Goal: Information Seeking & Learning: Learn about a topic

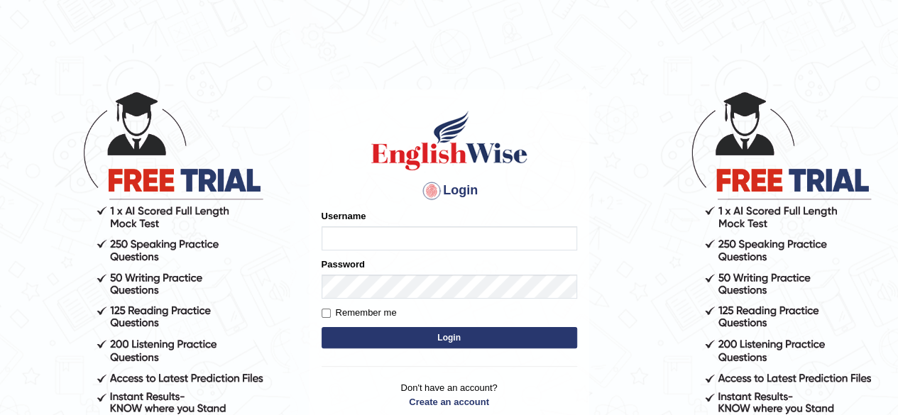
type input "0466127642"
click at [417, 338] on button "Login" at bounding box center [448, 337] width 255 height 21
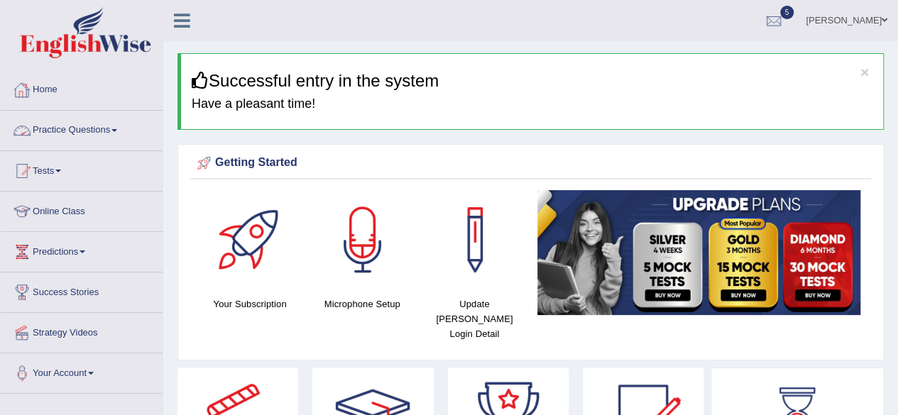
click at [80, 130] on link "Practice Questions" at bounding box center [82, 128] width 162 height 35
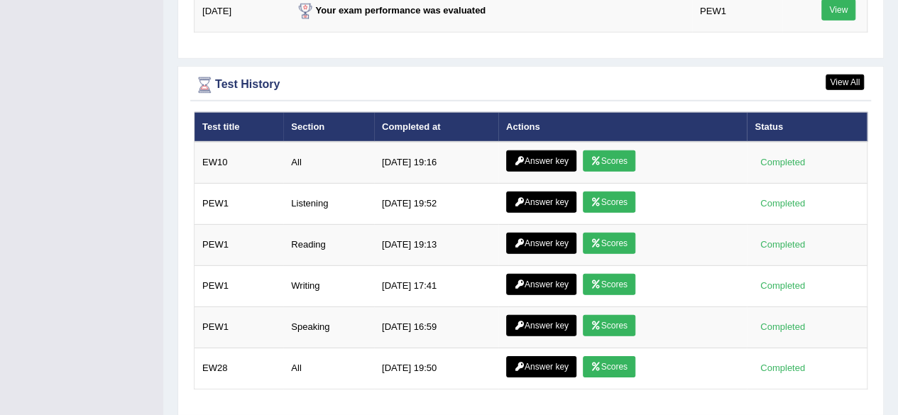
scroll to position [2012, 0]
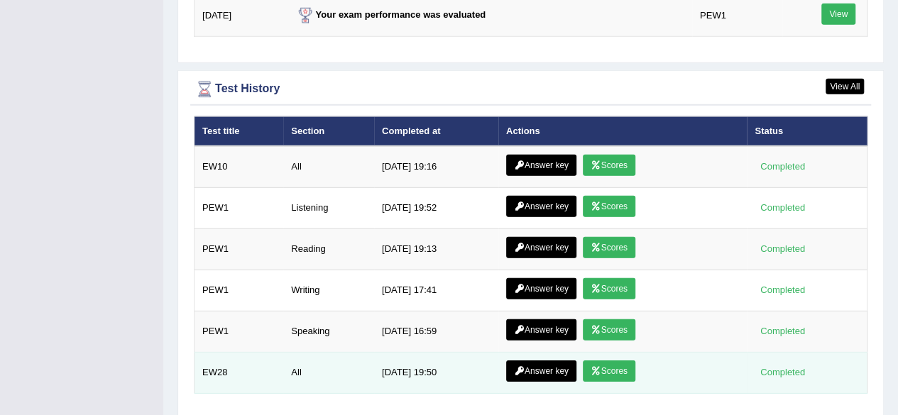
click at [596, 367] on icon at bounding box center [595, 371] width 11 height 9
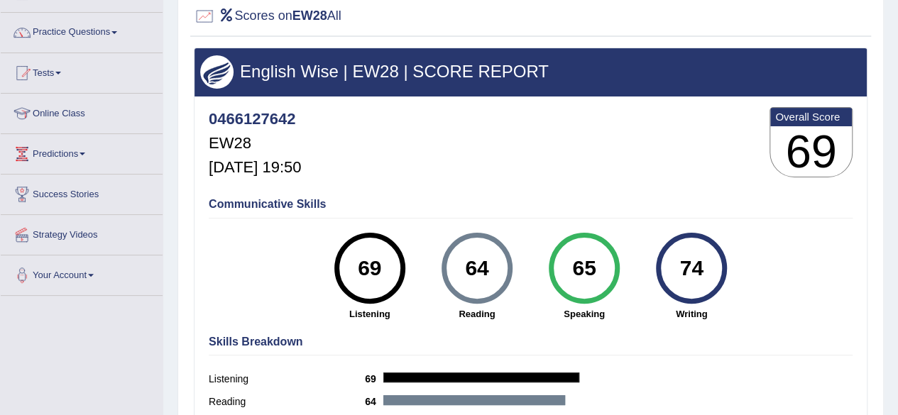
scroll to position [102, 0]
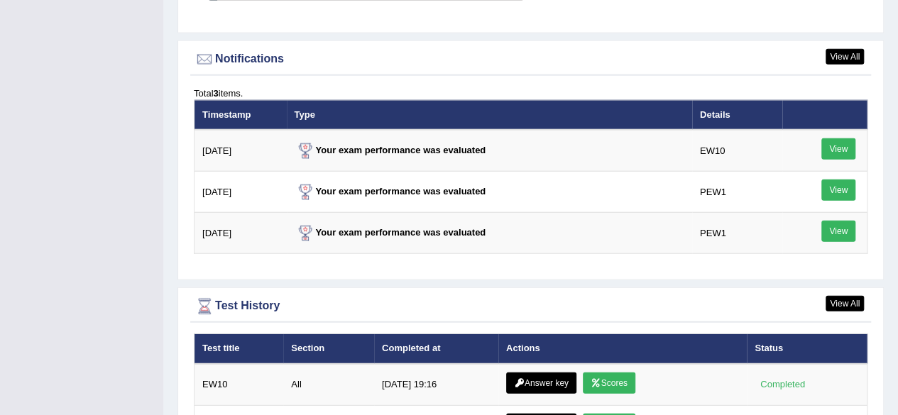
scroll to position [1942, 0]
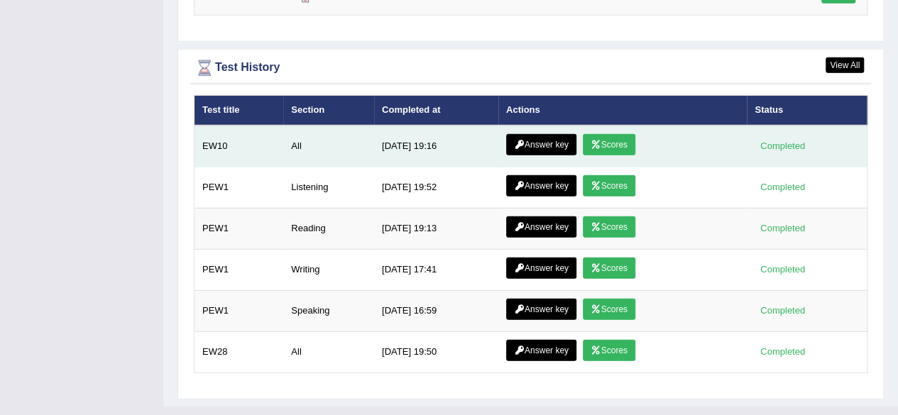
click at [606, 134] on link "Scores" at bounding box center [609, 144] width 53 height 21
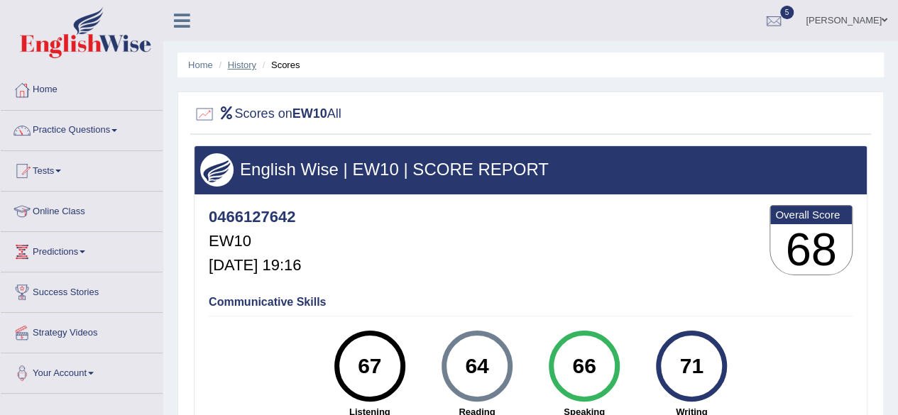
click at [243, 67] on link "History" at bounding box center [242, 65] width 28 height 11
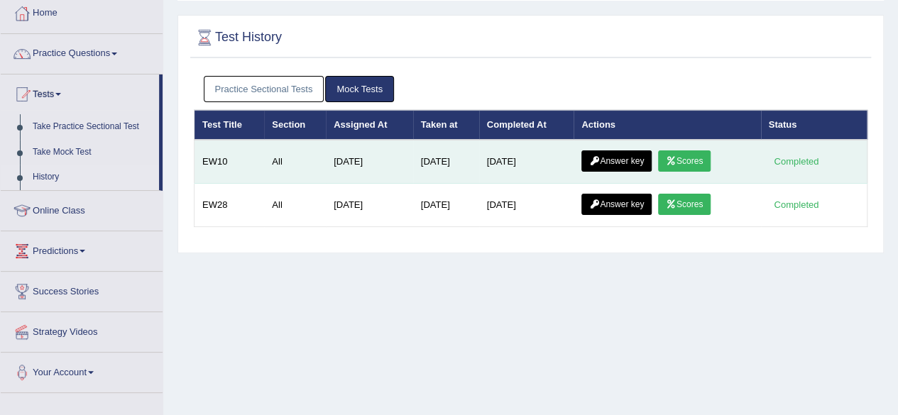
click at [602, 164] on link "Answer key" at bounding box center [616, 160] width 70 height 21
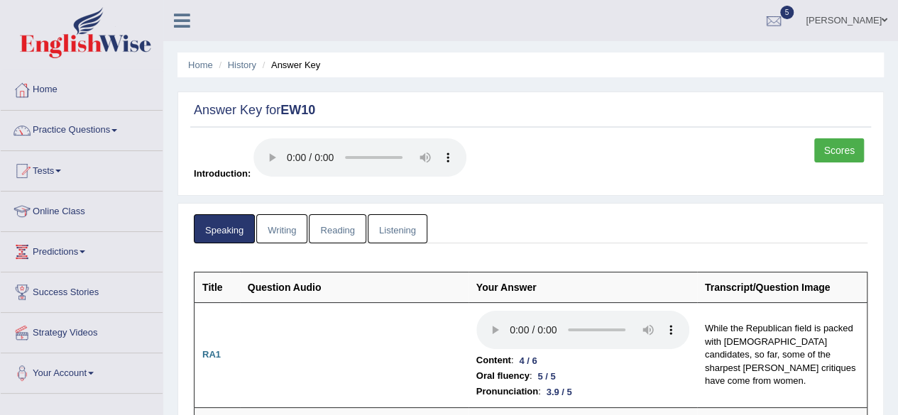
click at [82, 135] on link "Practice Questions" at bounding box center [82, 128] width 162 height 35
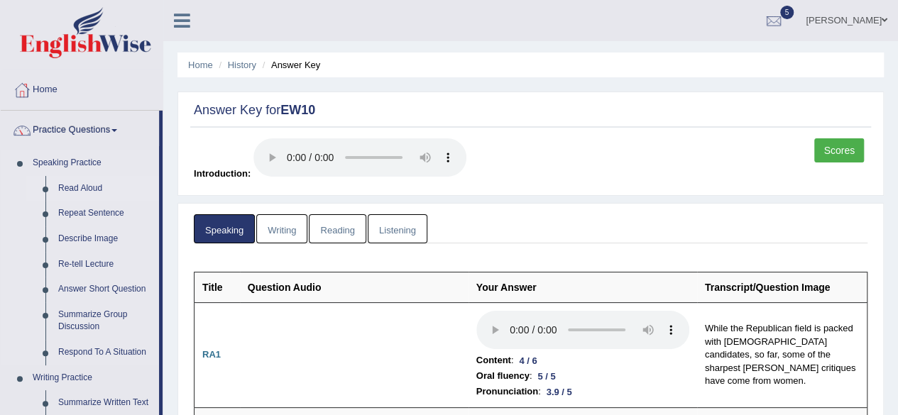
click at [82, 191] on link "Read Aloud" at bounding box center [105, 189] width 107 height 26
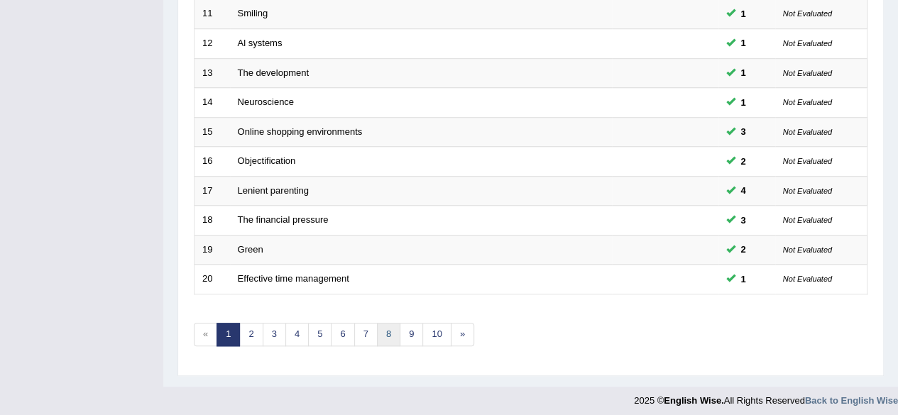
click at [382, 334] on link "8" at bounding box center [388, 334] width 23 height 23
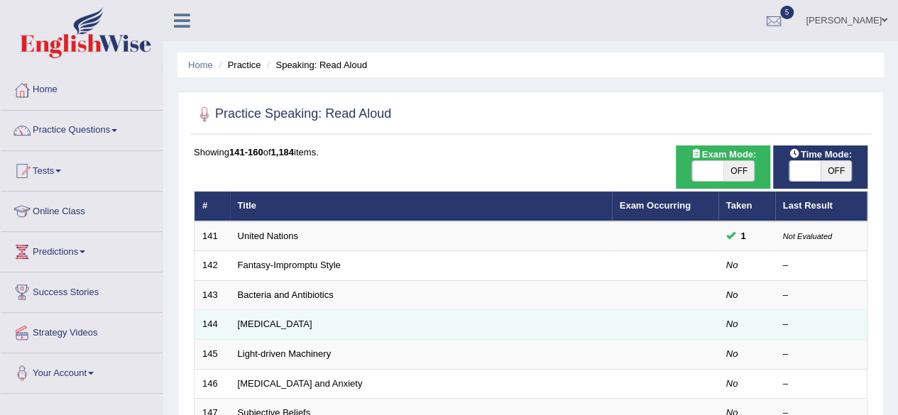
scroll to position [517, 0]
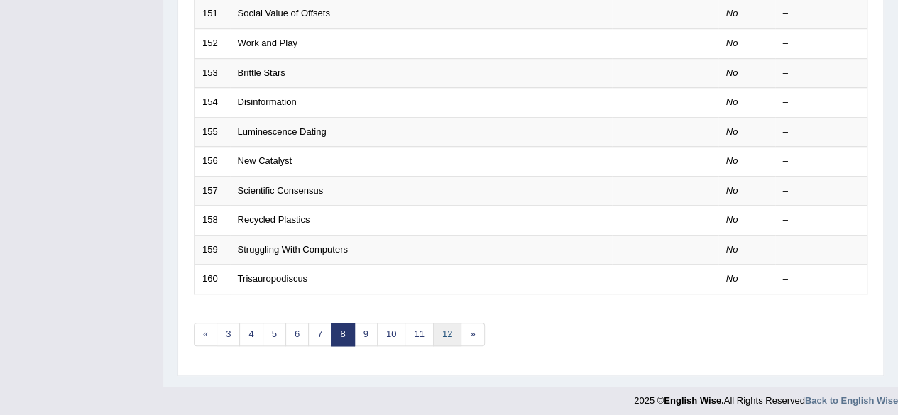
click at [433, 329] on link "12" at bounding box center [447, 334] width 28 height 23
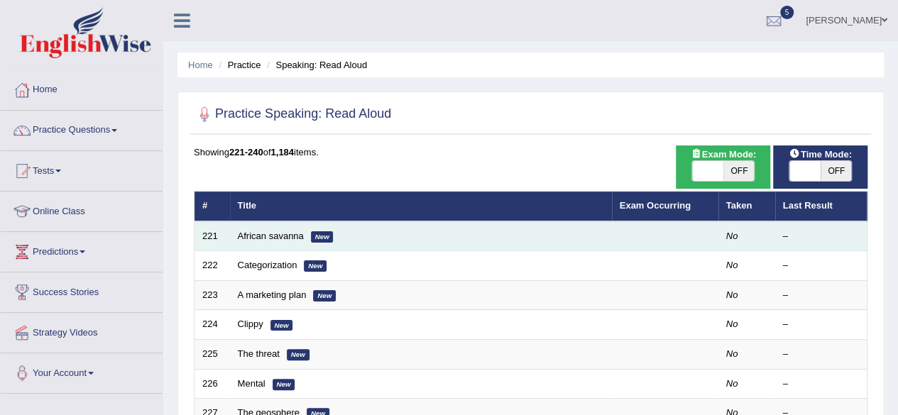
click at [272, 229] on td "African savanna New" at bounding box center [421, 236] width 382 height 30
click at [275, 239] on link "African savanna" at bounding box center [271, 236] width 66 height 11
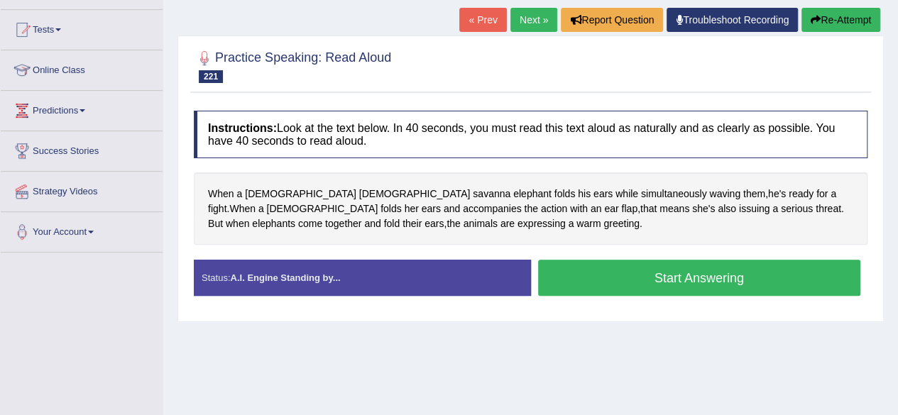
scroll to position [170, 0]
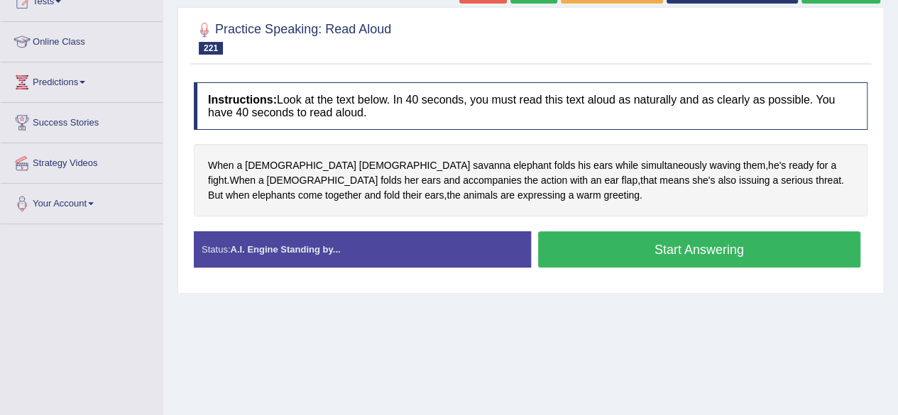
click at [275, 239] on div "Status: A.I. Engine Standing by..." at bounding box center [362, 249] width 337 height 36
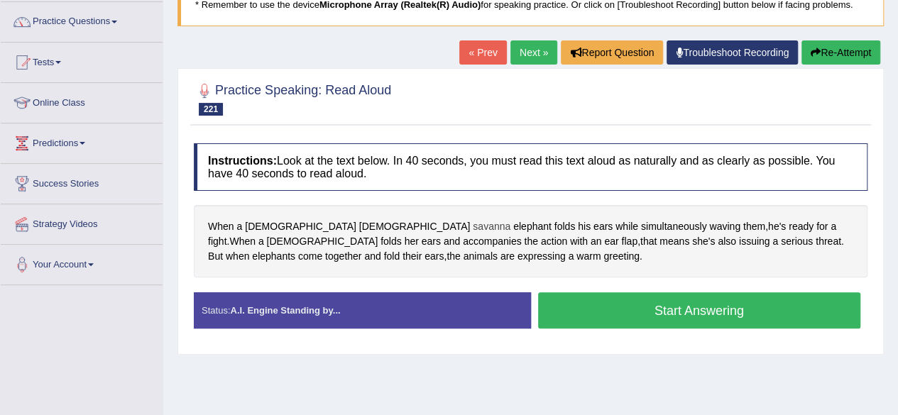
scroll to position [121, 0]
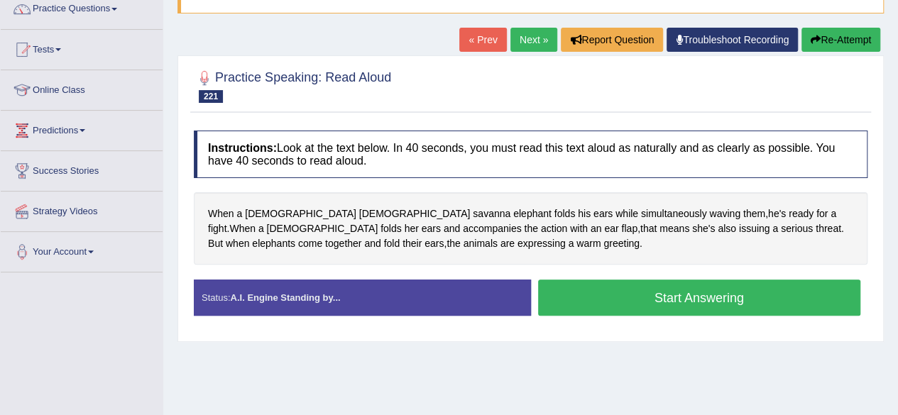
click at [593, 292] on button "Start Answering" at bounding box center [699, 298] width 323 height 36
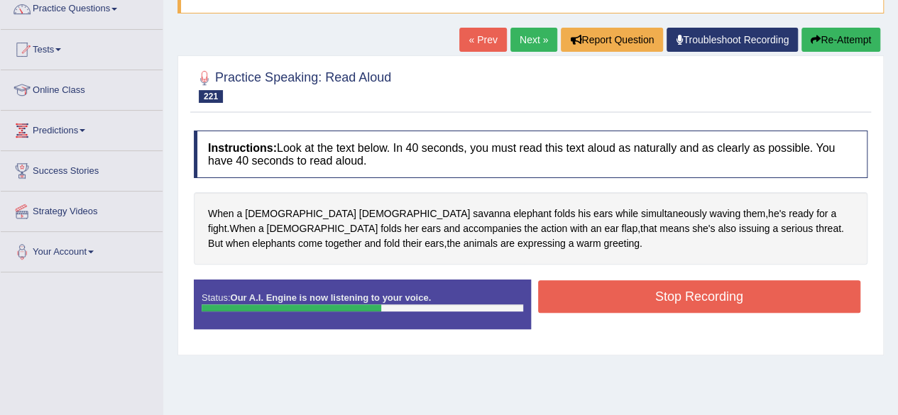
click at [593, 292] on button "Stop Recording" at bounding box center [699, 296] width 323 height 33
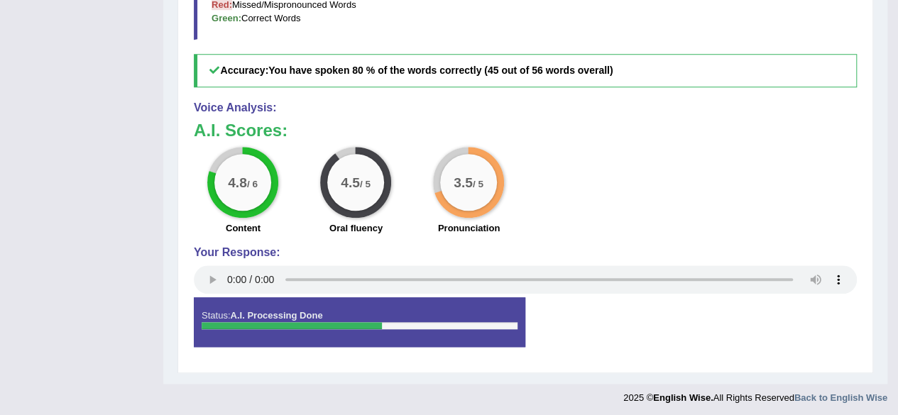
scroll to position [0, 0]
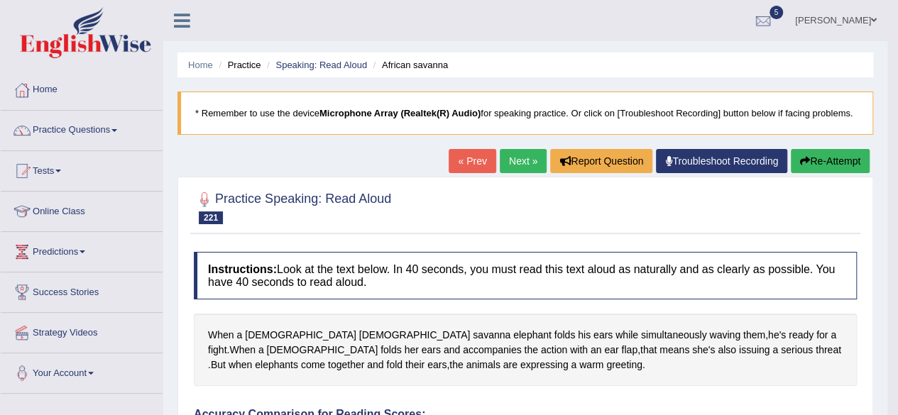
click at [512, 150] on link "Next »" at bounding box center [523, 161] width 47 height 24
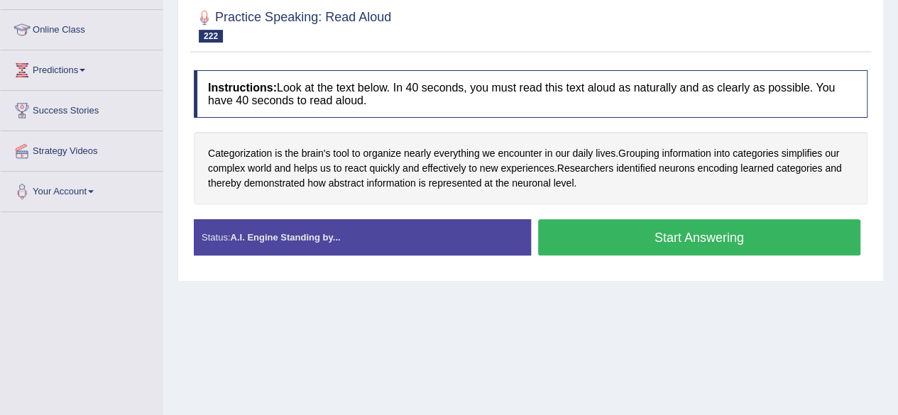
click at [637, 248] on button "Start Answering" at bounding box center [699, 237] width 323 height 36
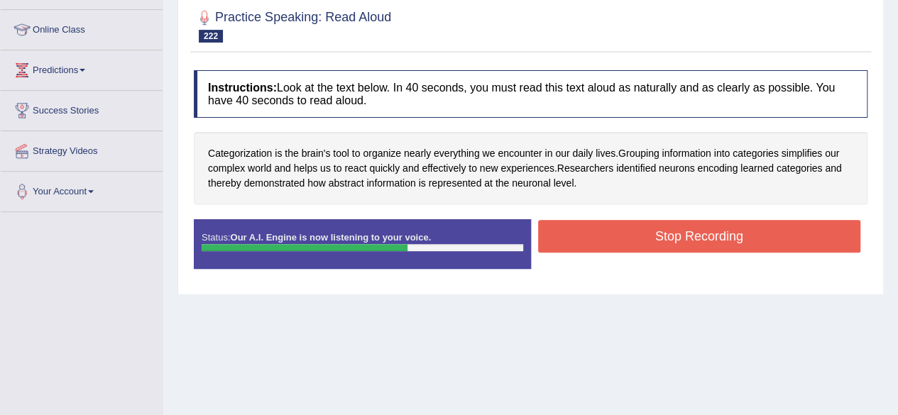
click at [637, 248] on button "Stop Recording" at bounding box center [699, 236] width 323 height 33
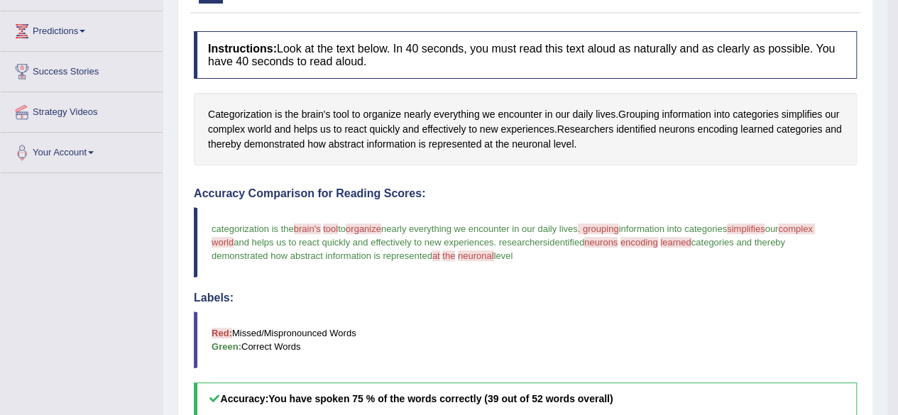
scroll to position [138, 0]
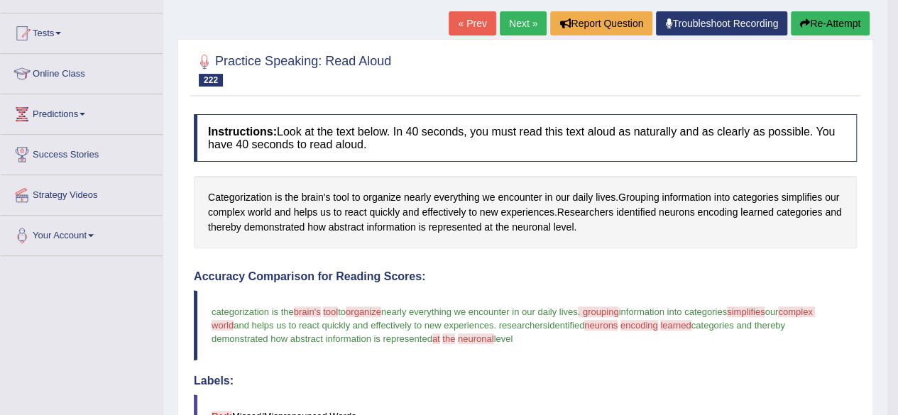
click at [814, 25] on button "Re-Attempt" at bounding box center [830, 23] width 79 height 24
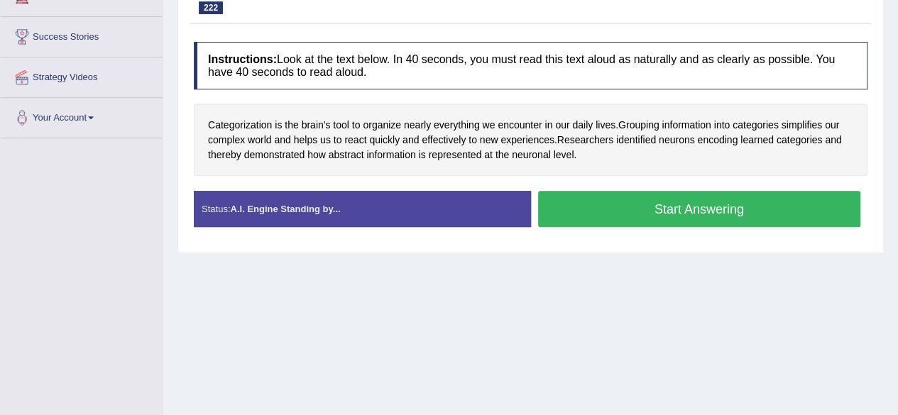
click at [590, 202] on button "Start Answering" at bounding box center [699, 209] width 323 height 36
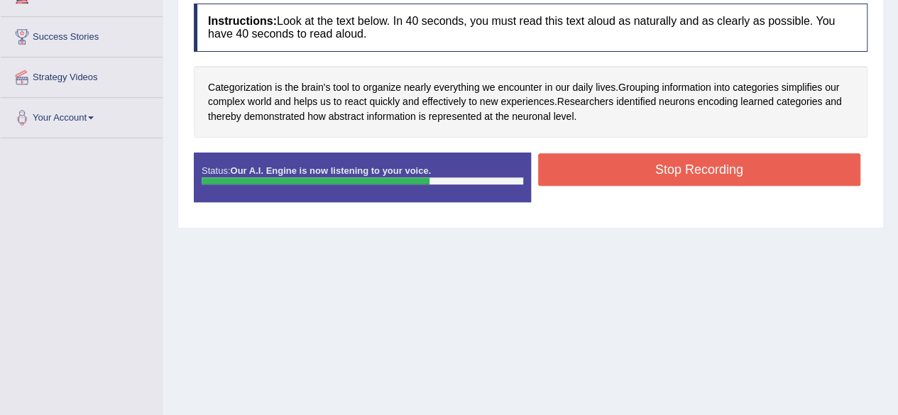
click at [619, 165] on button "Stop Recording" at bounding box center [699, 169] width 323 height 33
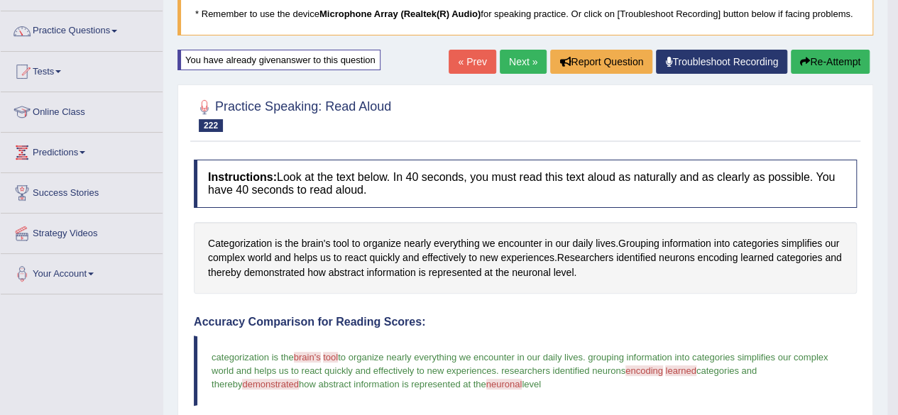
scroll to position [99, 0]
click at [840, 62] on button "Re-Attempt" at bounding box center [830, 62] width 79 height 24
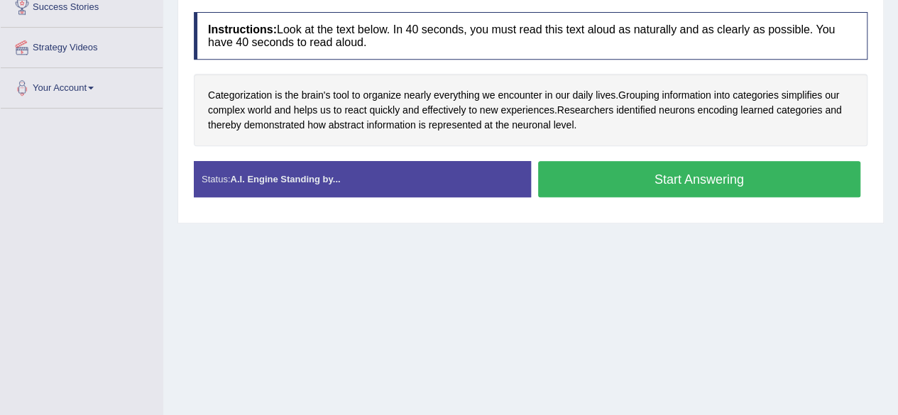
click at [669, 167] on button "Start Answering" at bounding box center [699, 179] width 323 height 36
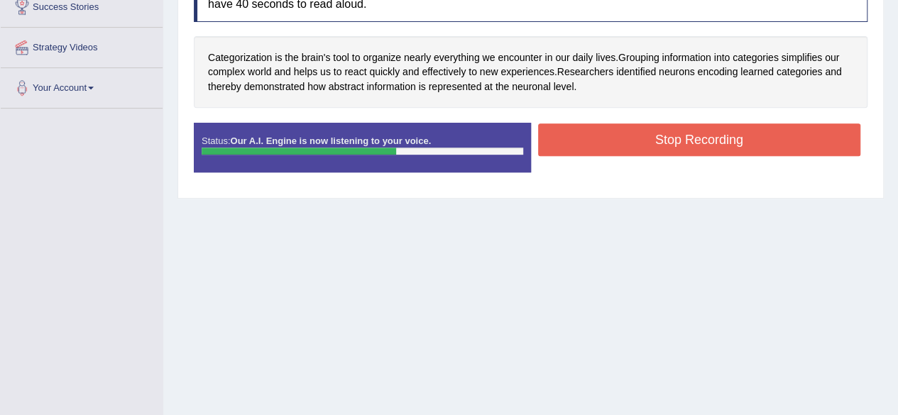
click at [569, 138] on button "Stop Recording" at bounding box center [699, 139] width 323 height 33
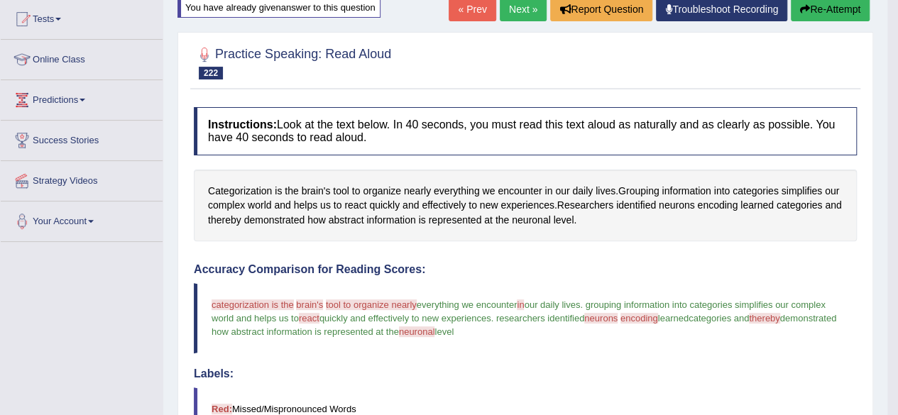
scroll to position [150, 0]
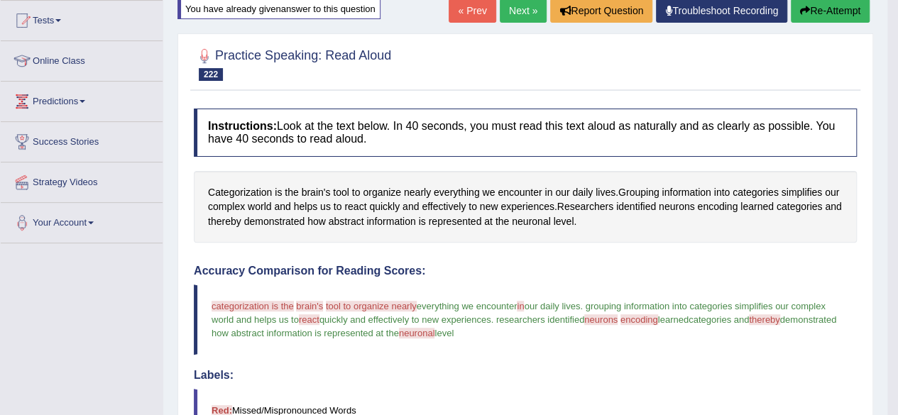
click at [827, 9] on button "Re-Attempt" at bounding box center [830, 11] width 79 height 24
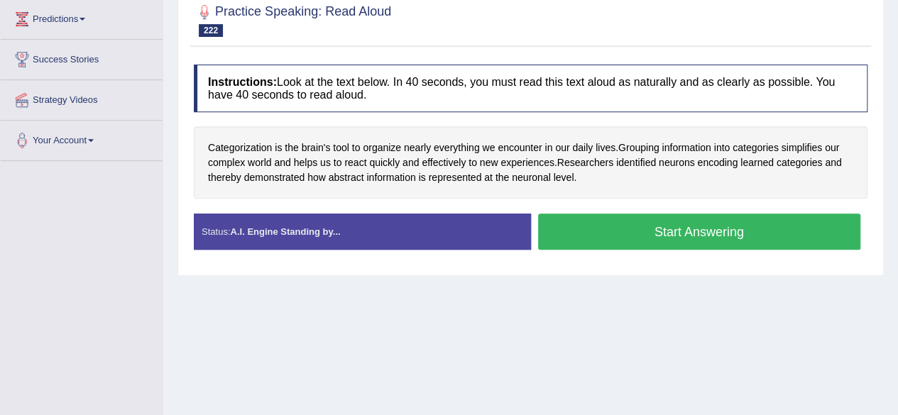
click at [589, 234] on button "Start Answering" at bounding box center [699, 232] width 323 height 36
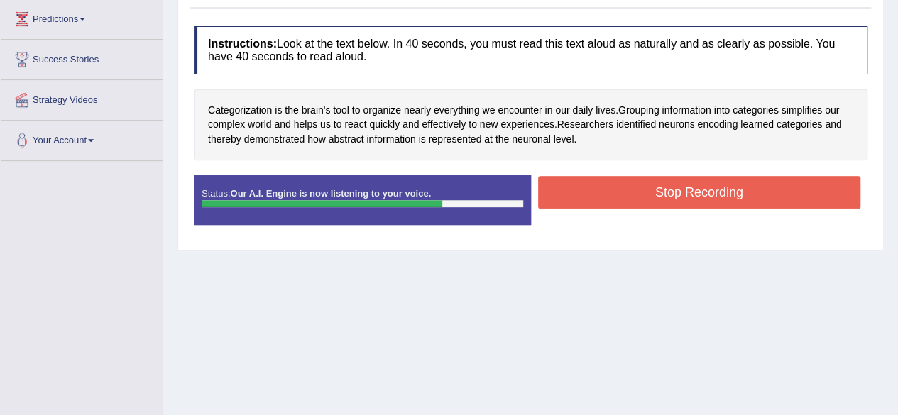
click at [598, 179] on button "Stop Recording" at bounding box center [699, 192] width 323 height 33
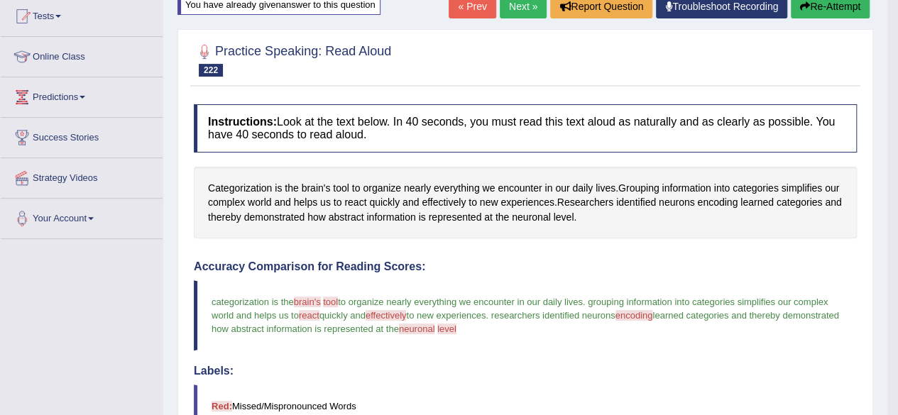
scroll to position [152, 0]
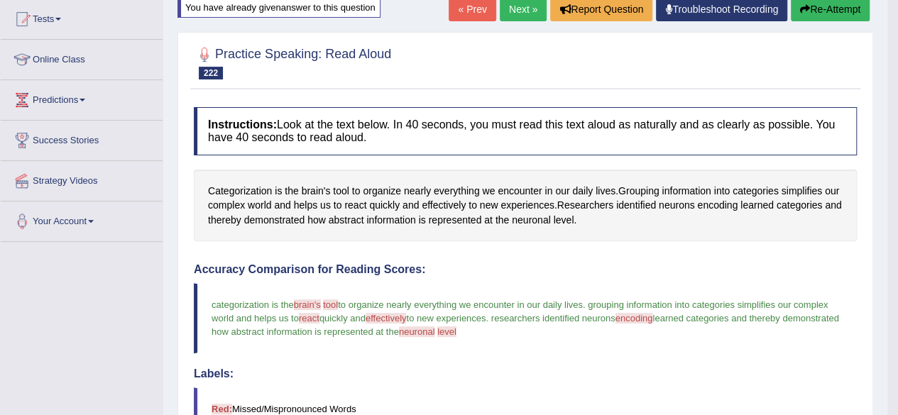
click at [826, 13] on button "Re-Attempt" at bounding box center [830, 9] width 79 height 24
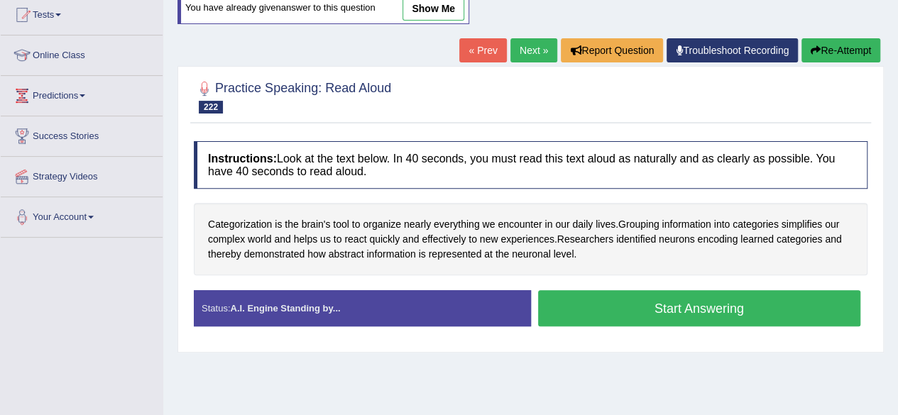
click at [575, 299] on button "Start Answering" at bounding box center [699, 308] width 323 height 36
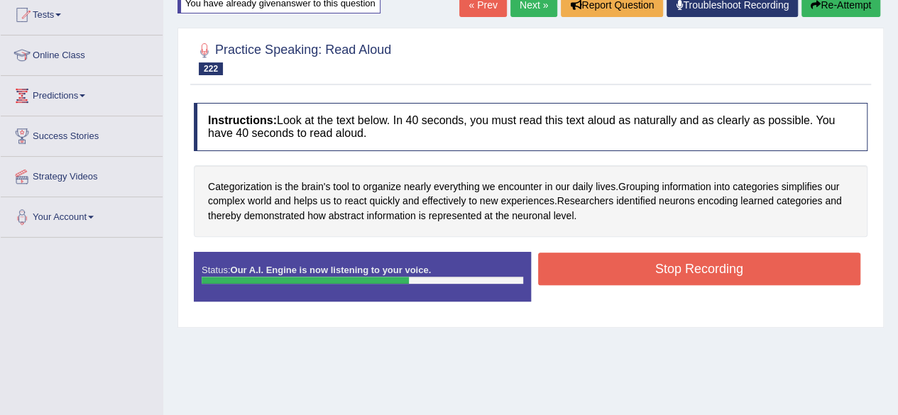
click at [591, 279] on button "Stop Recording" at bounding box center [699, 269] width 323 height 33
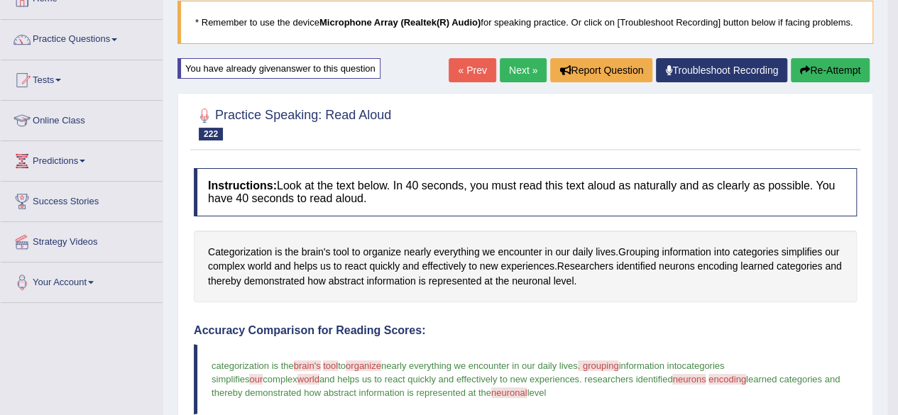
scroll to position [91, 0]
click at [813, 75] on button "Re-Attempt" at bounding box center [830, 70] width 79 height 24
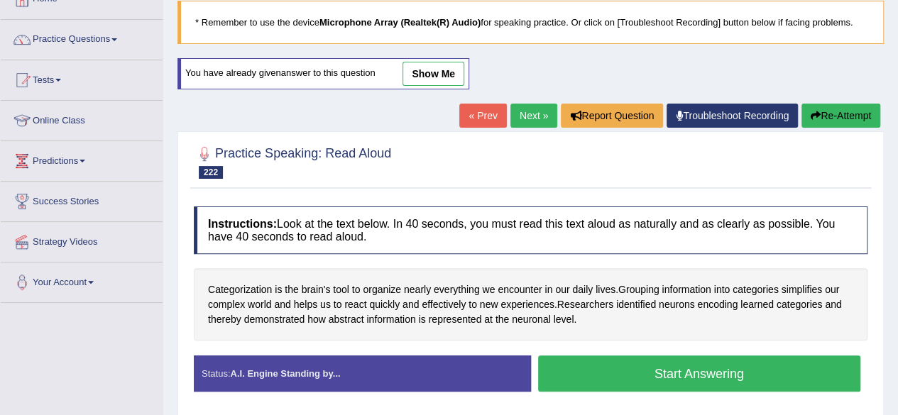
scroll to position [246, 0]
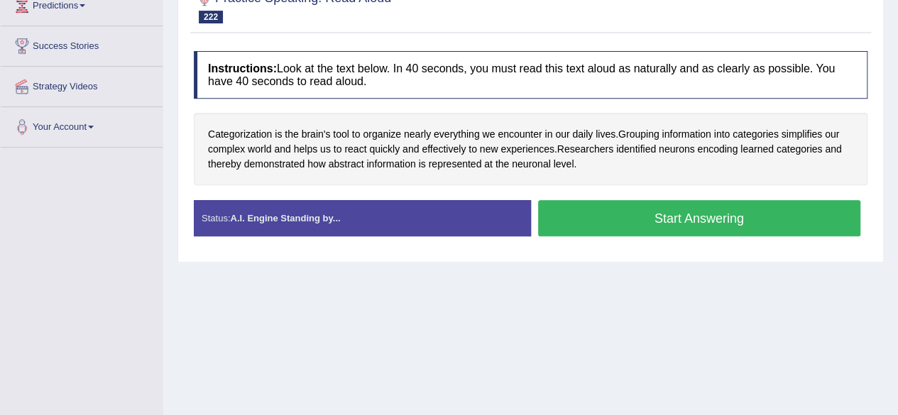
click at [646, 221] on button "Start Answering" at bounding box center [699, 218] width 323 height 36
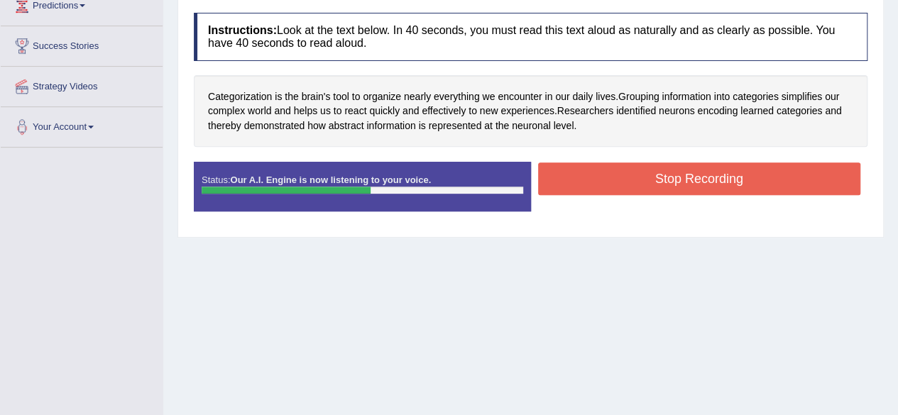
click at [571, 171] on button "Stop Recording" at bounding box center [699, 179] width 323 height 33
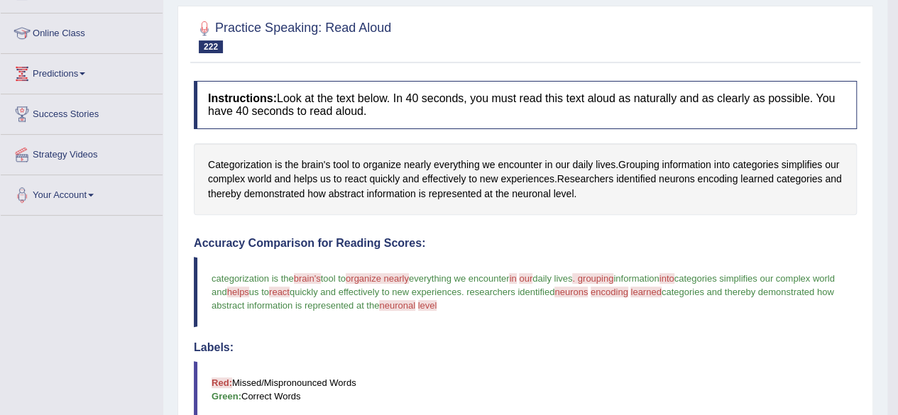
scroll to position [0, 0]
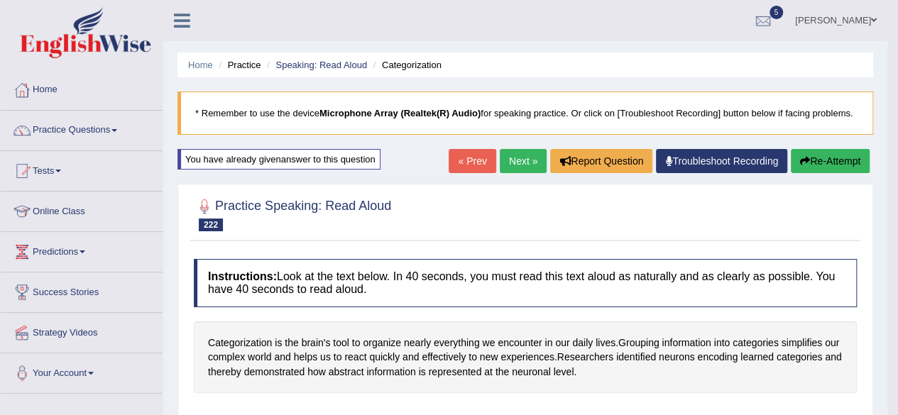
click at [515, 157] on link "Next »" at bounding box center [523, 161] width 47 height 24
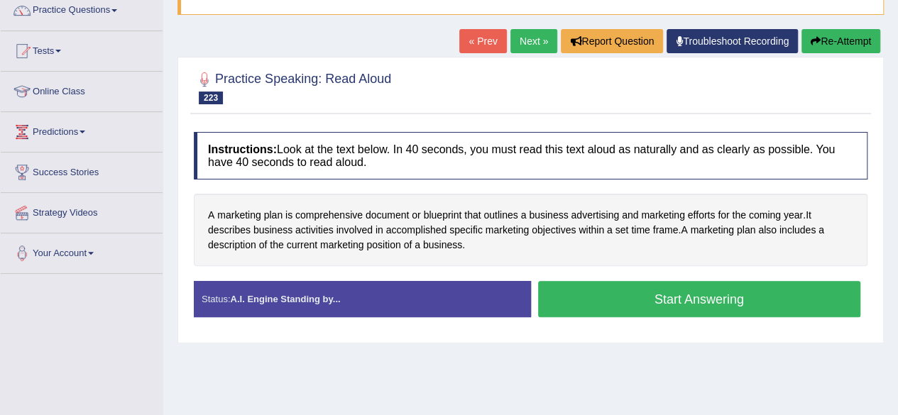
click at [593, 295] on button "Start Answering" at bounding box center [699, 299] width 323 height 36
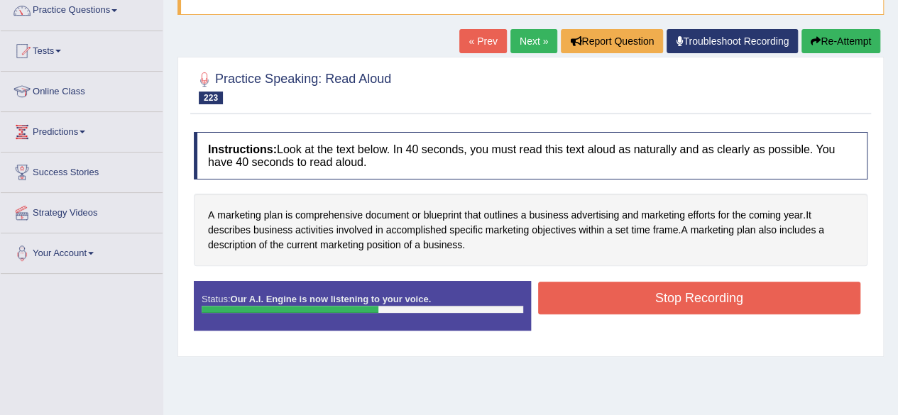
click at [593, 295] on button "Stop Recording" at bounding box center [699, 298] width 323 height 33
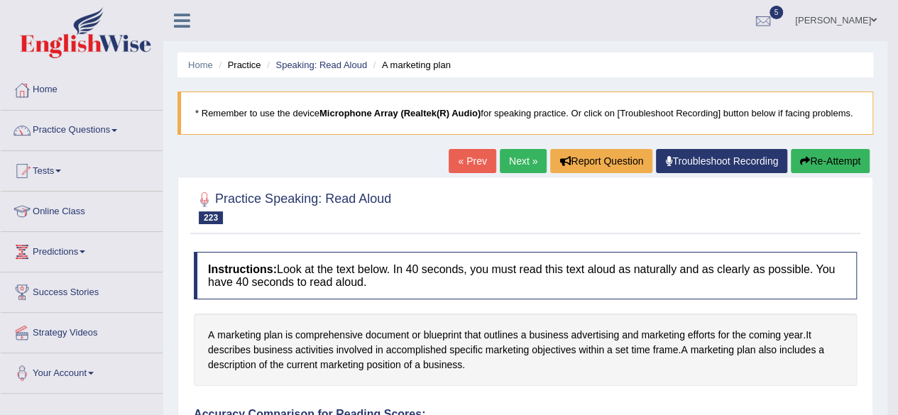
click at [519, 156] on link "Next »" at bounding box center [523, 161] width 47 height 24
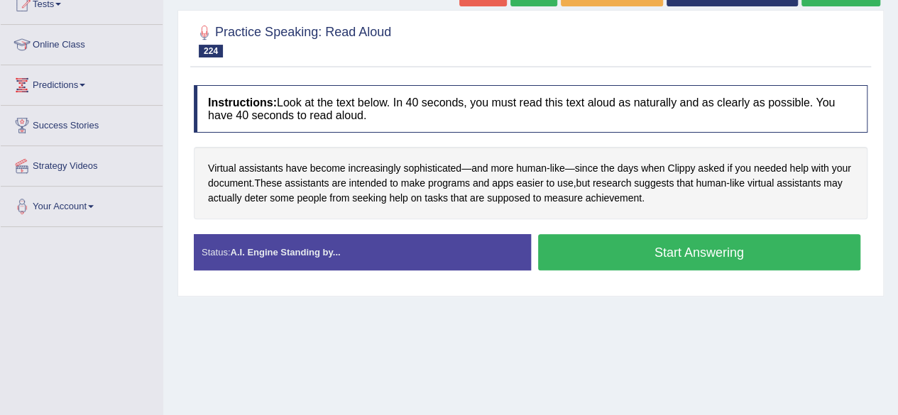
scroll to position [167, 0]
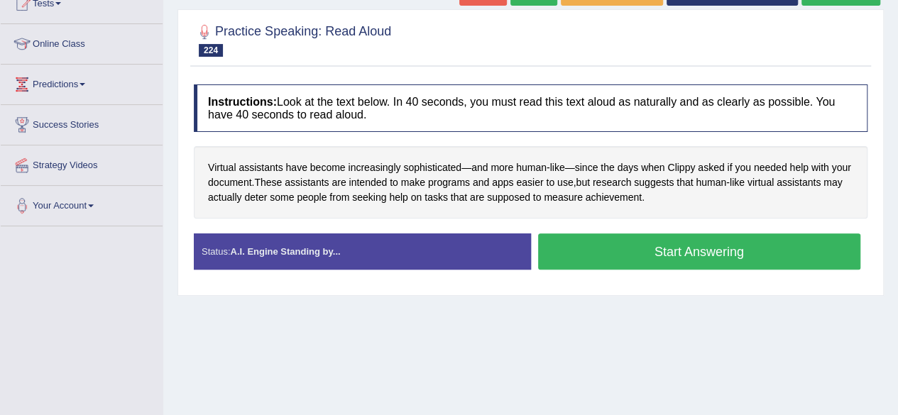
click at [599, 243] on button "Start Answering" at bounding box center [699, 251] width 323 height 36
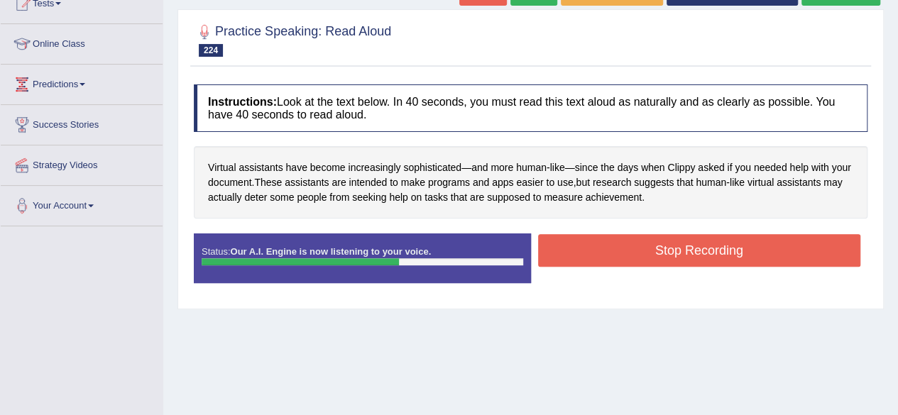
click at [599, 243] on button "Stop Recording" at bounding box center [699, 250] width 323 height 33
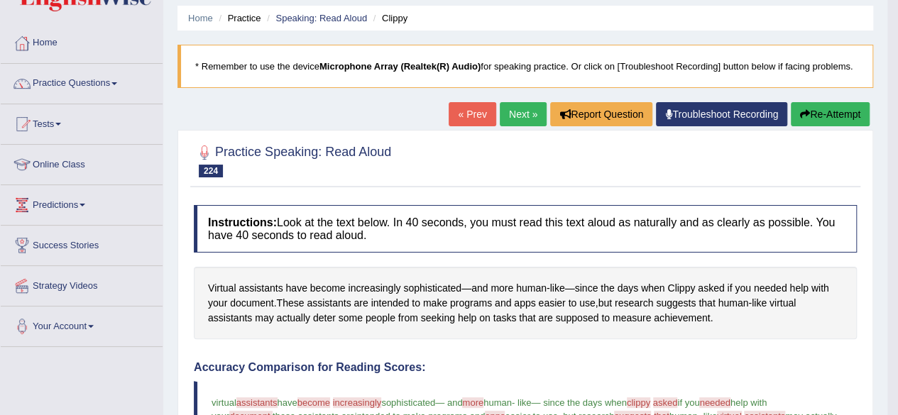
scroll to position [0, 0]
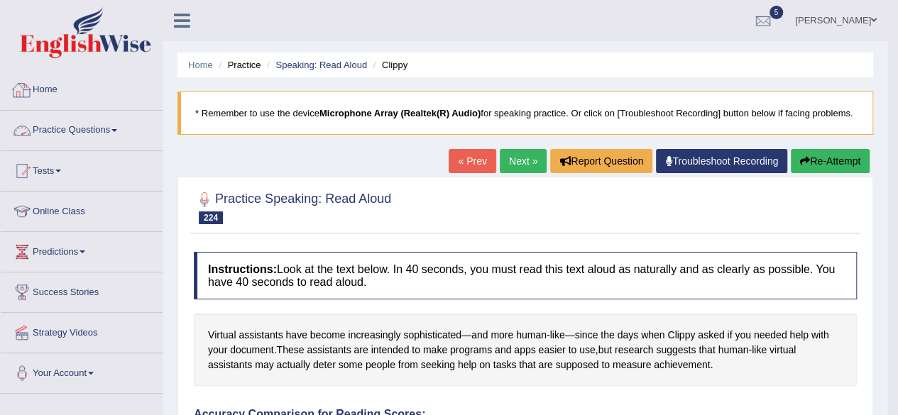
click at [97, 128] on link "Practice Questions" at bounding box center [82, 128] width 162 height 35
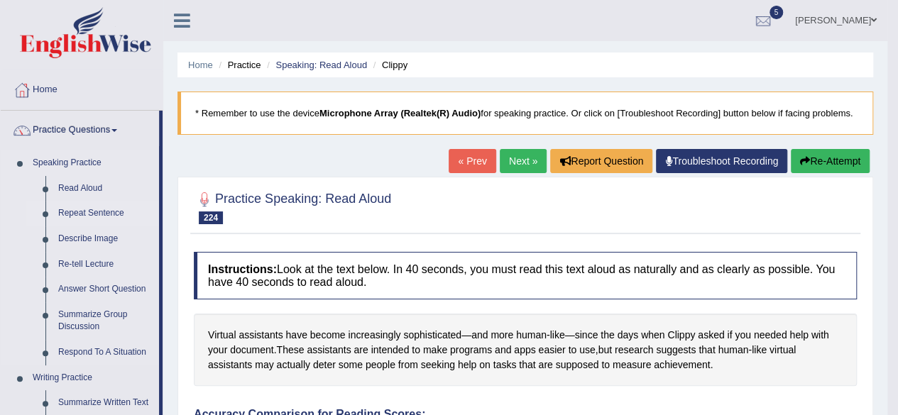
click at [78, 209] on link "Repeat Sentence" at bounding box center [105, 214] width 107 height 26
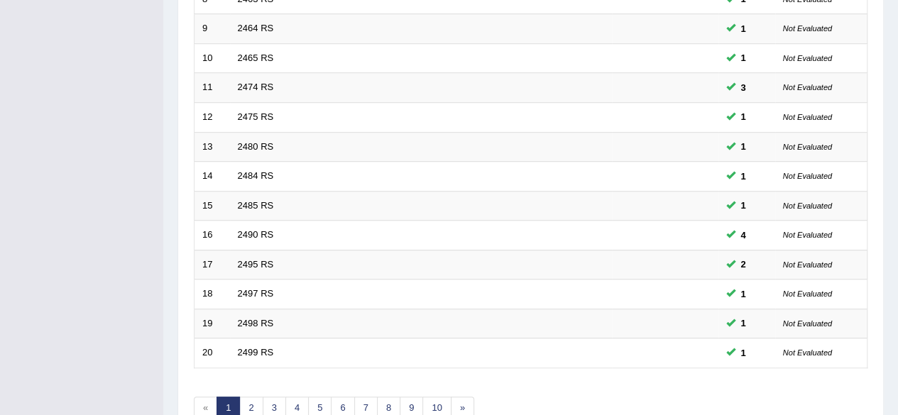
scroll to position [517, 0]
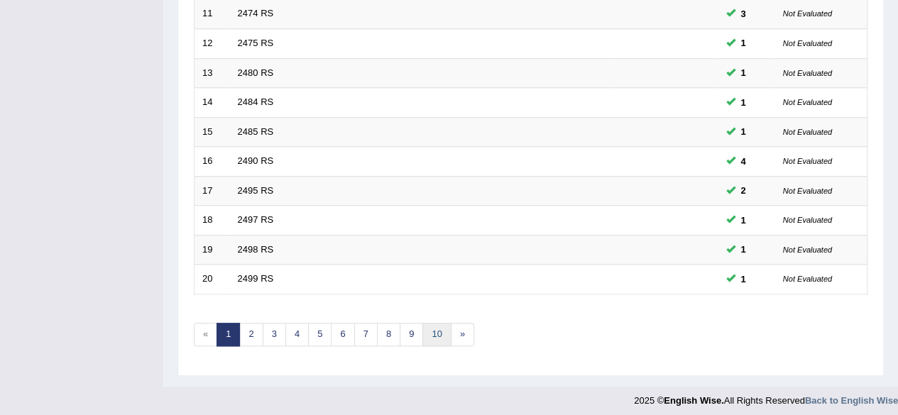
click at [426, 334] on link "10" at bounding box center [436, 334] width 28 height 23
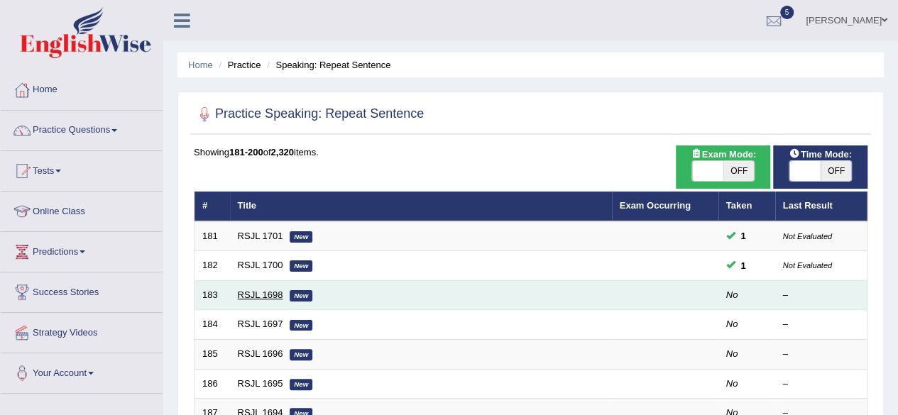
click at [264, 290] on link "RSJL 1698" at bounding box center [260, 295] width 45 height 11
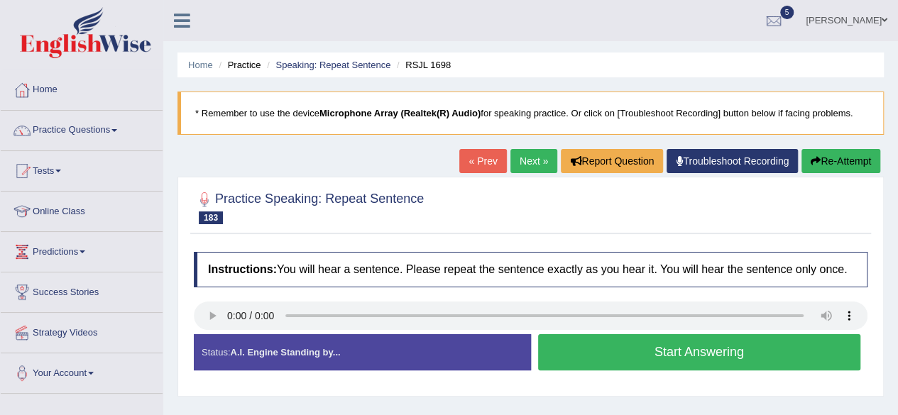
click at [593, 361] on button "Start Answering" at bounding box center [699, 352] width 323 height 36
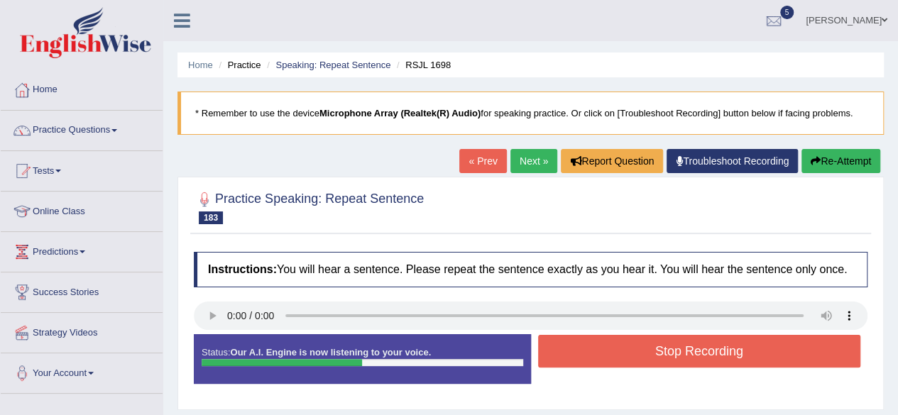
click at [593, 361] on button "Stop Recording" at bounding box center [699, 351] width 323 height 33
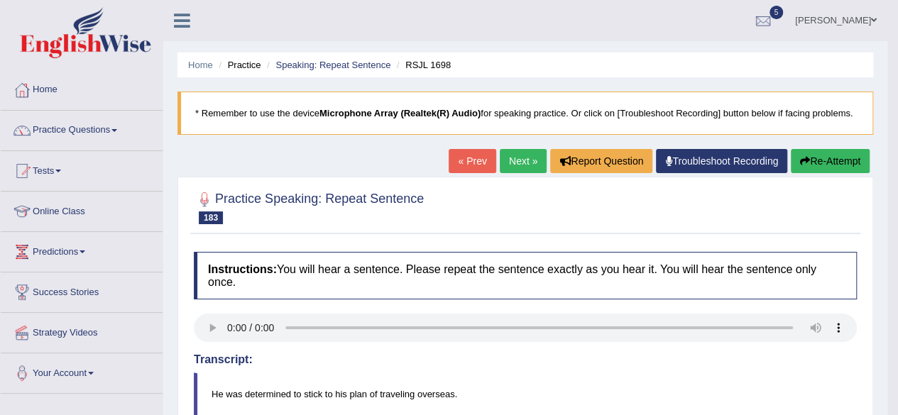
click at [521, 155] on link "Next »" at bounding box center [523, 161] width 47 height 24
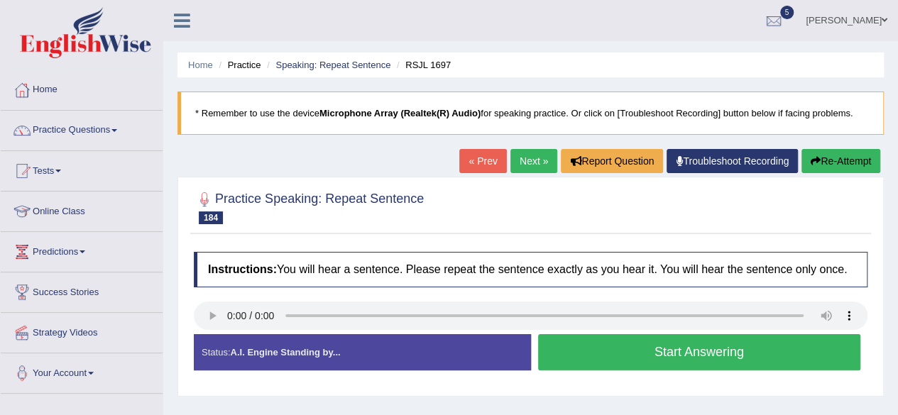
click at [615, 360] on button "Start Answering" at bounding box center [699, 352] width 323 height 36
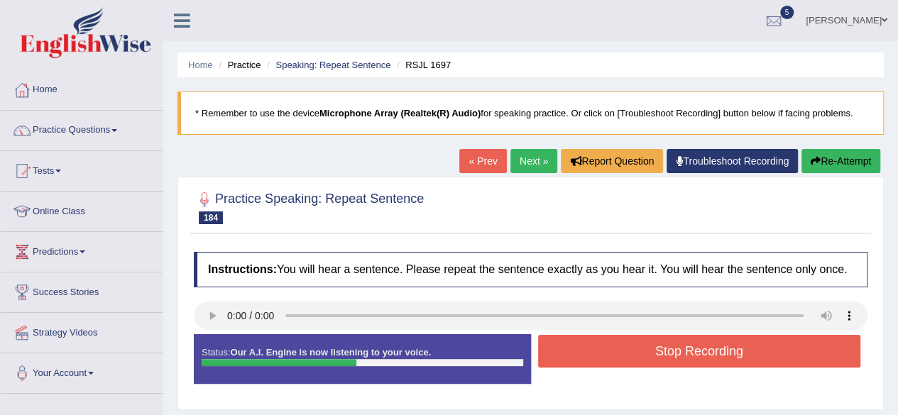
click at [615, 360] on button "Stop Recording" at bounding box center [699, 351] width 323 height 33
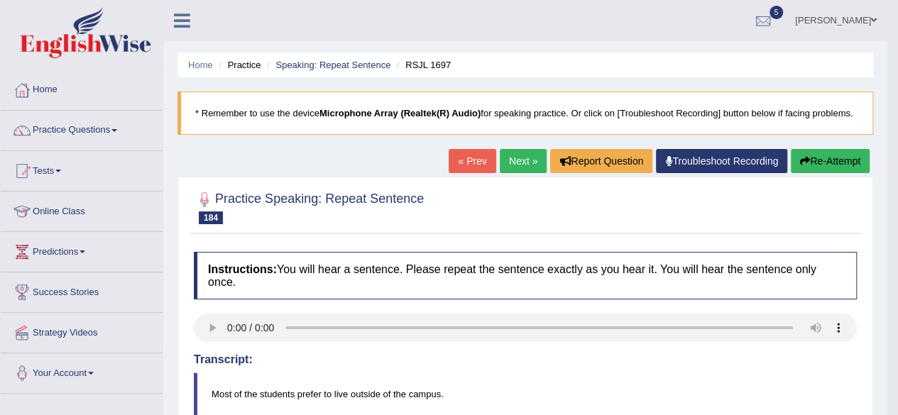
click at [517, 163] on link "Next »" at bounding box center [523, 161] width 47 height 24
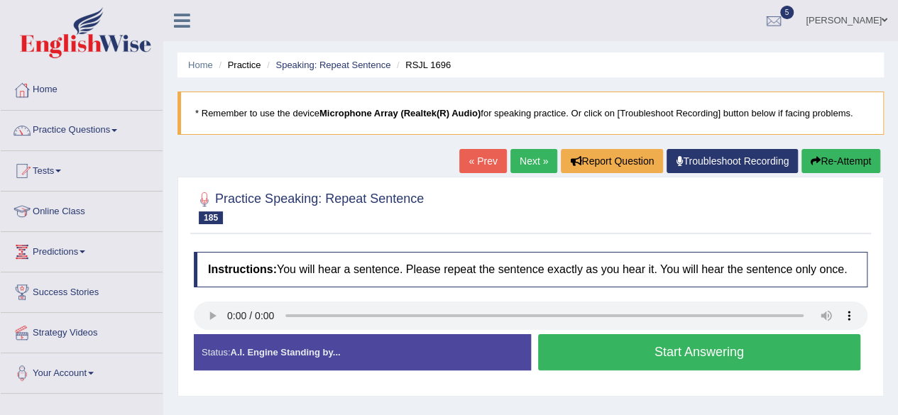
click at [592, 360] on button "Start Answering" at bounding box center [699, 352] width 323 height 36
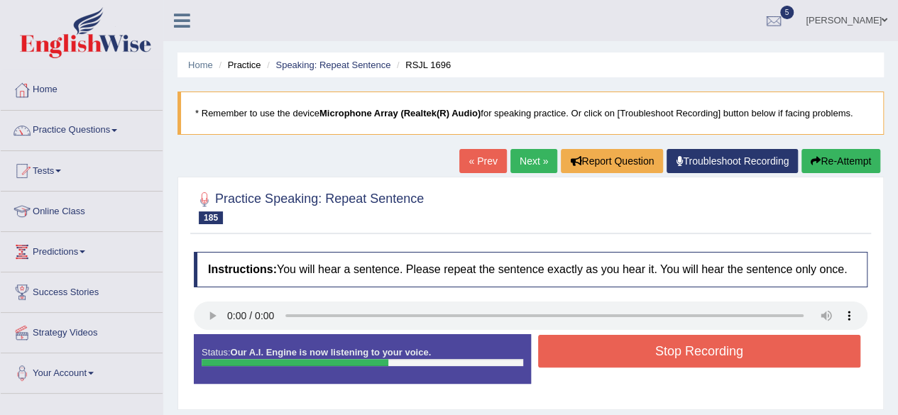
click at [592, 360] on button "Stop Recording" at bounding box center [699, 351] width 323 height 33
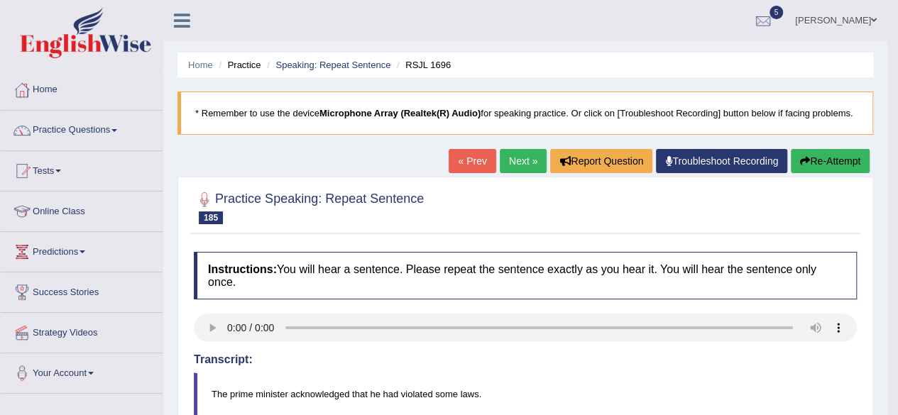
click at [820, 158] on button "Re-Attempt" at bounding box center [830, 161] width 79 height 24
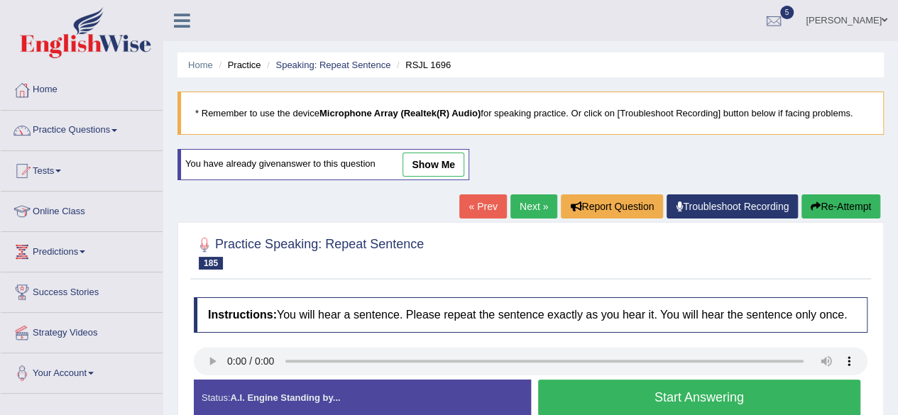
scroll to position [111, 0]
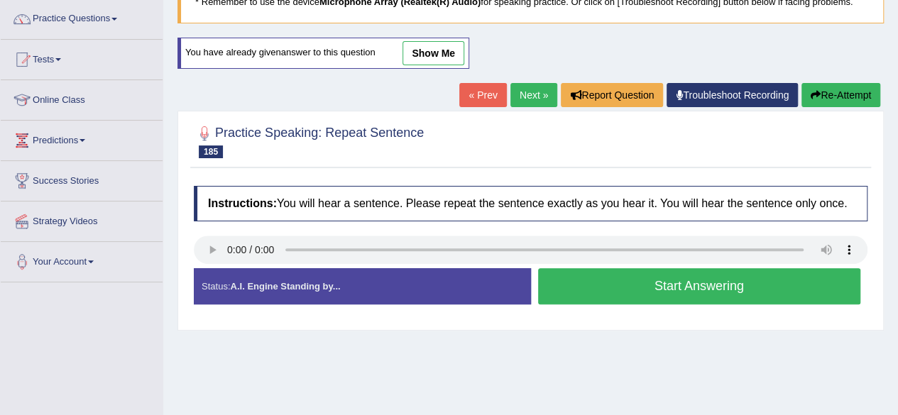
click at [609, 292] on button "Start Answering" at bounding box center [699, 286] width 323 height 36
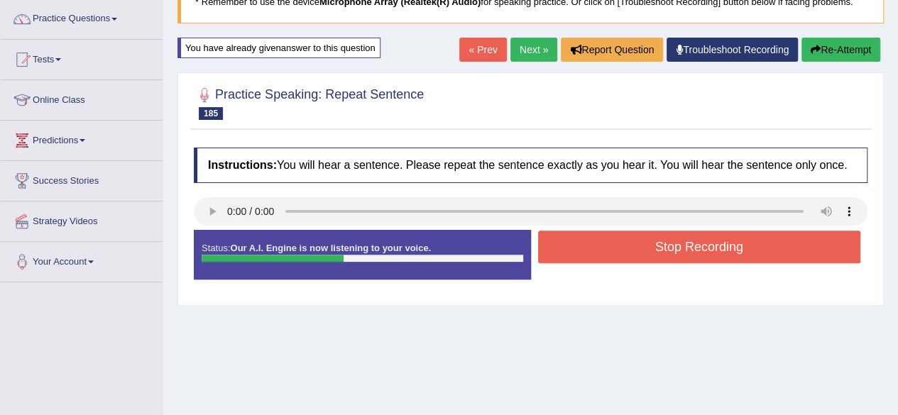
click at [609, 247] on button "Stop Recording" at bounding box center [699, 247] width 323 height 33
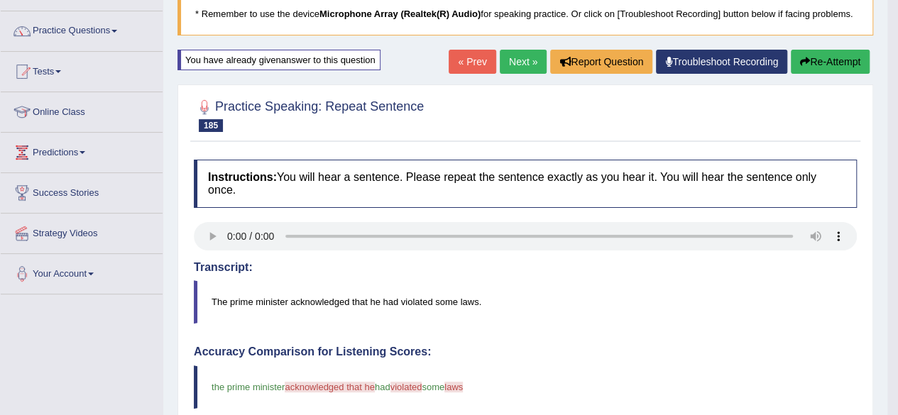
scroll to position [98, 0]
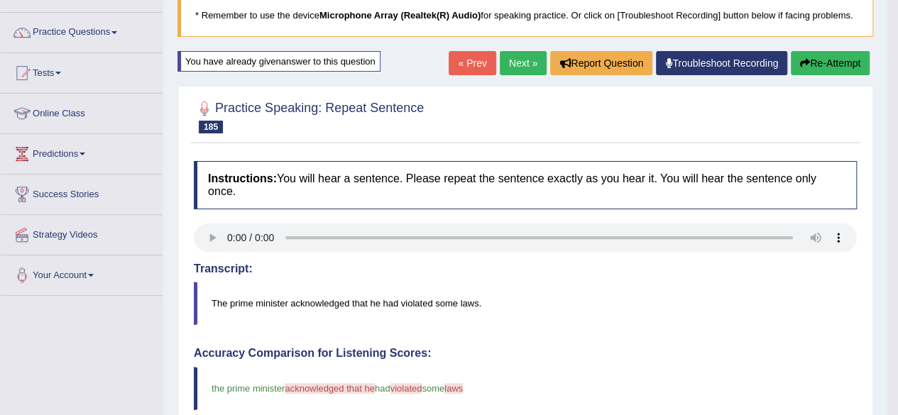
click at [809, 69] on button "Re-Attempt" at bounding box center [830, 63] width 79 height 24
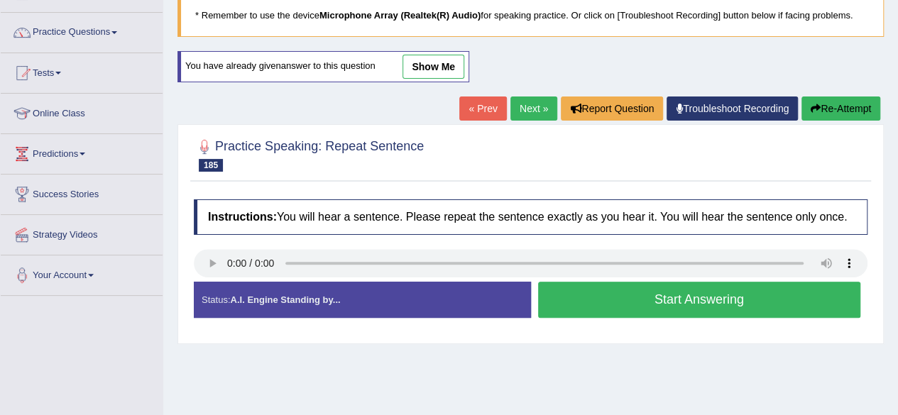
click at [627, 290] on button "Start Answering" at bounding box center [699, 300] width 323 height 36
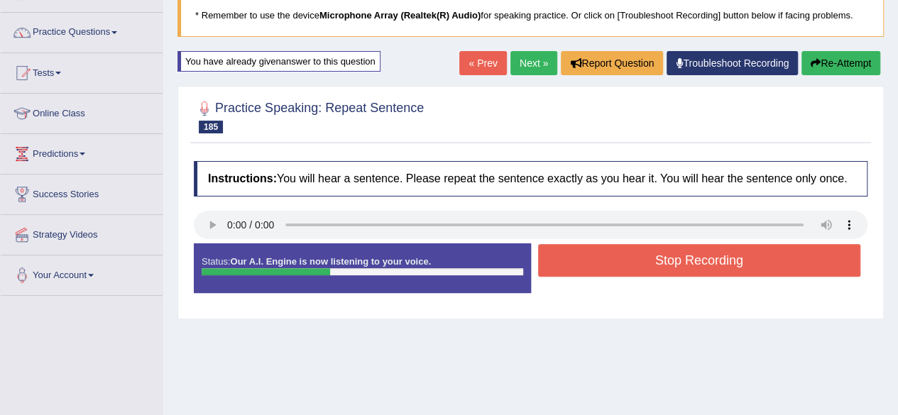
click at [621, 260] on button "Stop Recording" at bounding box center [699, 260] width 323 height 33
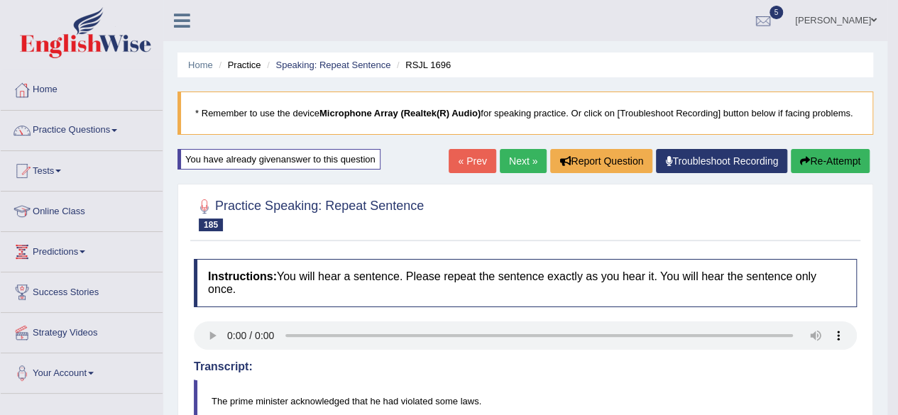
click at [525, 156] on link "Next »" at bounding box center [523, 161] width 47 height 24
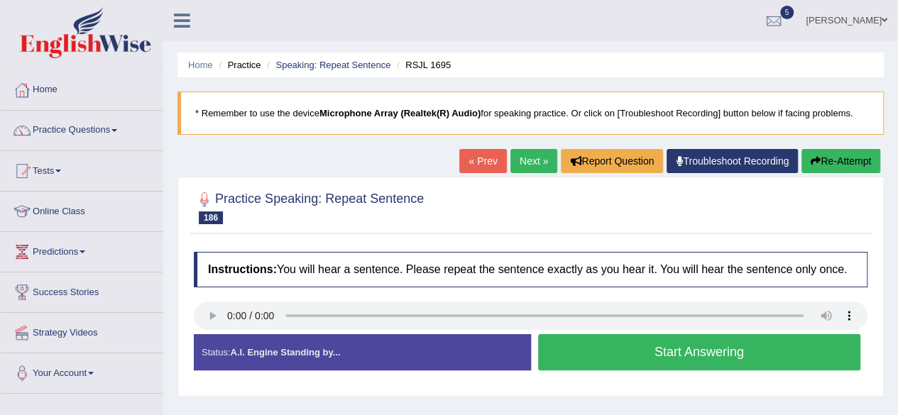
click at [594, 356] on button "Start Answering" at bounding box center [699, 352] width 323 height 36
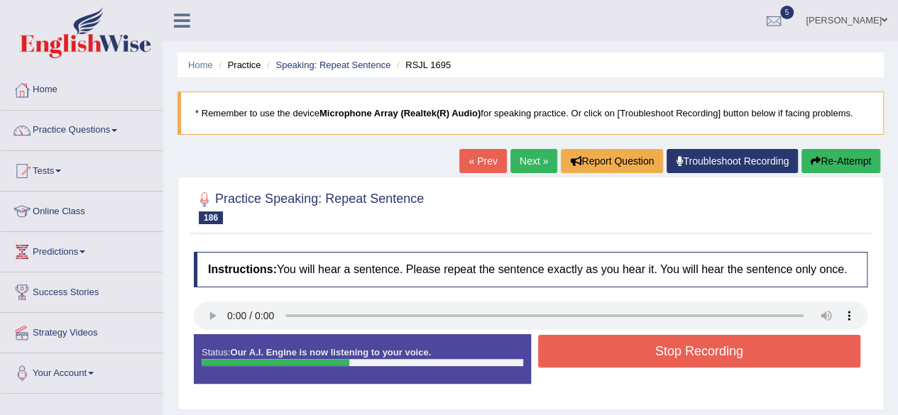
click at [594, 356] on button "Stop Recording" at bounding box center [699, 351] width 323 height 33
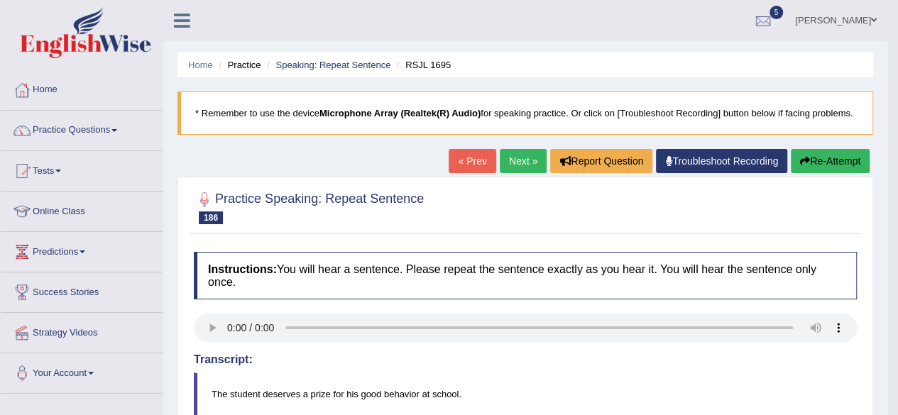
click at [528, 167] on link "Next »" at bounding box center [523, 161] width 47 height 24
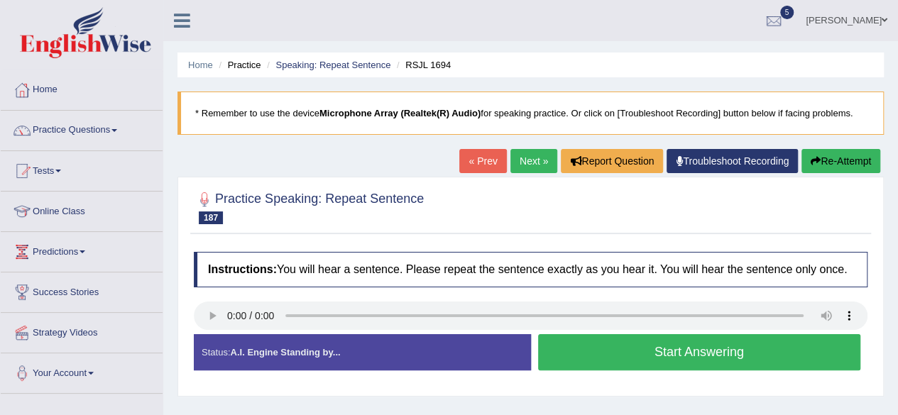
click at [586, 361] on button "Start Answering" at bounding box center [699, 352] width 323 height 36
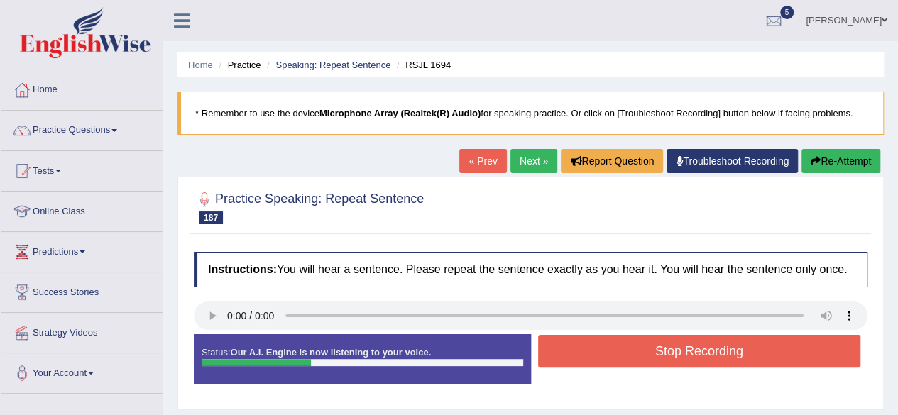
click at [586, 361] on button "Stop Recording" at bounding box center [699, 351] width 323 height 33
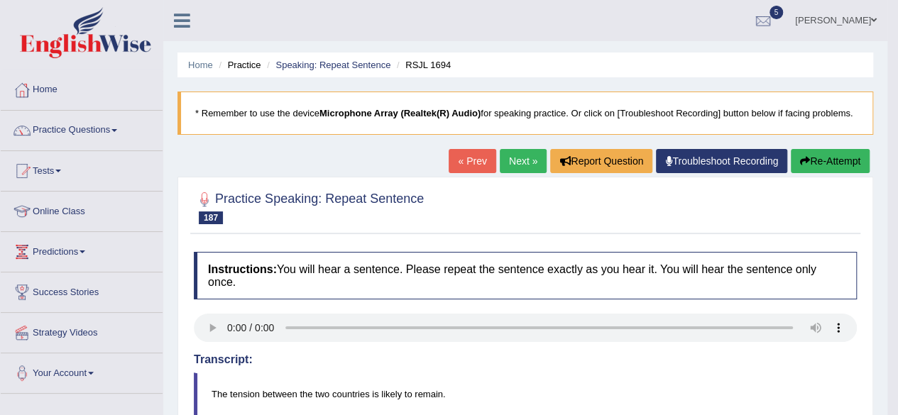
click at [521, 157] on link "Next »" at bounding box center [523, 161] width 47 height 24
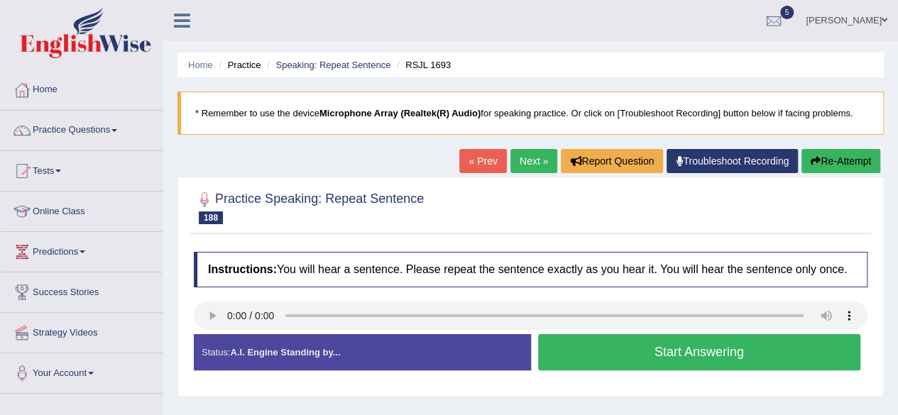
click at [604, 354] on button "Start Answering" at bounding box center [699, 352] width 323 height 36
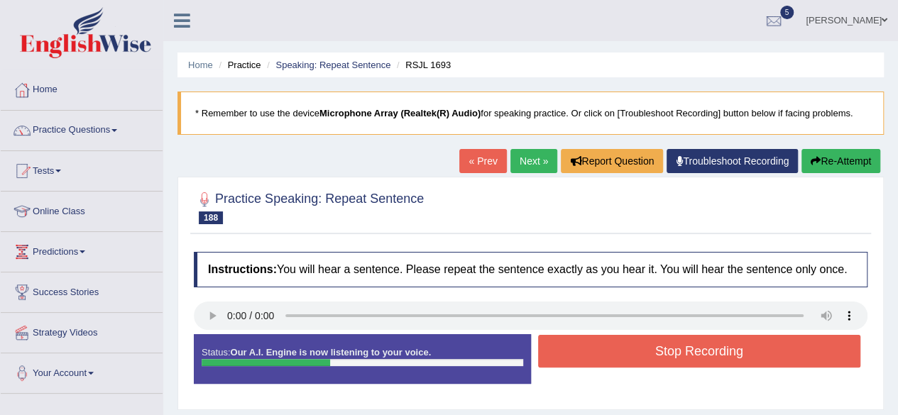
click at [604, 354] on button "Stop Recording" at bounding box center [699, 351] width 323 height 33
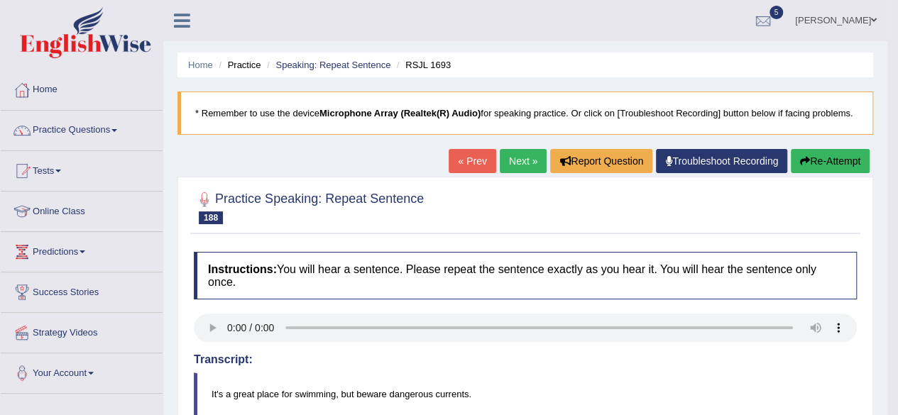
click at [524, 167] on link "Next »" at bounding box center [523, 161] width 47 height 24
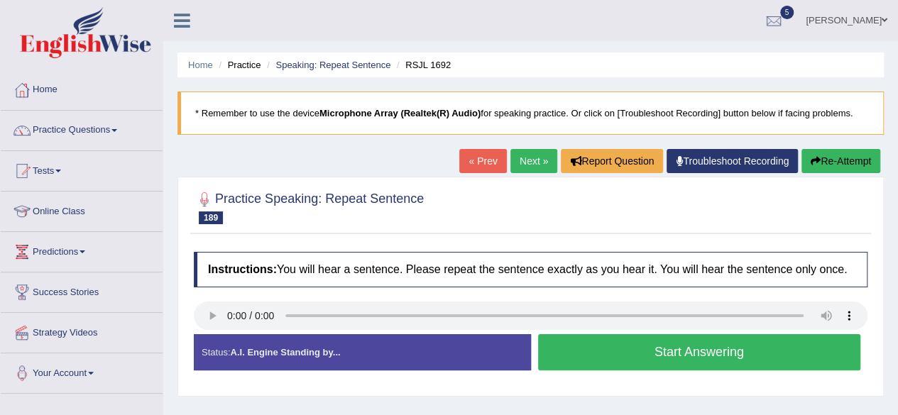
click at [640, 358] on button "Start Answering" at bounding box center [699, 352] width 323 height 36
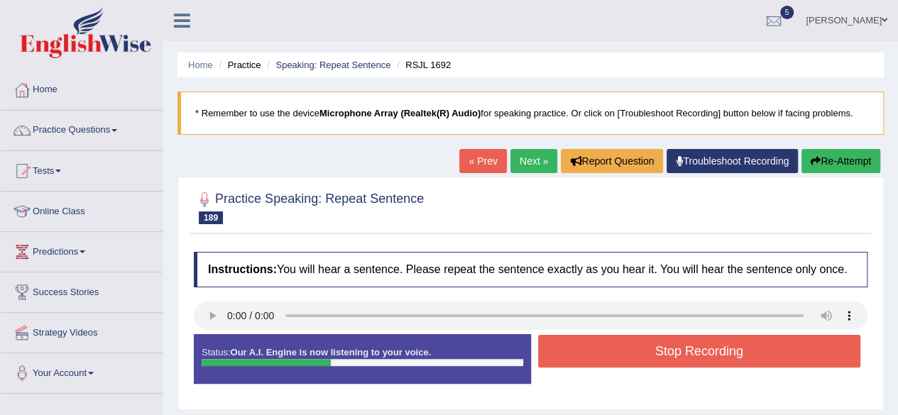
click at [640, 358] on button "Stop Recording" at bounding box center [699, 351] width 323 height 33
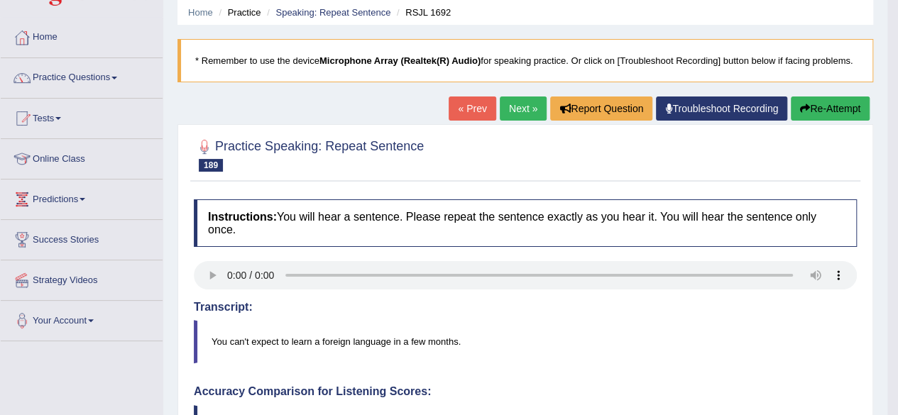
scroll to position [28, 0]
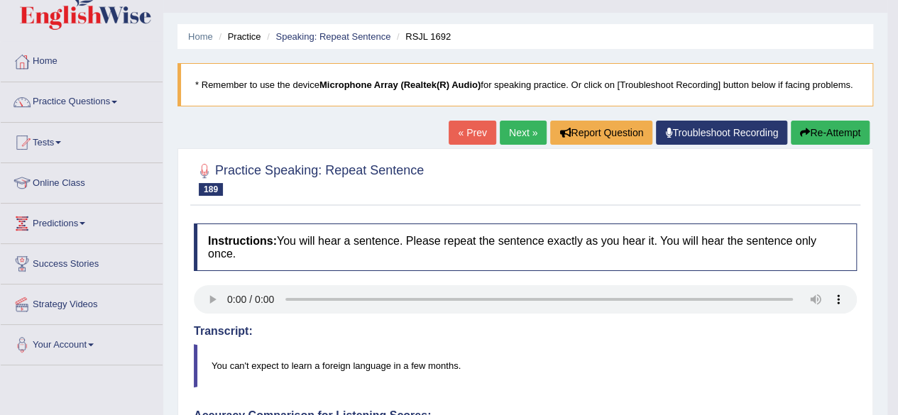
click at [519, 127] on link "Next »" at bounding box center [523, 133] width 47 height 24
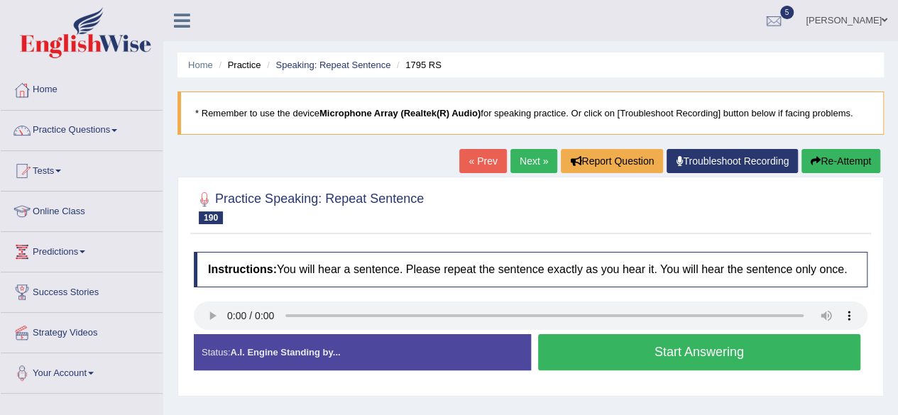
click at [599, 356] on button "Start Answering" at bounding box center [699, 352] width 323 height 36
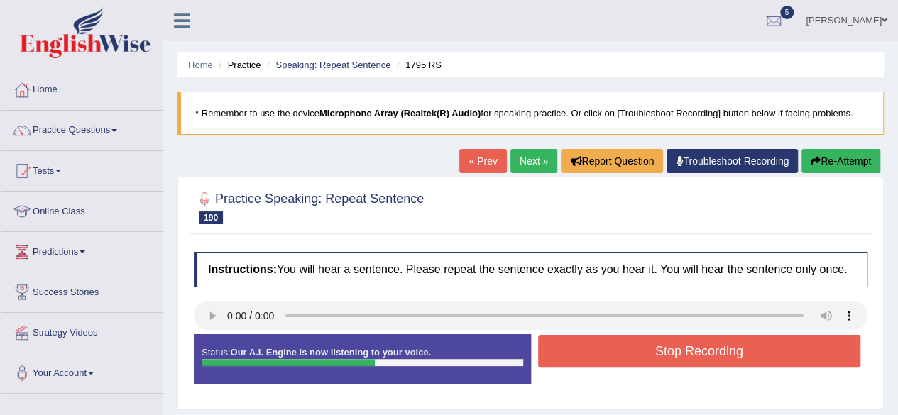
click at [599, 356] on button "Stop Recording" at bounding box center [699, 351] width 323 height 33
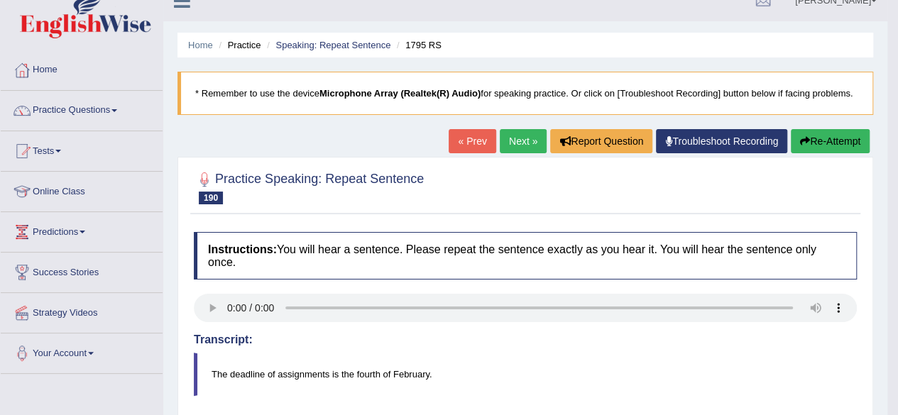
scroll to position [15, 0]
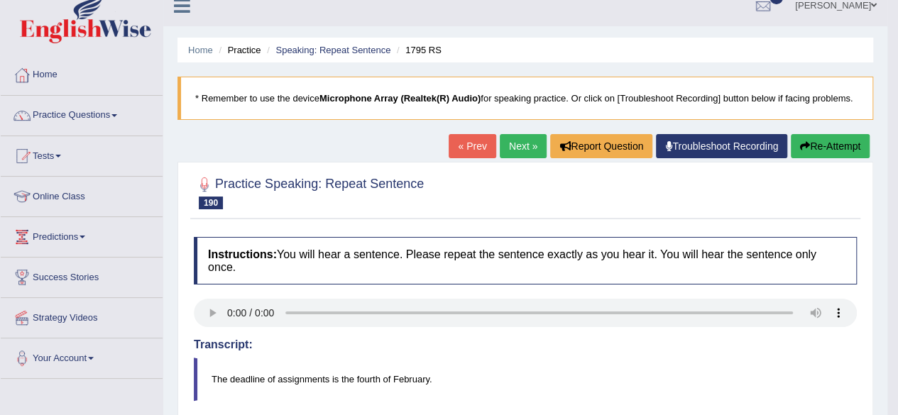
click at [515, 150] on link "Next »" at bounding box center [523, 146] width 47 height 24
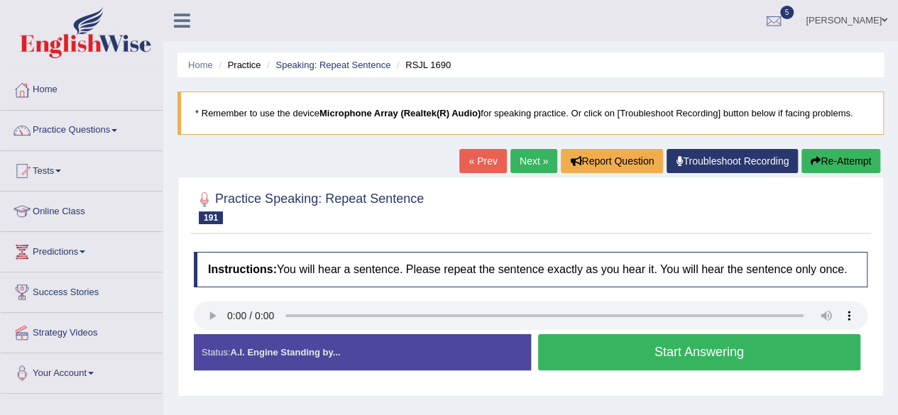
click at [610, 351] on button "Start Answering" at bounding box center [699, 352] width 323 height 36
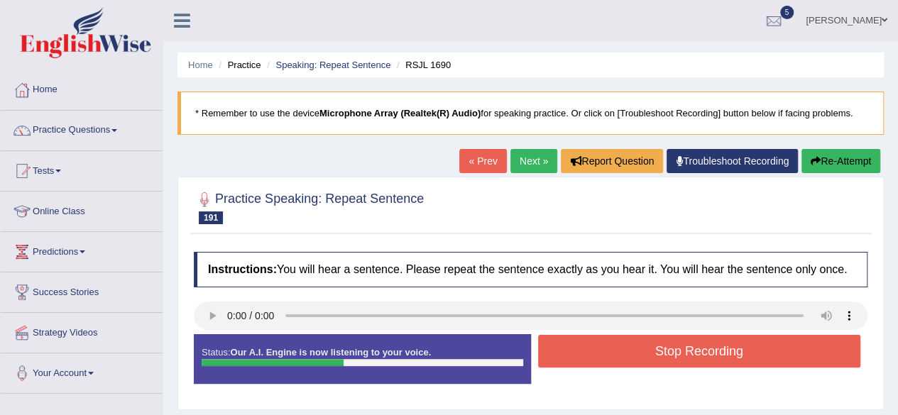
click at [610, 351] on button "Stop Recording" at bounding box center [699, 351] width 323 height 33
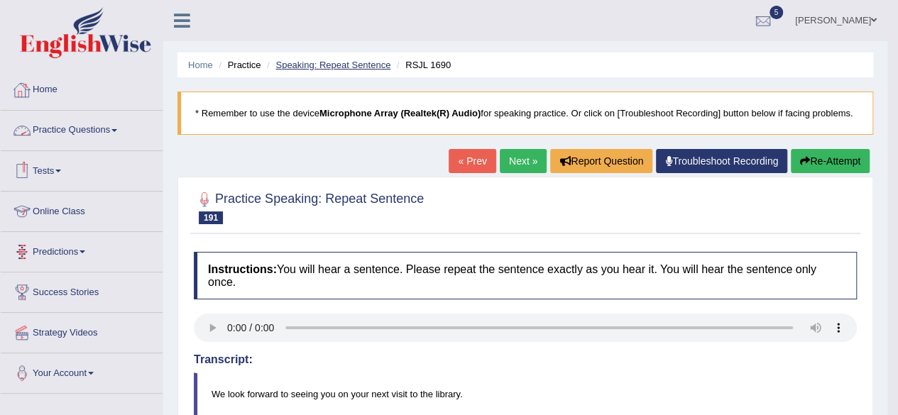
click at [319, 67] on link "Speaking: Repeat Sentence" at bounding box center [332, 65] width 115 height 11
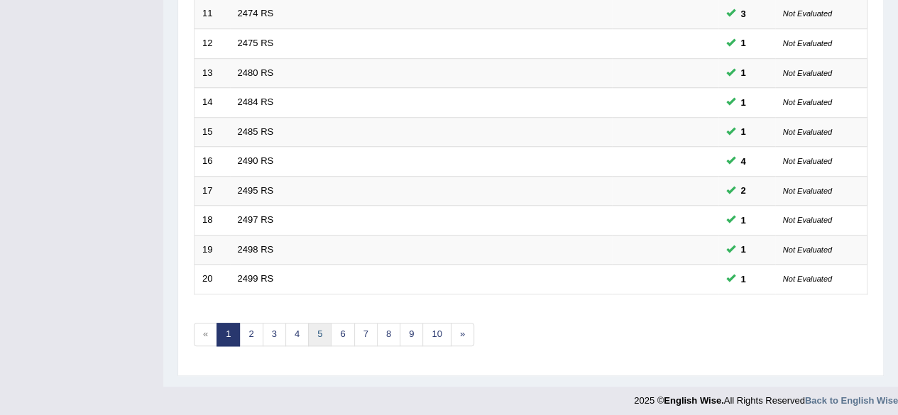
click at [309, 333] on link "5" at bounding box center [319, 334] width 23 height 23
click at [369, 327] on link "7" at bounding box center [365, 334] width 23 height 23
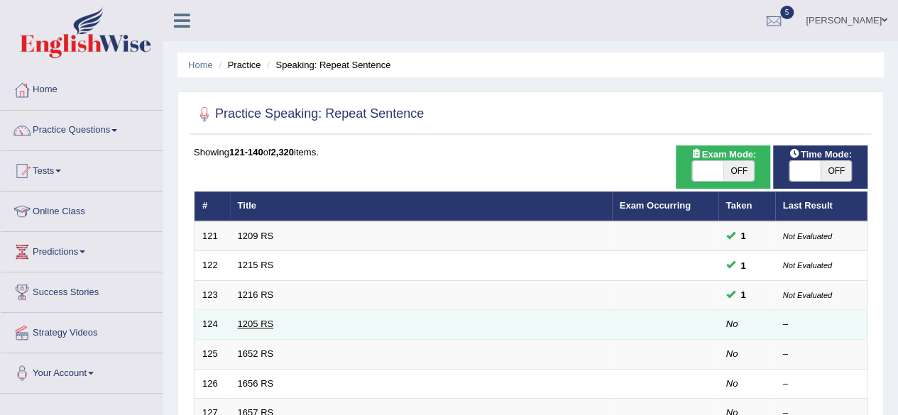
click at [250, 321] on link "1205 RS" at bounding box center [256, 324] width 36 height 11
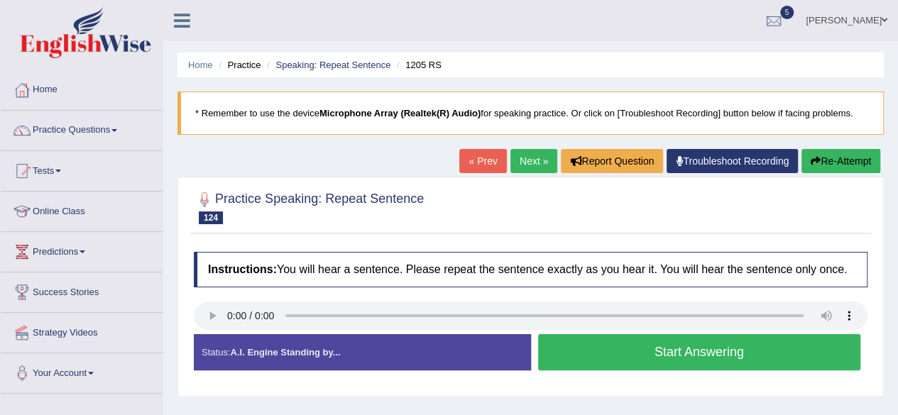
click at [578, 347] on button "Start Answering" at bounding box center [699, 352] width 323 height 36
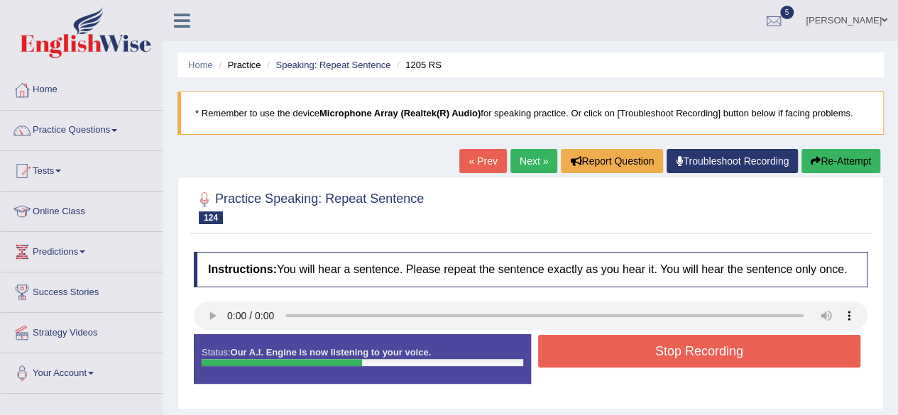
click at [578, 347] on button "Stop Recording" at bounding box center [699, 351] width 323 height 33
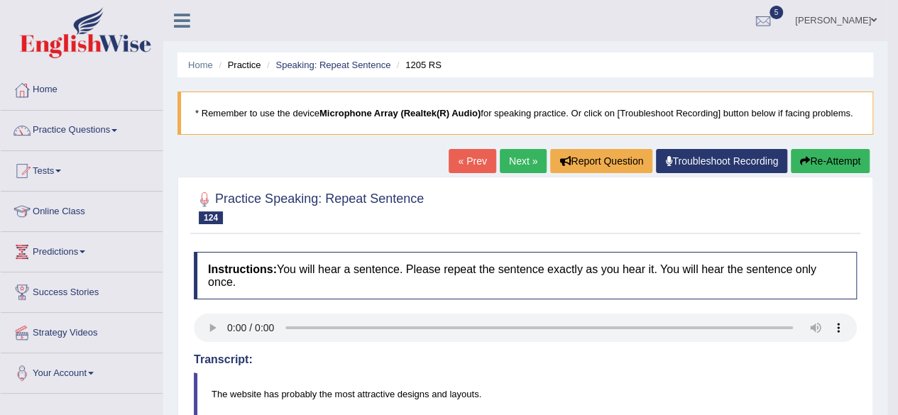
click at [521, 161] on link "Next »" at bounding box center [523, 161] width 47 height 24
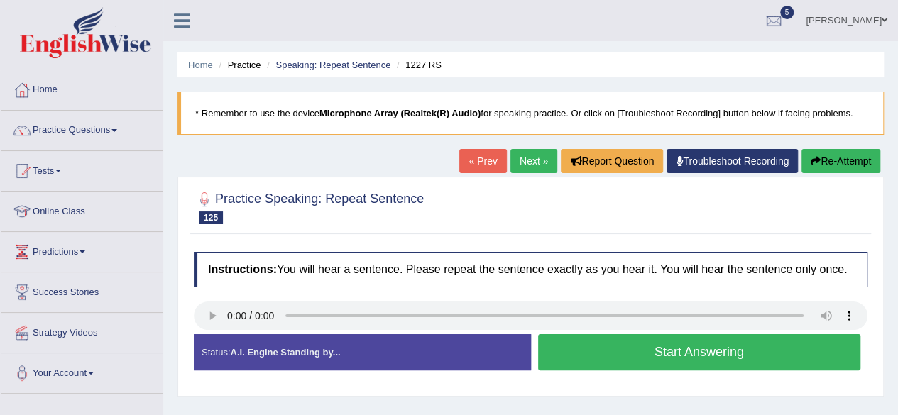
click at [562, 346] on button "Start Answering" at bounding box center [699, 352] width 323 height 36
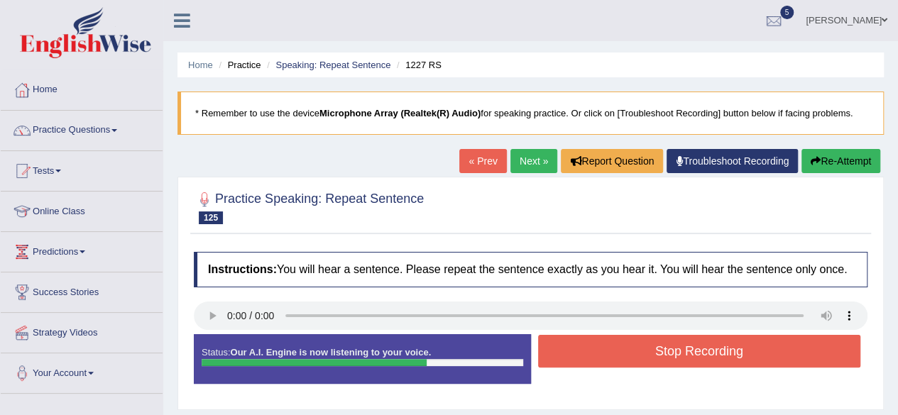
click at [562, 346] on button "Stop Recording" at bounding box center [699, 351] width 323 height 33
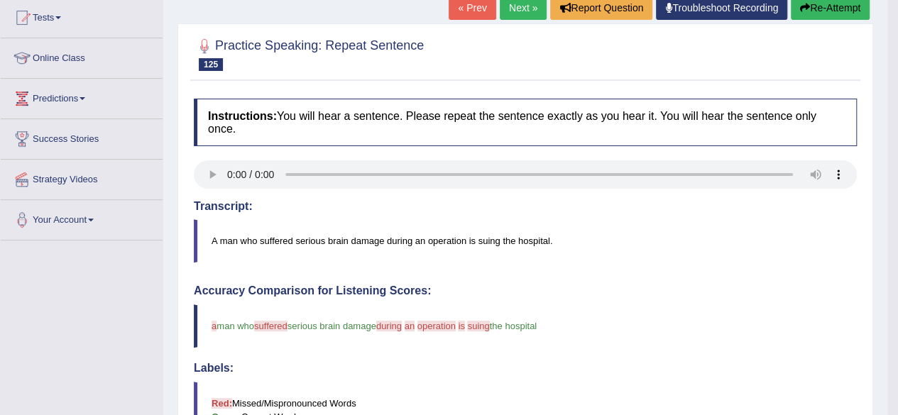
scroll to position [143, 0]
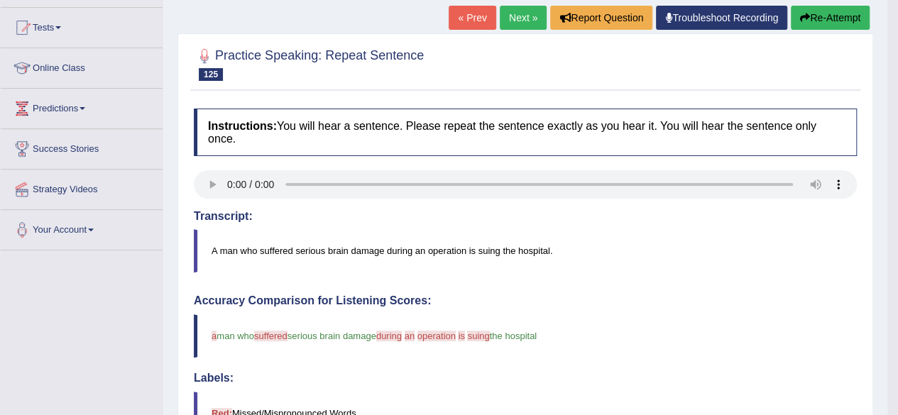
click at [526, 21] on link "Next »" at bounding box center [523, 18] width 47 height 24
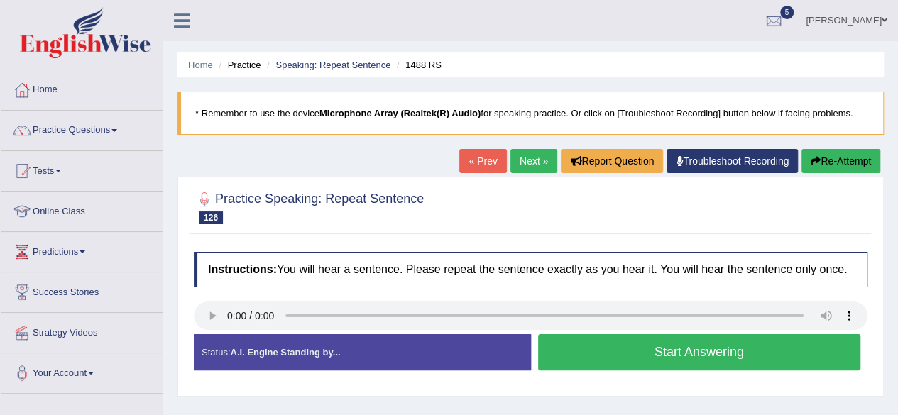
click at [634, 348] on button "Start Answering" at bounding box center [699, 352] width 323 height 36
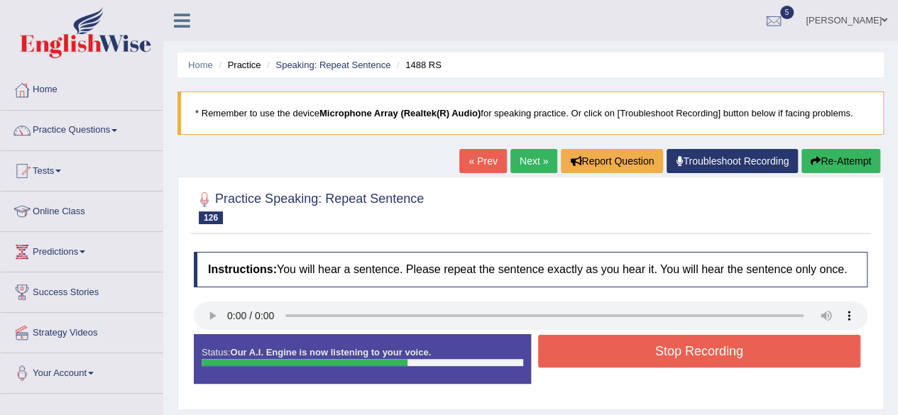
click at [634, 348] on button "Stop Recording" at bounding box center [699, 351] width 323 height 33
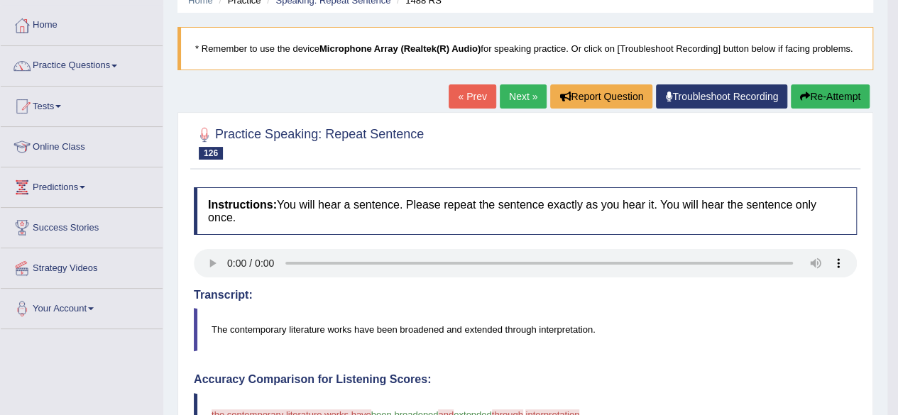
scroll to position [64, 0]
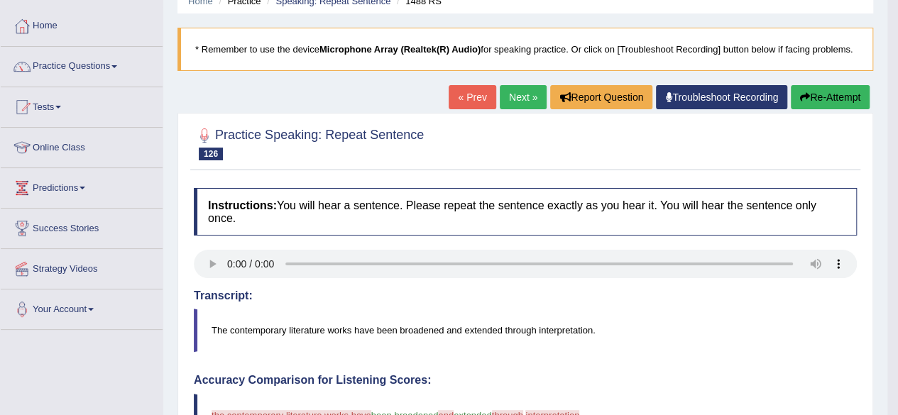
click at [829, 96] on button "Re-Attempt" at bounding box center [830, 97] width 79 height 24
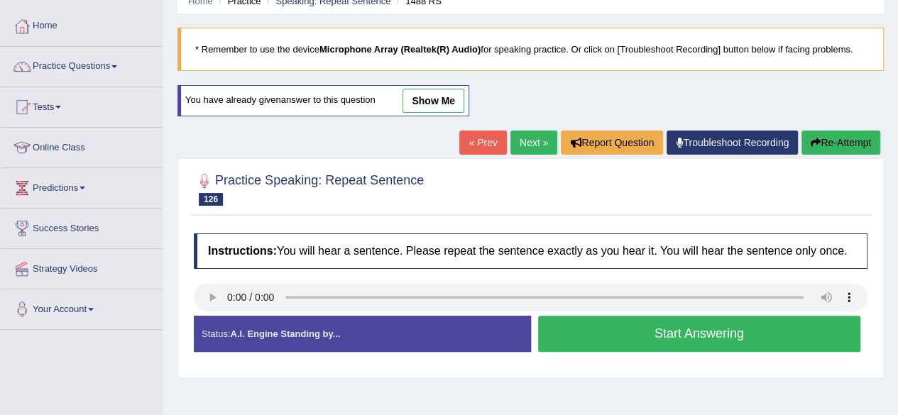
click at [623, 335] on button "Start Answering" at bounding box center [699, 334] width 323 height 36
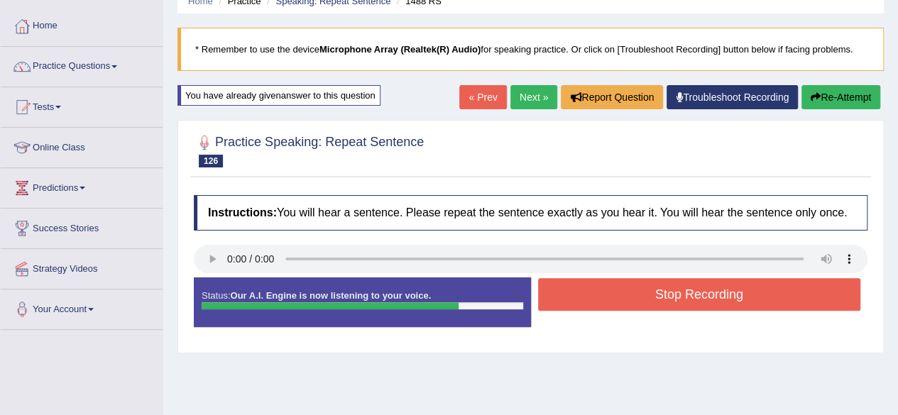
click at [632, 288] on button "Stop Recording" at bounding box center [699, 294] width 323 height 33
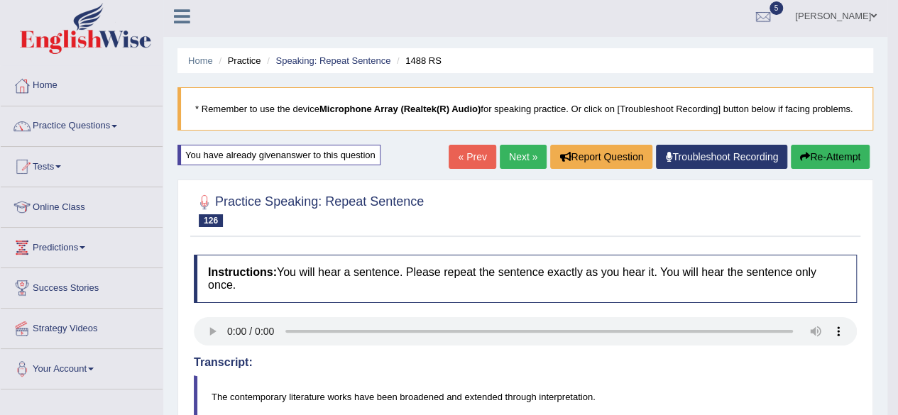
scroll to position [4, 0]
click at [817, 155] on button "Re-Attempt" at bounding box center [830, 157] width 79 height 24
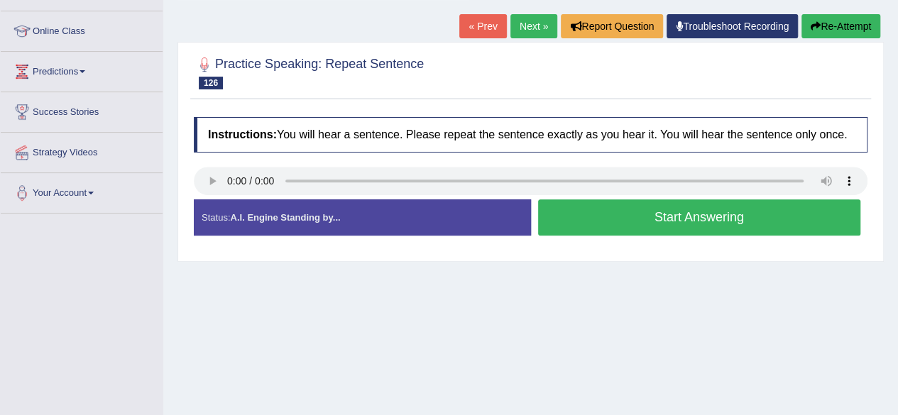
click at [596, 213] on button "Start Answering" at bounding box center [699, 217] width 323 height 36
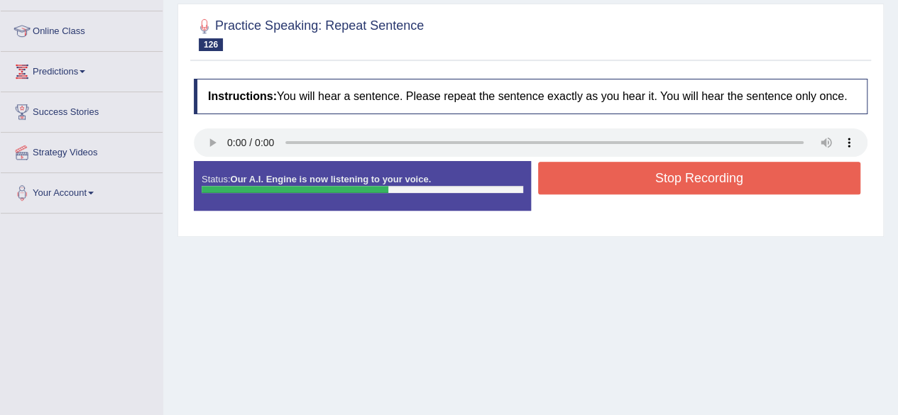
click at [594, 180] on button "Stop Recording" at bounding box center [699, 178] width 323 height 33
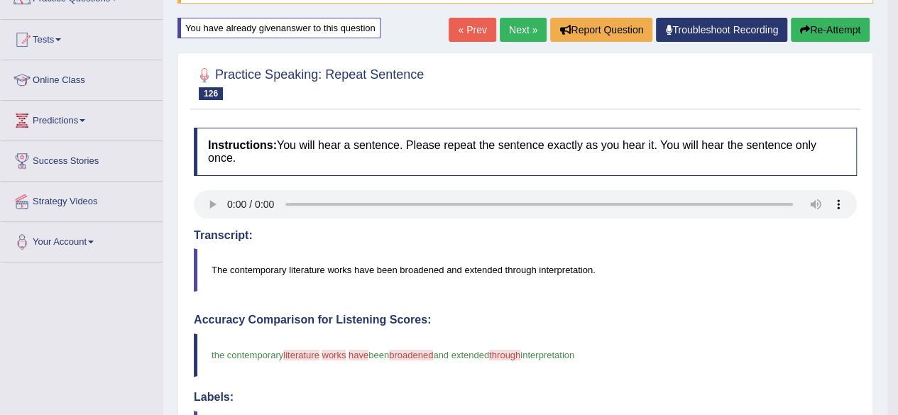
scroll to position [130, 0]
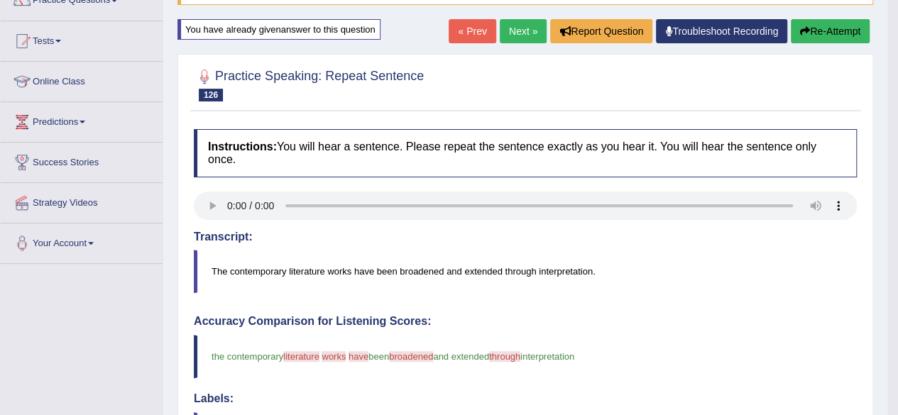
click at [812, 38] on button "Re-Attempt" at bounding box center [830, 31] width 79 height 24
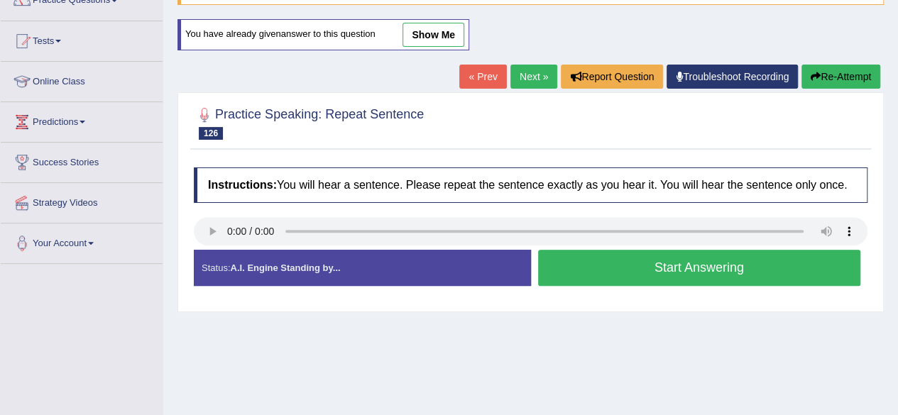
click at [565, 263] on button "Start Answering" at bounding box center [699, 268] width 323 height 36
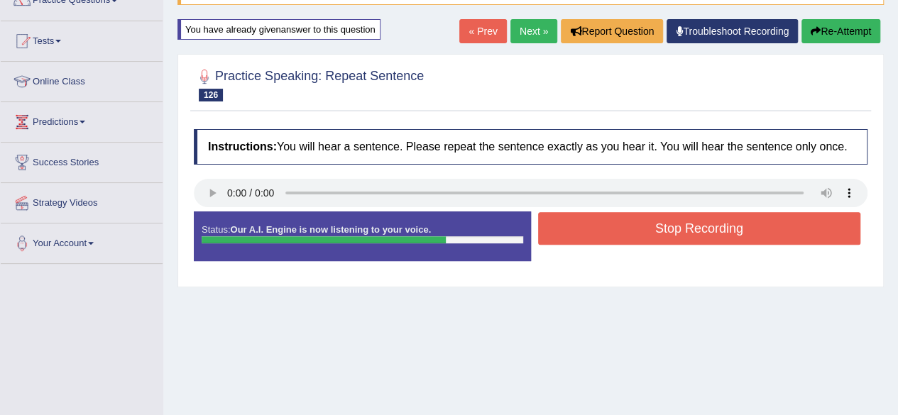
click at [567, 231] on button "Stop Recording" at bounding box center [699, 228] width 323 height 33
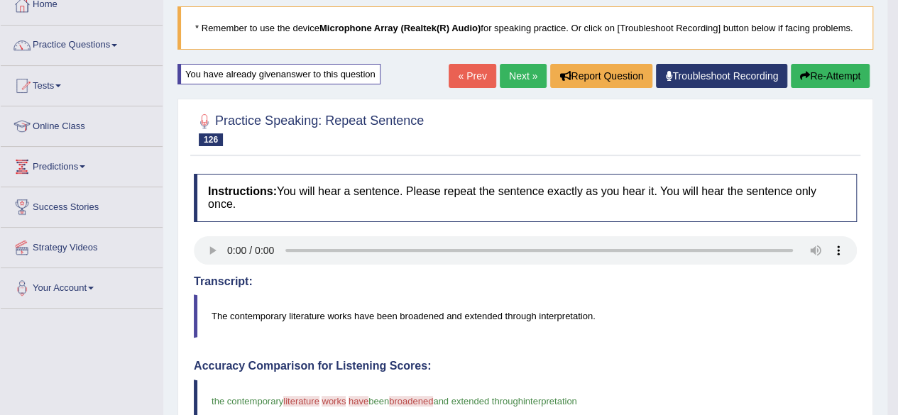
scroll to position [73, 0]
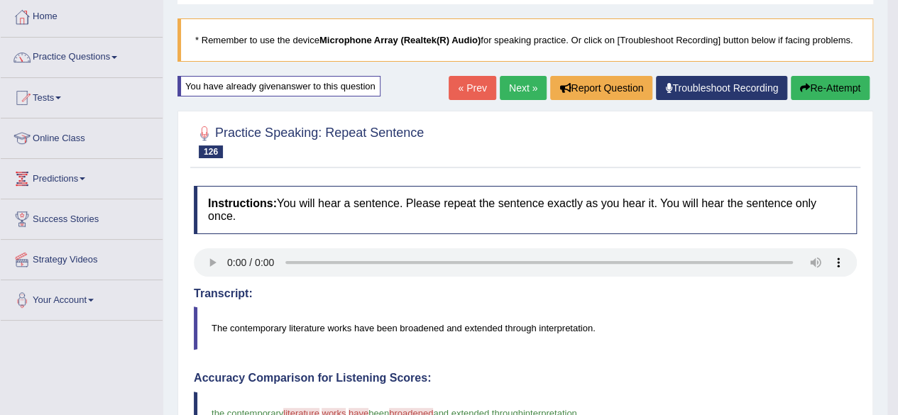
click at [850, 86] on button "Re-Attempt" at bounding box center [830, 88] width 79 height 24
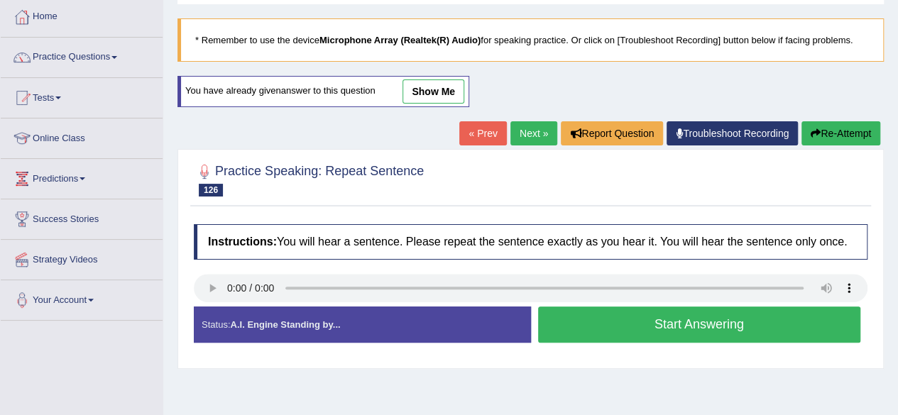
scroll to position [73, 0]
click at [600, 329] on button "Start Answering" at bounding box center [699, 325] width 323 height 36
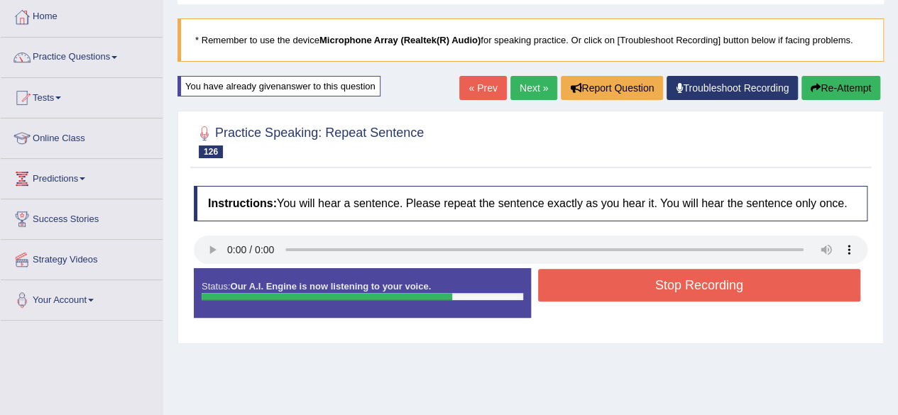
click at [599, 285] on button "Stop Recording" at bounding box center [699, 285] width 323 height 33
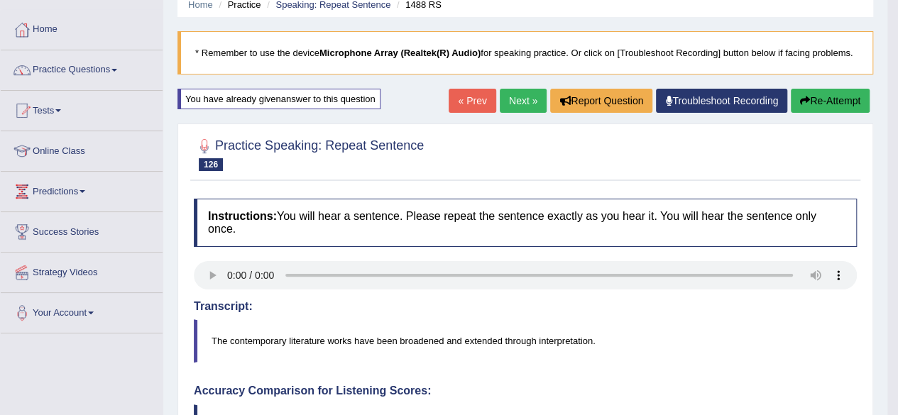
scroll to position [0, 0]
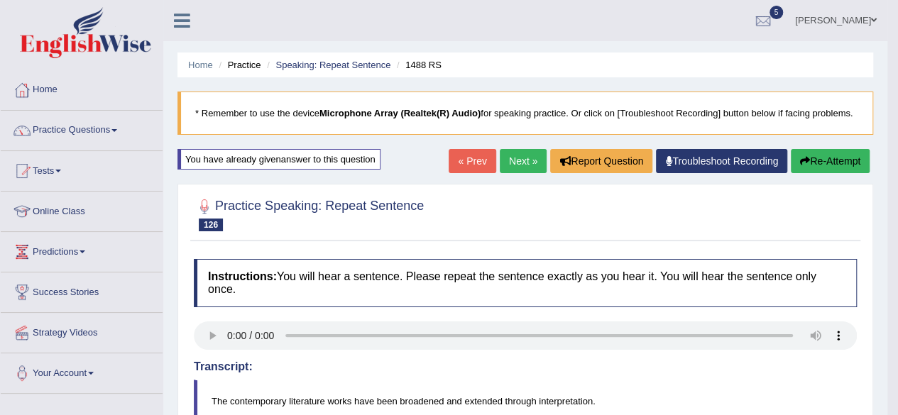
click at [815, 159] on button "Re-Attempt" at bounding box center [830, 161] width 79 height 24
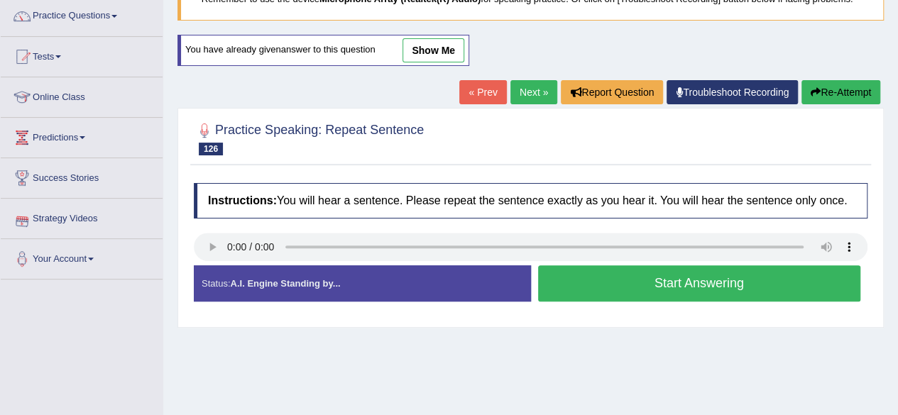
scroll to position [116, 0]
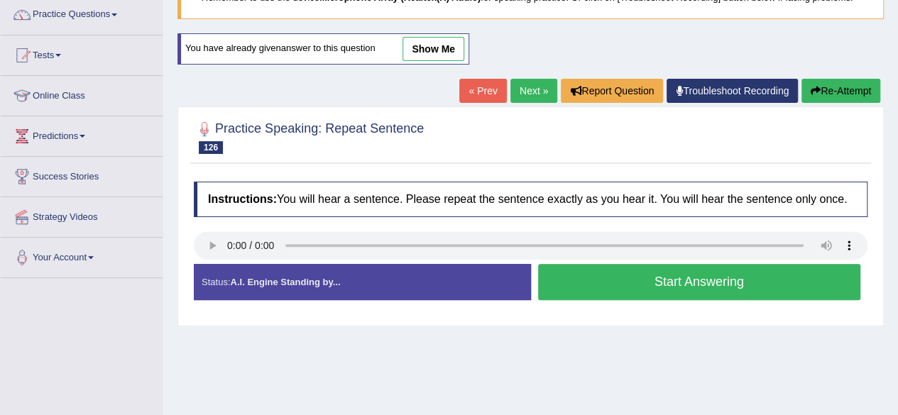
click at [576, 267] on button "Start Answering" at bounding box center [699, 282] width 323 height 36
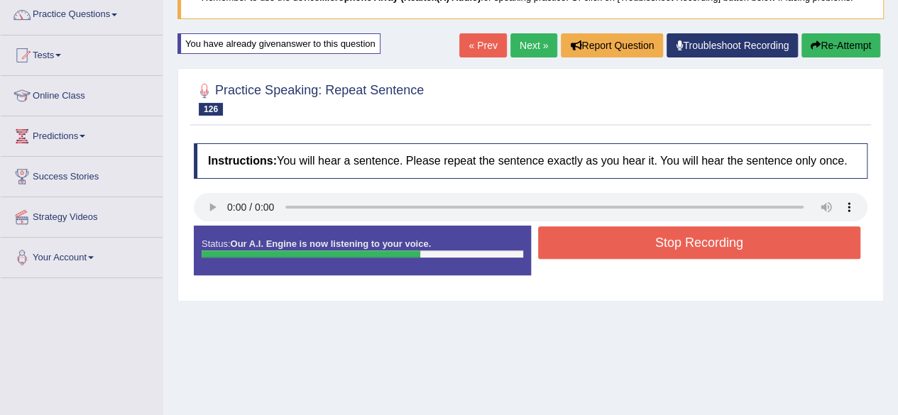
click at [554, 249] on button "Stop Recording" at bounding box center [699, 242] width 323 height 33
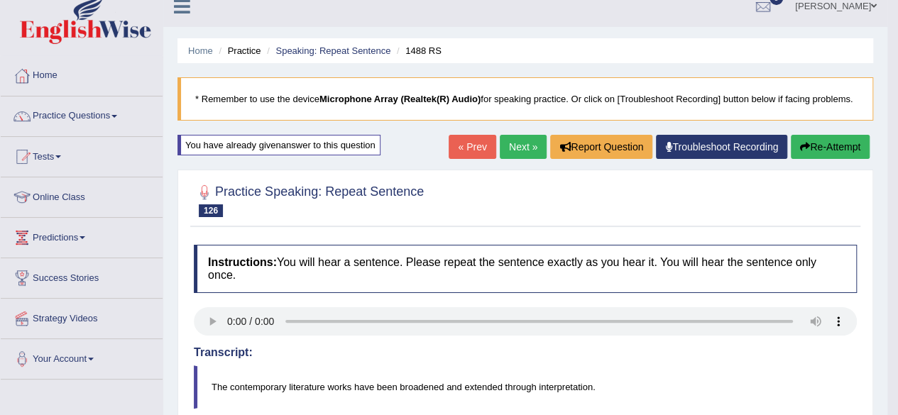
scroll to position [0, 0]
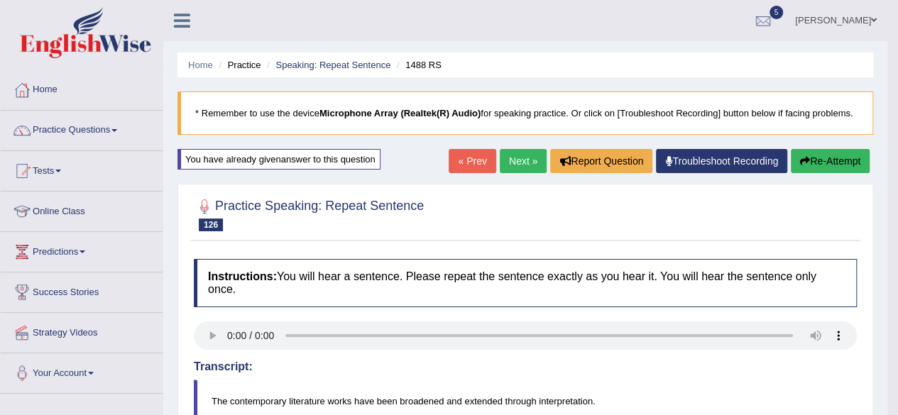
click at [515, 170] on link "Next »" at bounding box center [523, 161] width 47 height 24
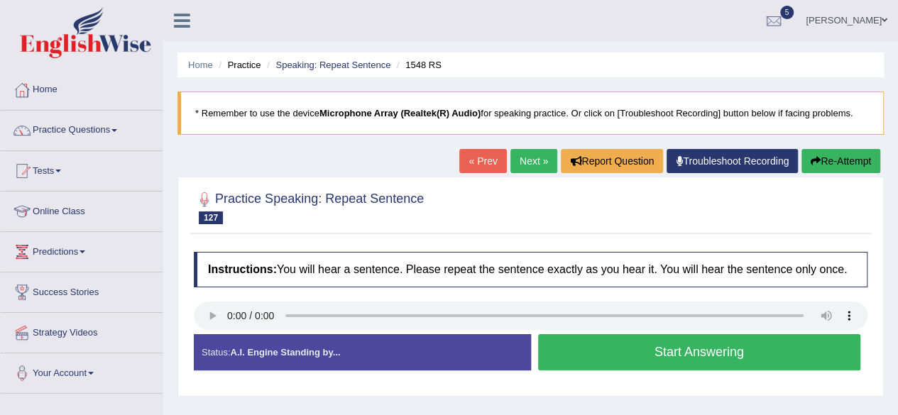
click at [605, 356] on button "Start Answering" at bounding box center [699, 352] width 323 height 36
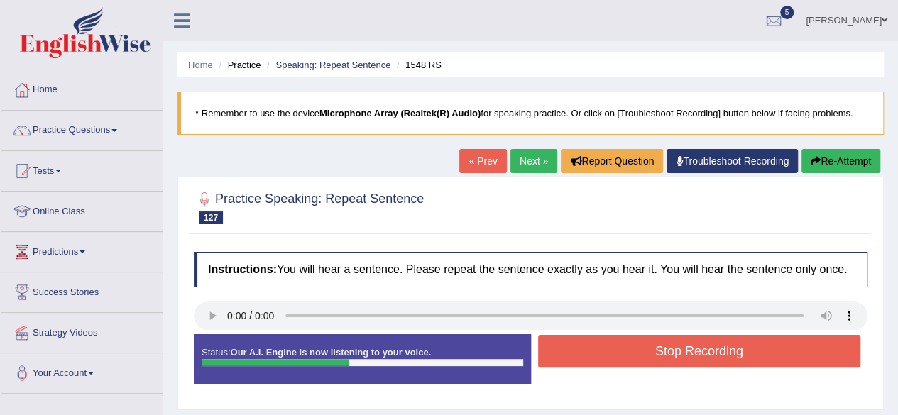
click at [605, 356] on button "Stop Recording" at bounding box center [699, 351] width 323 height 33
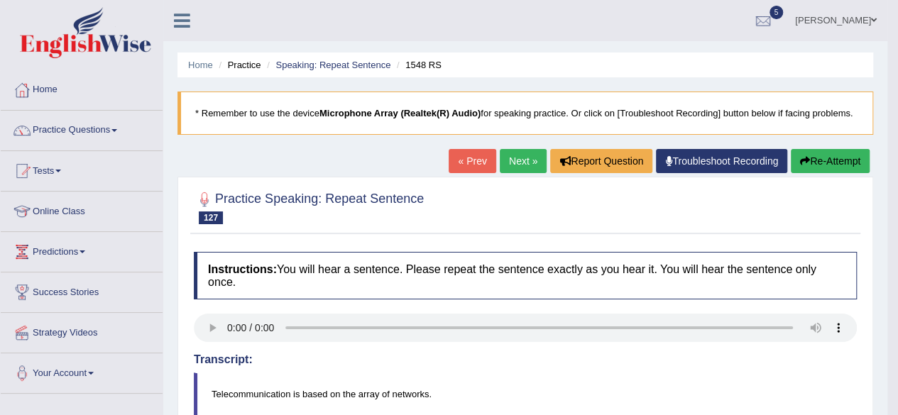
click at [510, 155] on link "Next »" at bounding box center [523, 161] width 47 height 24
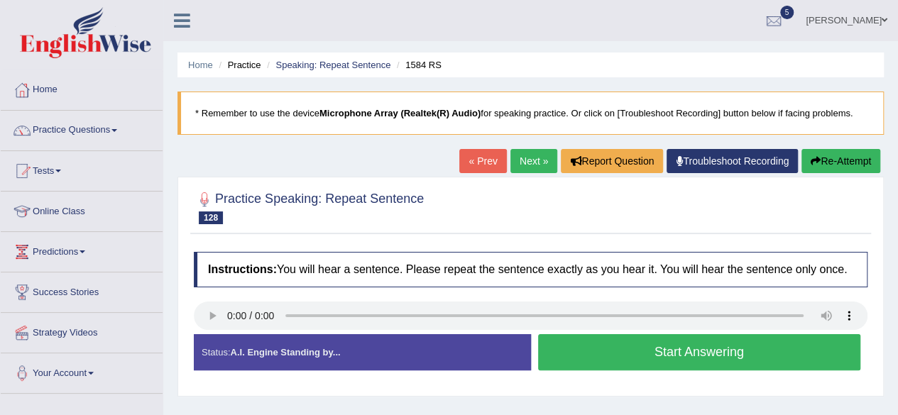
click at [615, 344] on button "Start Answering" at bounding box center [699, 352] width 323 height 36
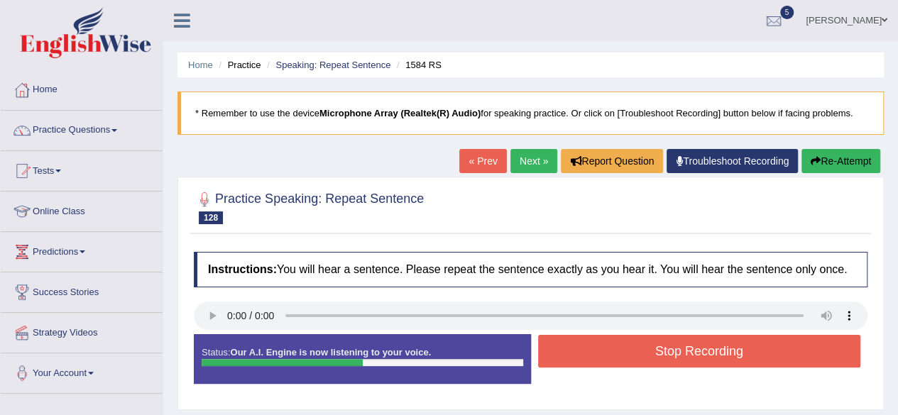
click at [615, 344] on button "Stop Recording" at bounding box center [699, 351] width 323 height 33
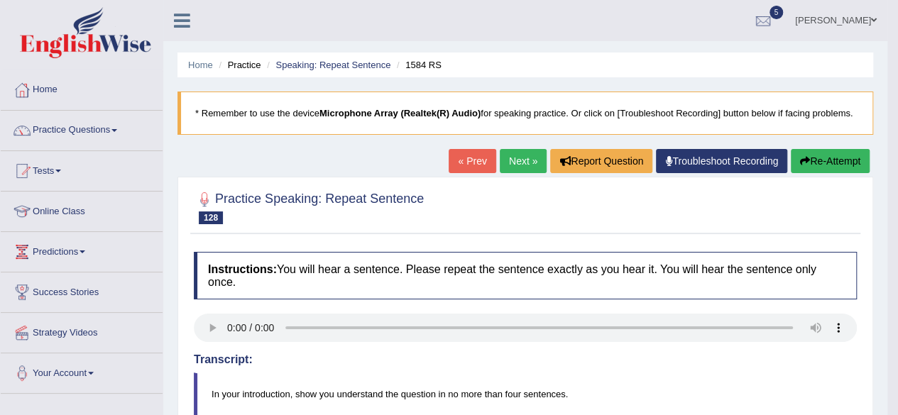
click at [514, 163] on link "Next »" at bounding box center [523, 161] width 47 height 24
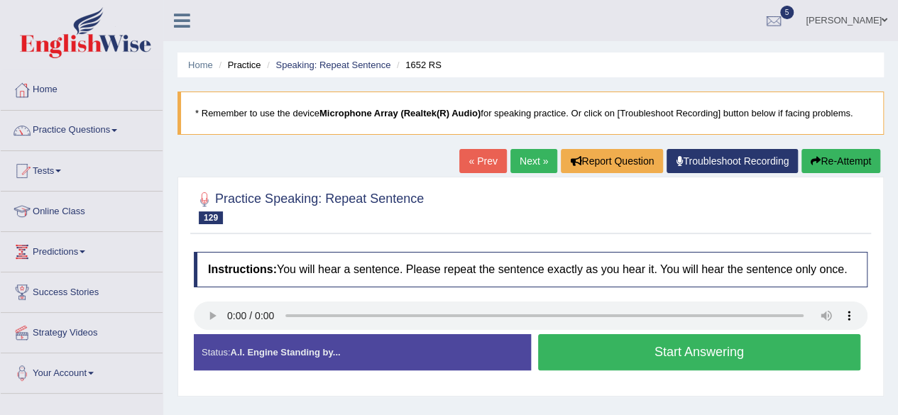
click at [637, 350] on button "Start Answering" at bounding box center [699, 352] width 323 height 36
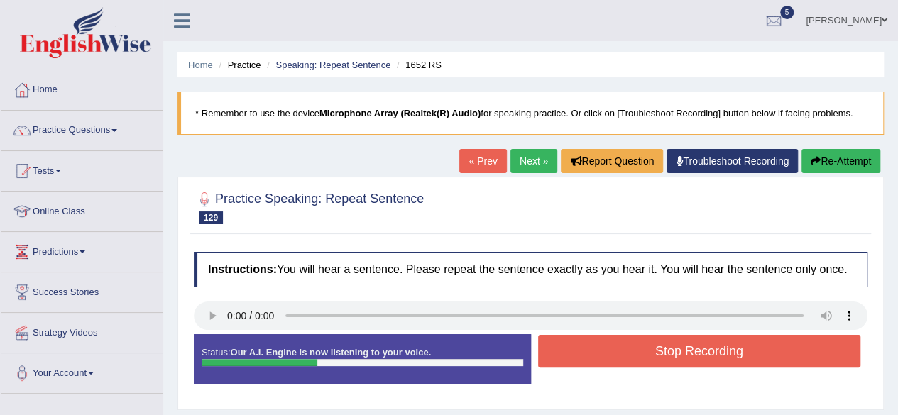
click at [637, 350] on button "Stop Recording" at bounding box center [699, 351] width 323 height 33
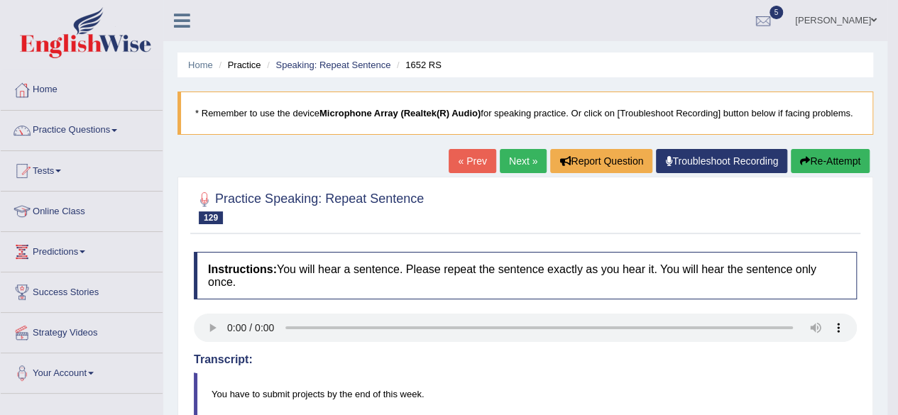
click at [523, 160] on link "Next »" at bounding box center [523, 161] width 47 height 24
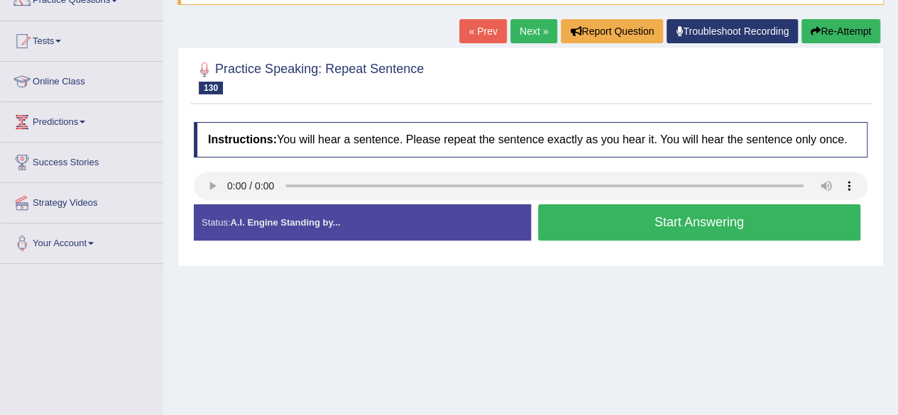
click at [604, 229] on button "Start Answering" at bounding box center [699, 222] width 323 height 36
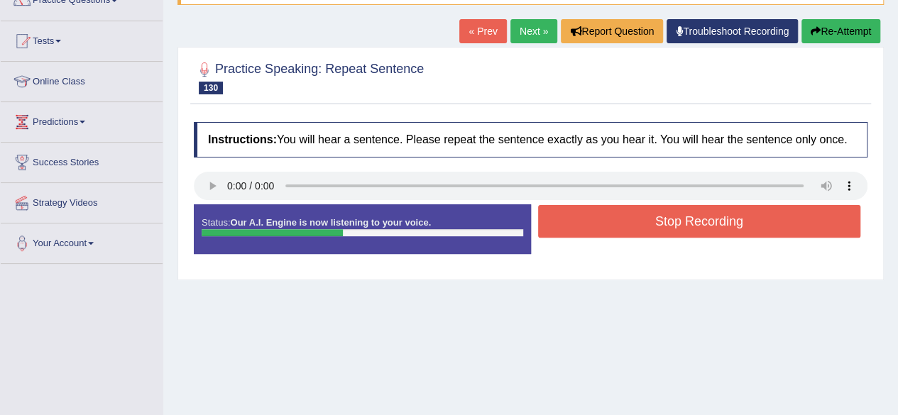
click at [604, 229] on button "Stop Recording" at bounding box center [699, 221] width 323 height 33
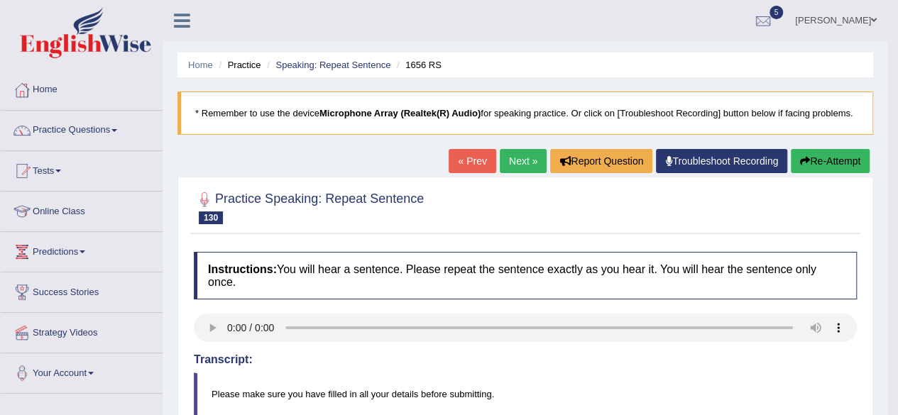
click at [521, 158] on link "Next »" at bounding box center [523, 161] width 47 height 24
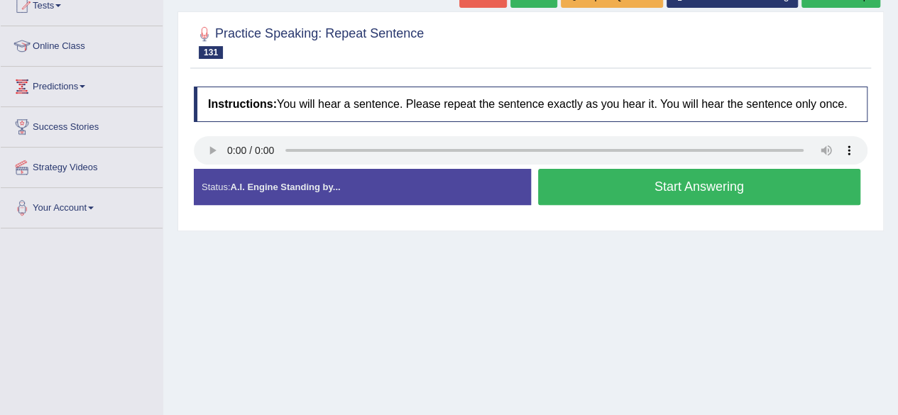
click at [615, 183] on button "Start Answering" at bounding box center [699, 187] width 323 height 36
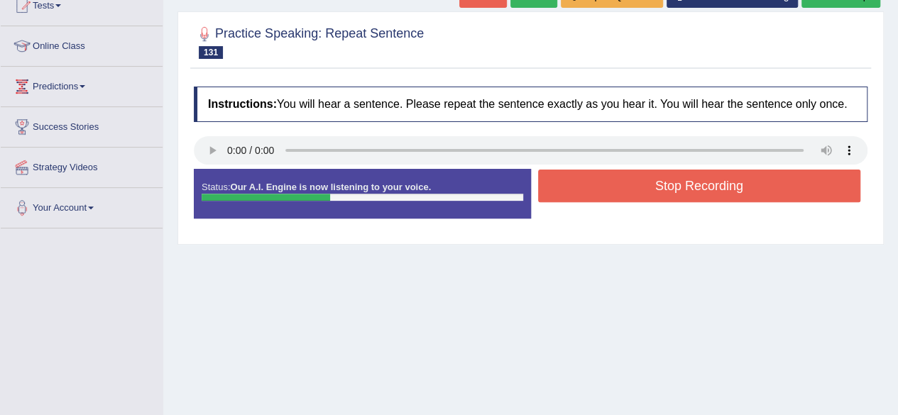
click at [615, 183] on button "Stop Recording" at bounding box center [699, 186] width 323 height 33
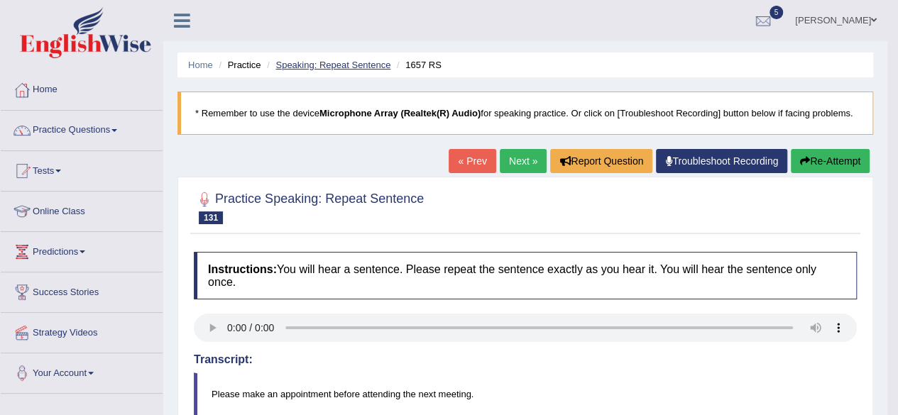
click at [325, 65] on link "Speaking: Repeat Sentence" at bounding box center [332, 65] width 115 height 11
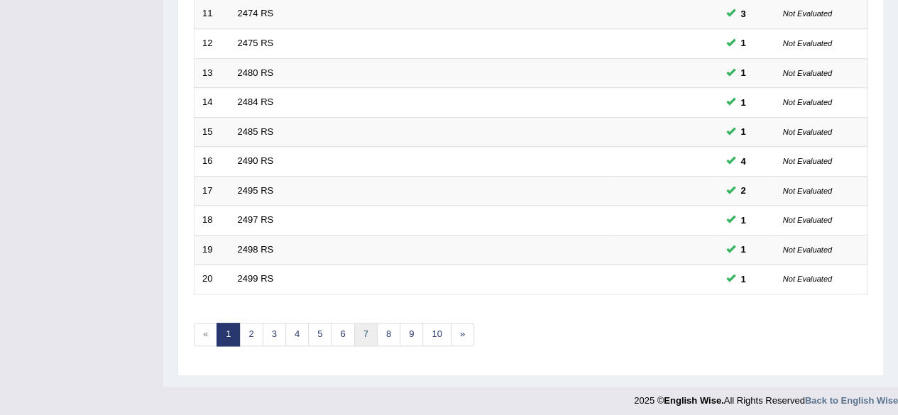
click at [363, 335] on link "7" at bounding box center [365, 334] width 23 height 23
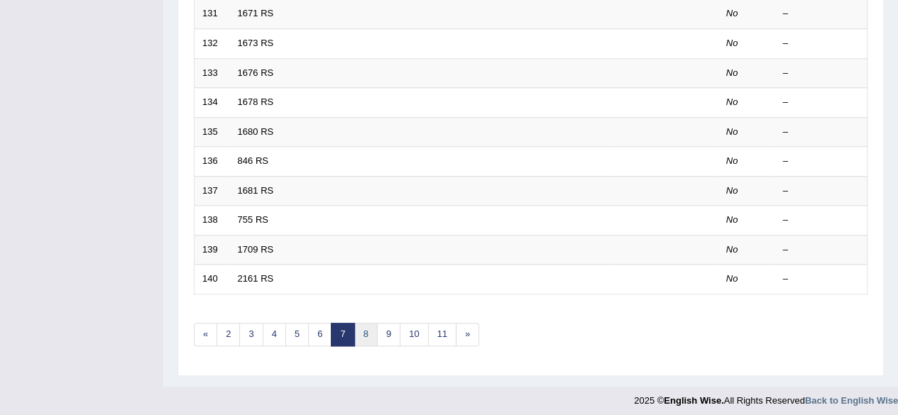
click at [366, 329] on link "8" at bounding box center [365, 334] width 23 height 23
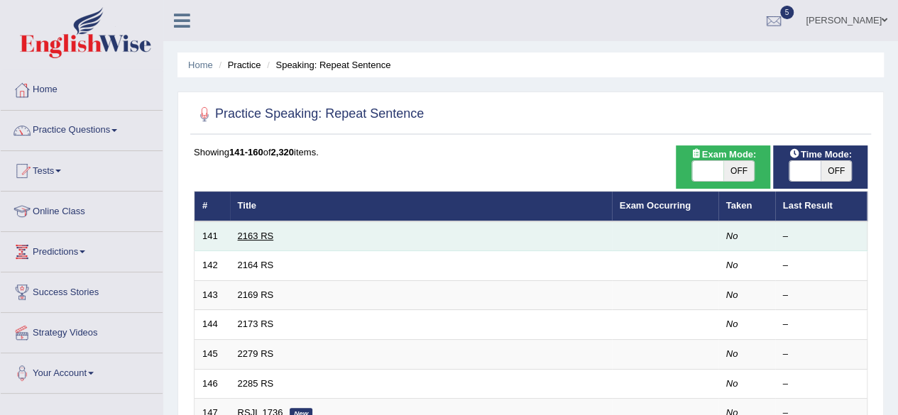
click at [263, 233] on link "2163 RS" at bounding box center [256, 236] width 36 height 11
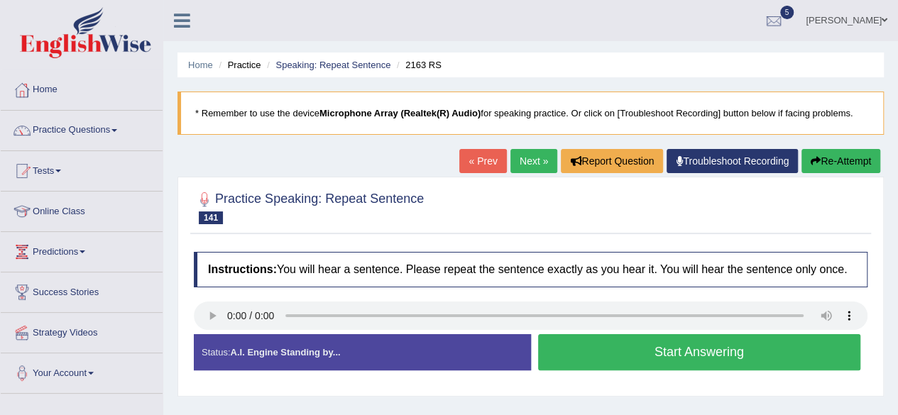
click at [568, 341] on button "Start Answering" at bounding box center [699, 352] width 323 height 36
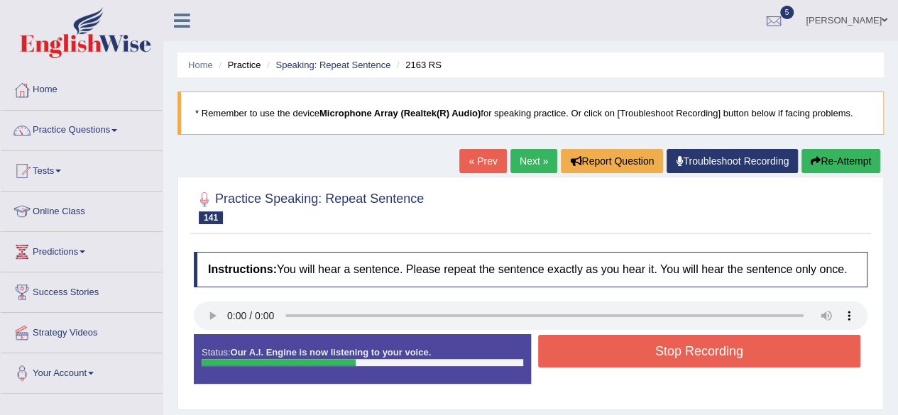
click at [568, 341] on button "Stop Recording" at bounding box center [699, 351] width 323 height 33
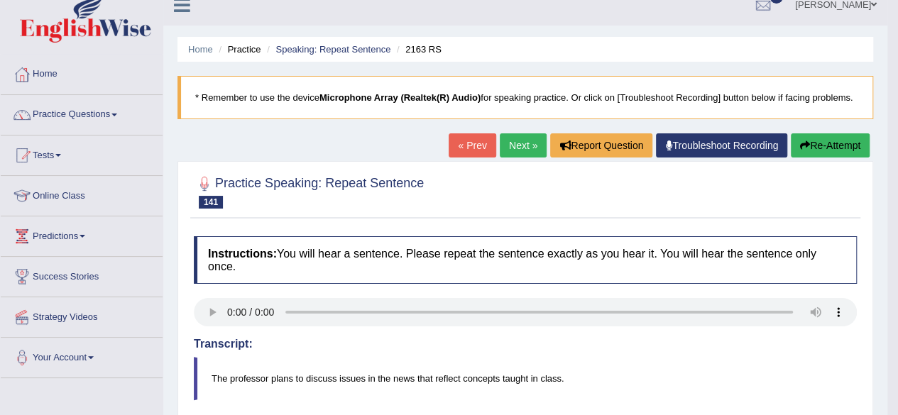
scroll to position [6, 0]
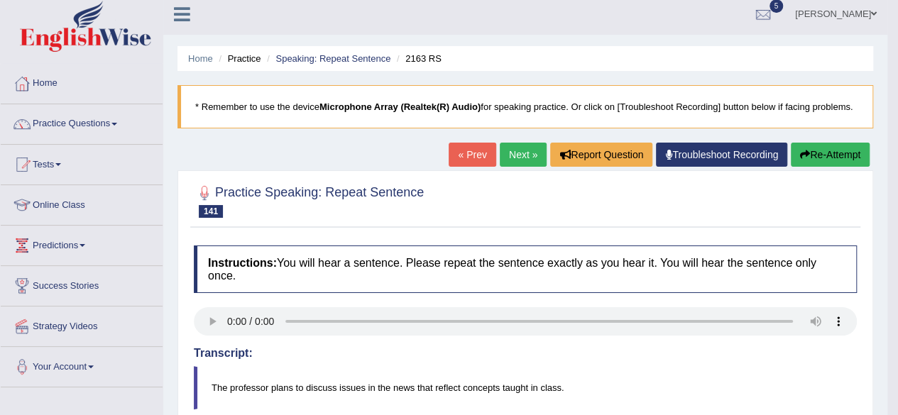
click at [517, 160] on link "Next »" at bounding box center [523, 155] width 47 height 24
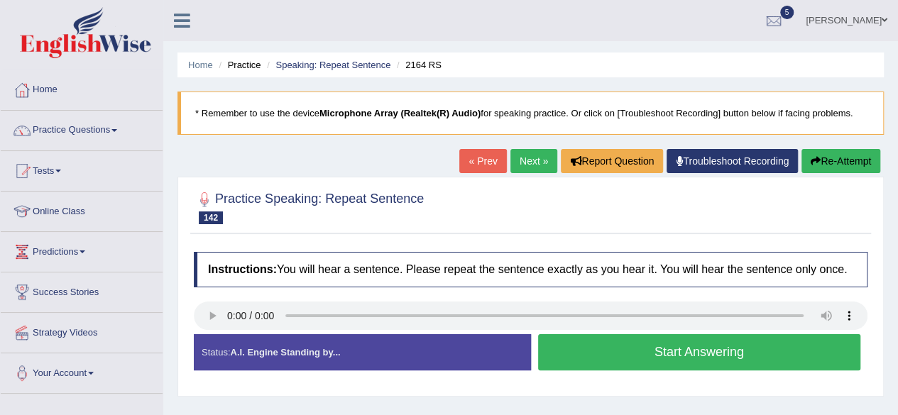
click at [605, 341] on button "Start Answering" at bounding box center [699, 352] width 323 height 36
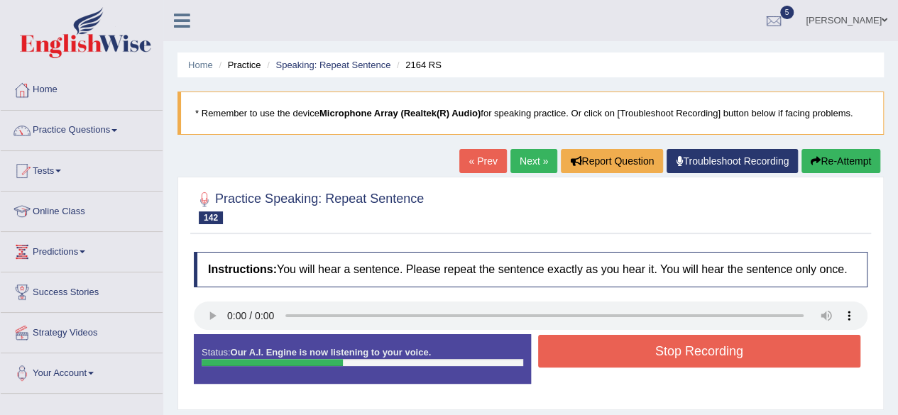
click at [605, 341] on button "Stop Recording" at bounding box center [699, 351] width 323 height 33
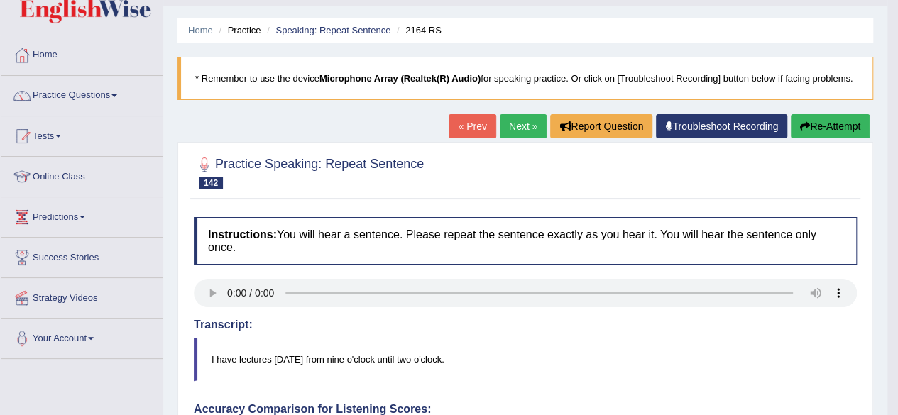
scroll to position [20, 0]
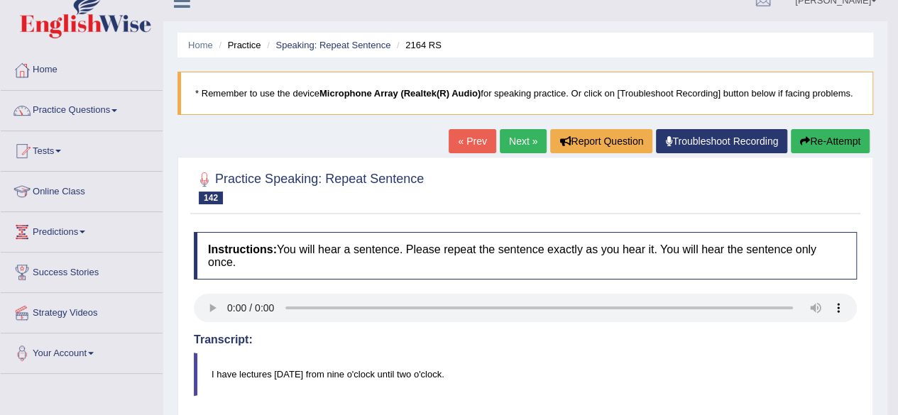
click at [513, 144] on link "Next »" at bounding box center [523, 141] width 47 height 24
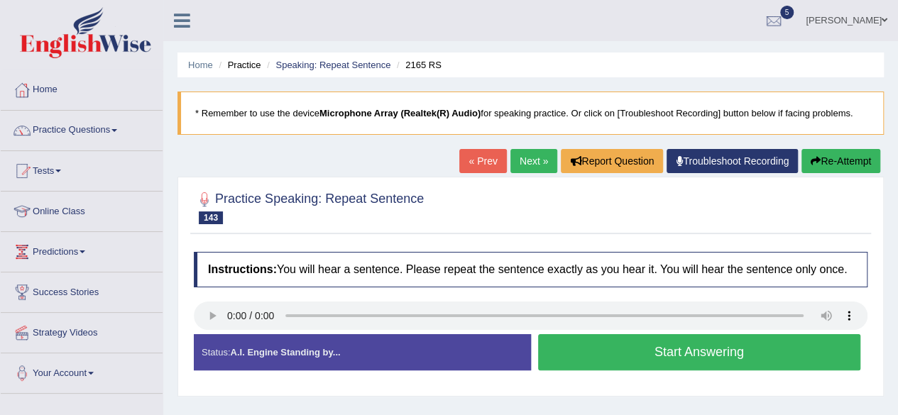
click at [619, 350] on button "Start Answering" at bounding box center [699, 352] width 323 height 36
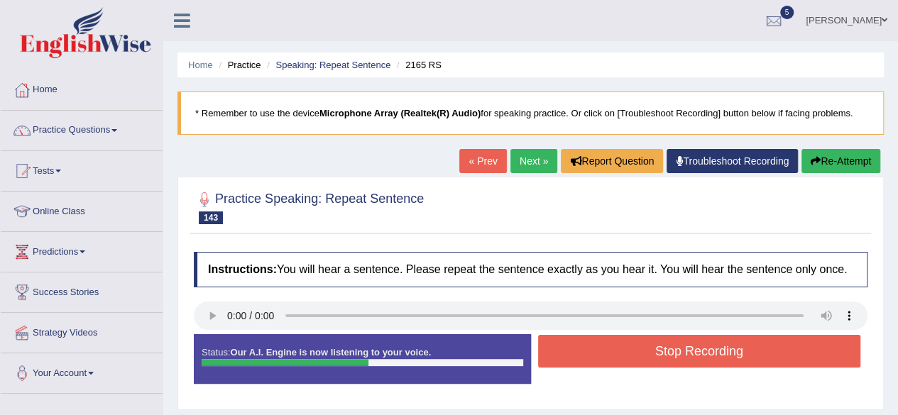
click at [619, 350] on button "Stop Recording" at bounding box center [699, 351] width 323 height 33
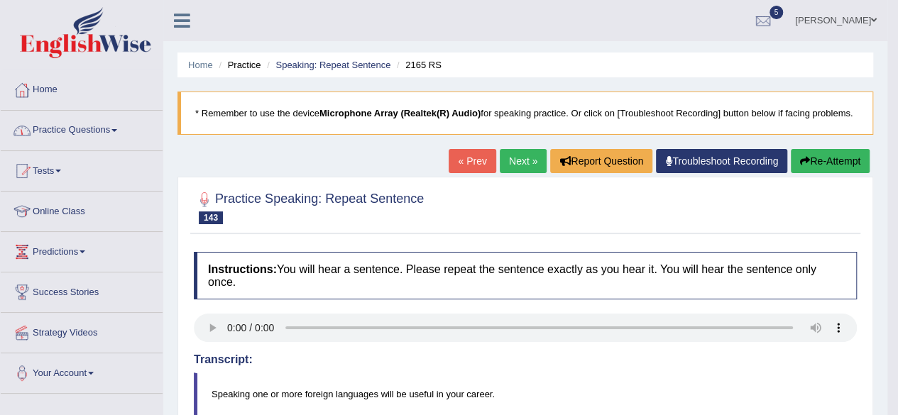
click at [529, 158] on link "Next »" at bounding box center [523, 161] width 47 height 24
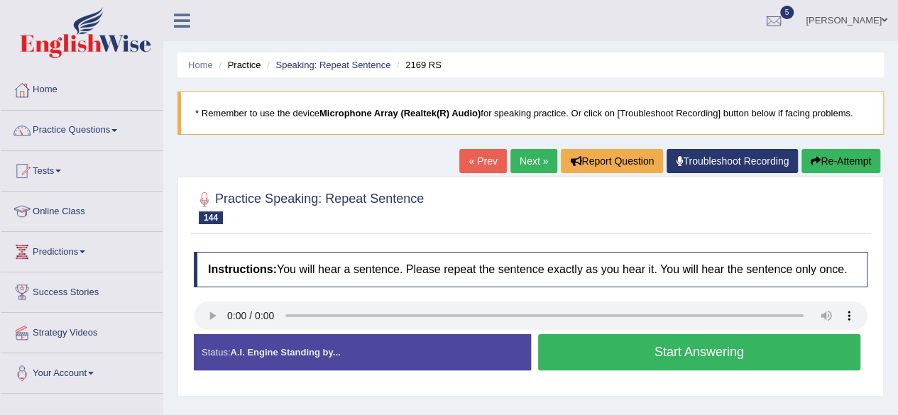
click at [573, 352] on button "Start Answering" at bounding box center [699, 352] width 323 height 36
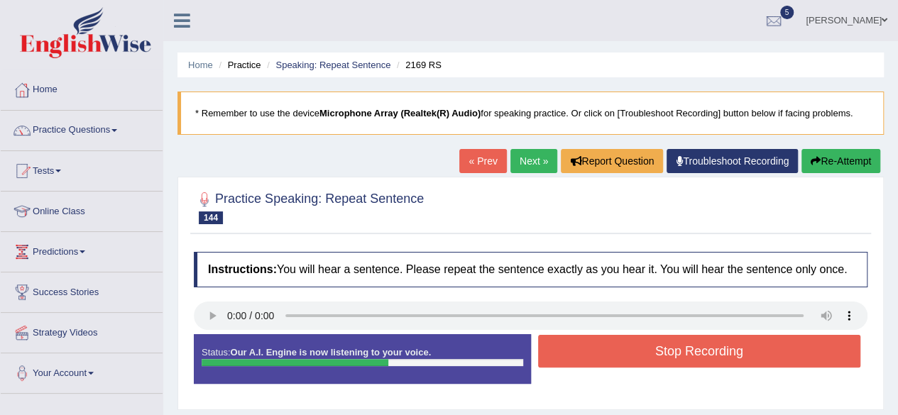
click at [573, 352] on button "Stop Recording" at bounding box center [699, 351] width 323 height 33
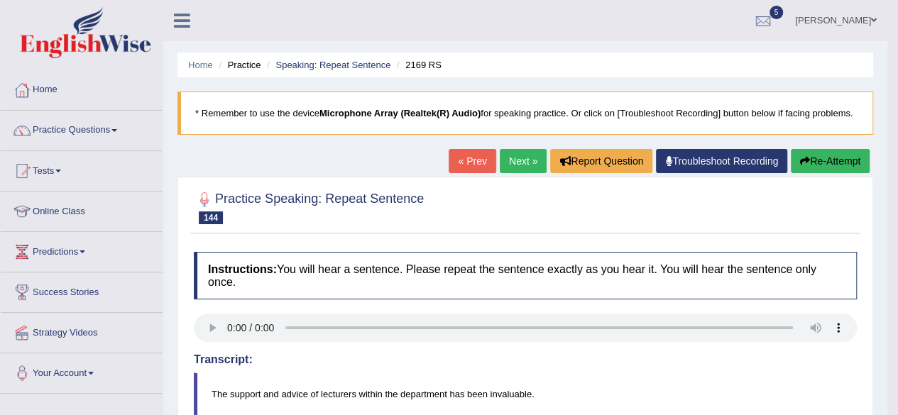
click at [522, 157] on link "Next »" at bounding box center [523, 161] width 47 height 24
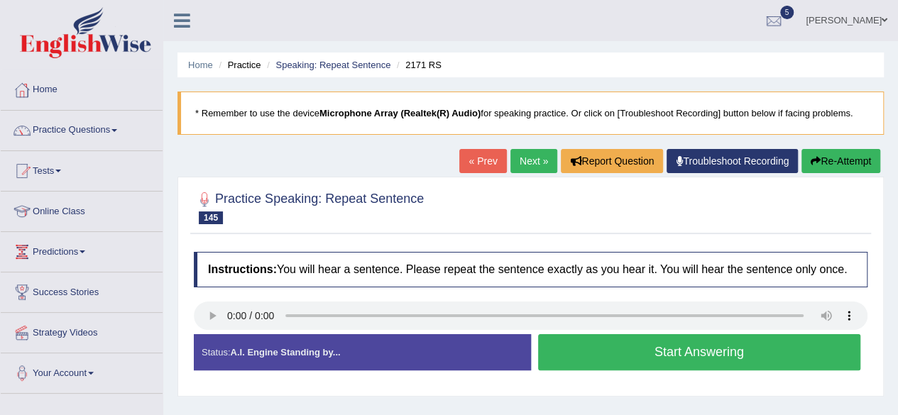
click at [699, 351] on button "Start Answering" at bounding box center [699, 352] width 323 height 36
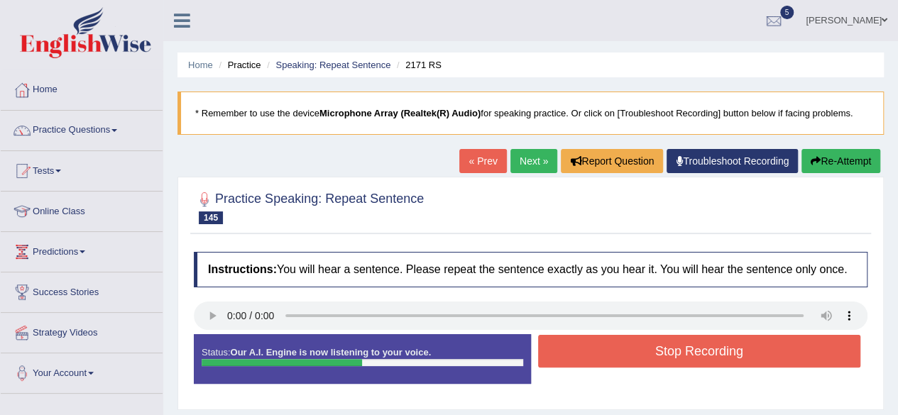
click at [699, 351] on button "Stop Recording" at bounding box center [699, 351] width 323 height 33
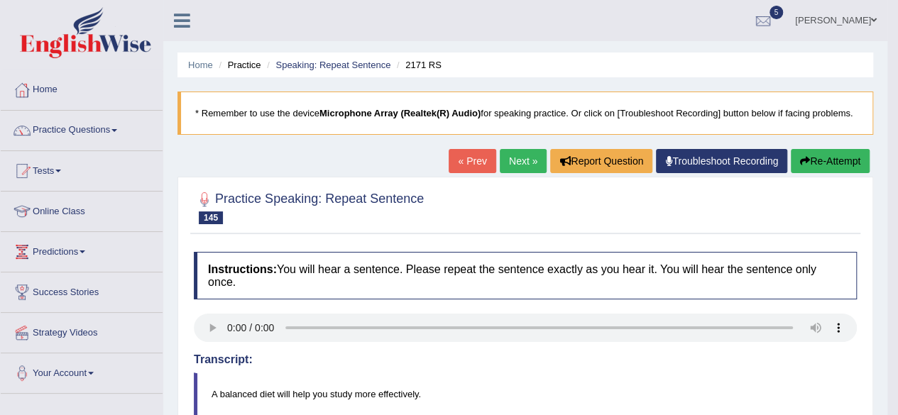
click at [829, 158] on button "Re-Attempt" at bounding box center [830, 161] width 79 height 24
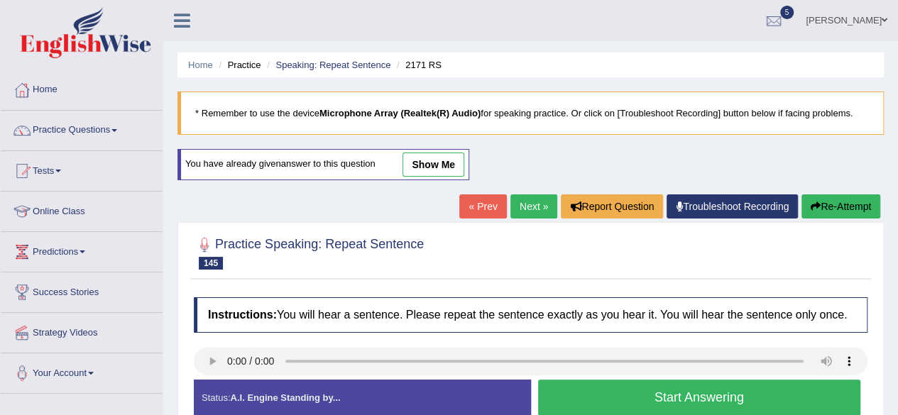
click at [625, 392] on button "Start Answering" at bounding box center [699, 398] width 323 height 36
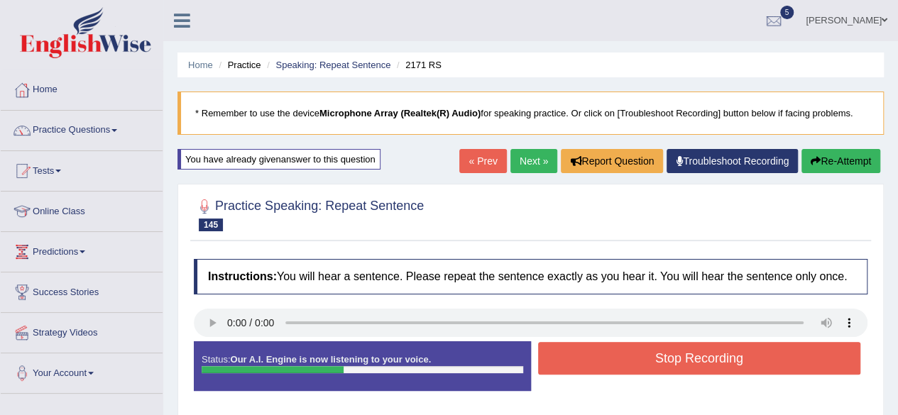
click at [629, 348] on button "Stop Recording" at bounding box center [699, 358] width 323 height 33
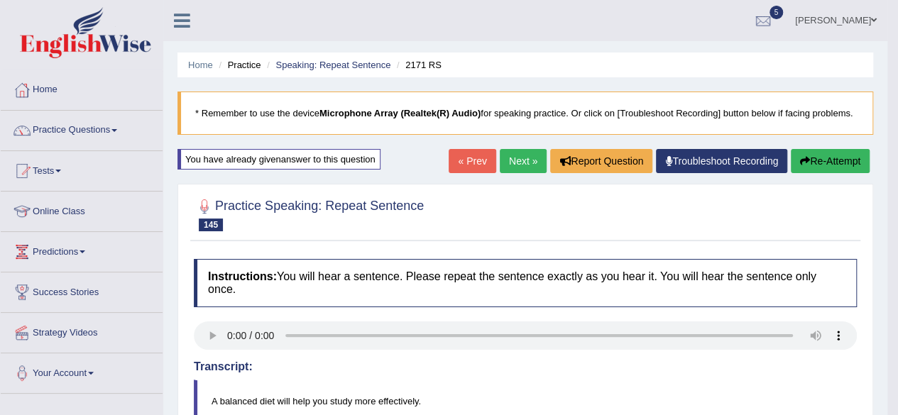
click at [525, 157] on link "Next »" at bounding box center [523, 161] width 47 height 24
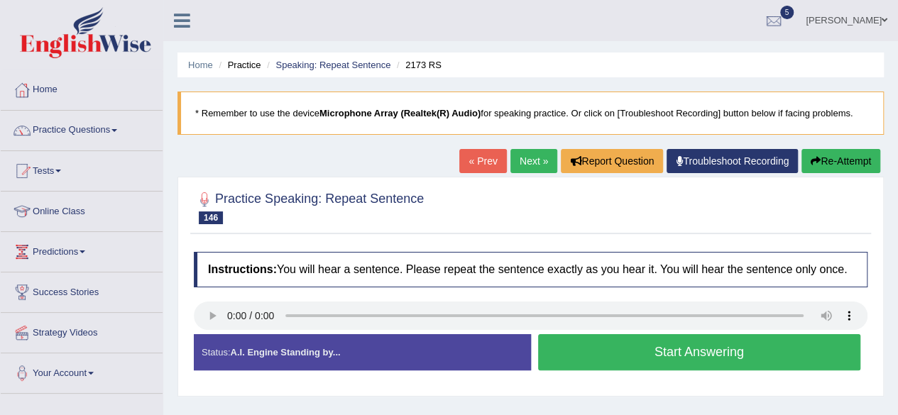
click at [483, 163] on link "« Prev" at bounding box center [482, 161] width 47 height 24
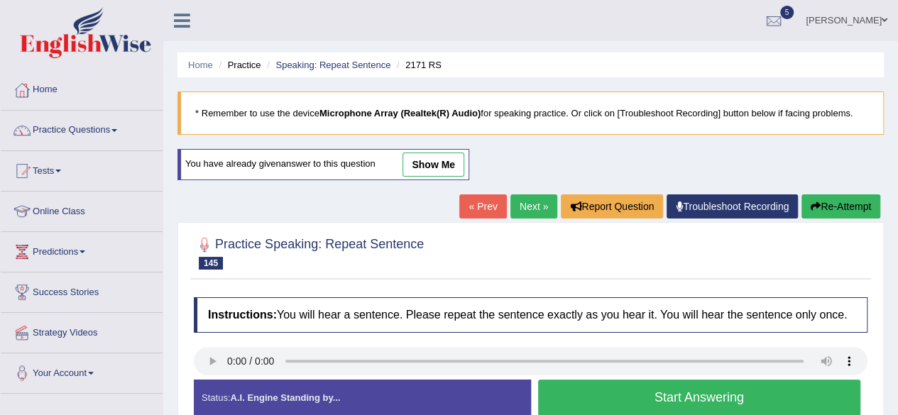
click at [522, 199] on link "Next »" at bounding box center [533, 206] width 47 height 24
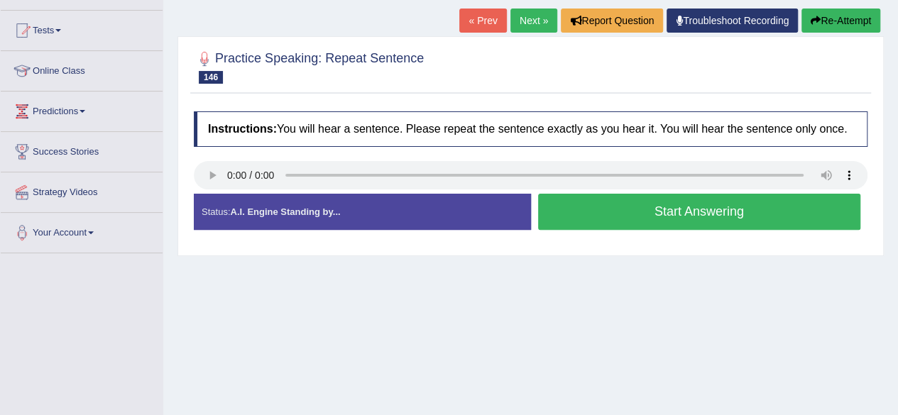
click at [619, 206] on button "Start Answering" at bounding box center [699, 212] width 323 height 36
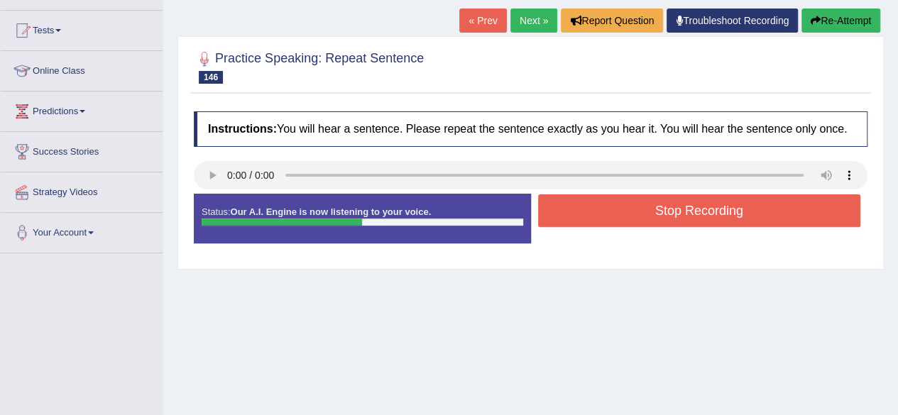
click at [619, 206] on button "Stop Recording" at bounding box center [699, 210] width 323 height 33
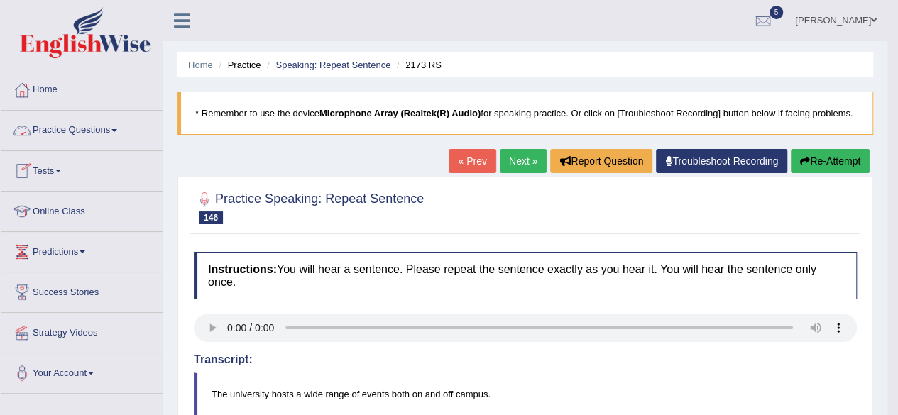
click at [106, 123] on link "Practice Questions" at bounding box center [82, 128] width 162 height 35
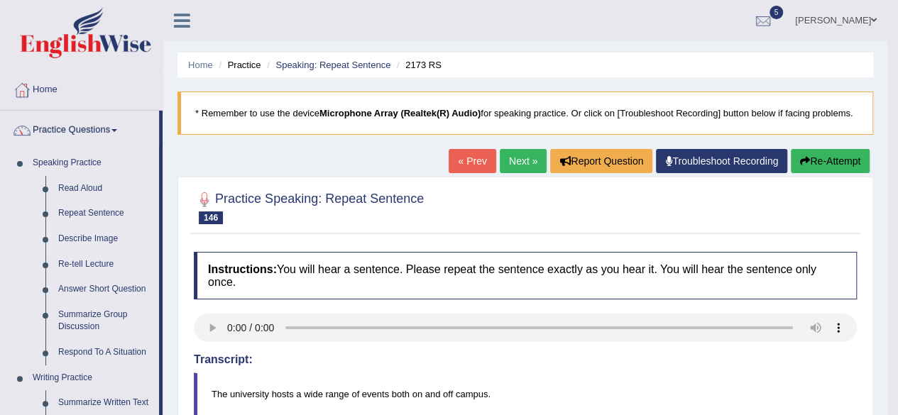
click at [77, 238] on link "Describe Image" at bounding box center [105, 239] width 107 height 26
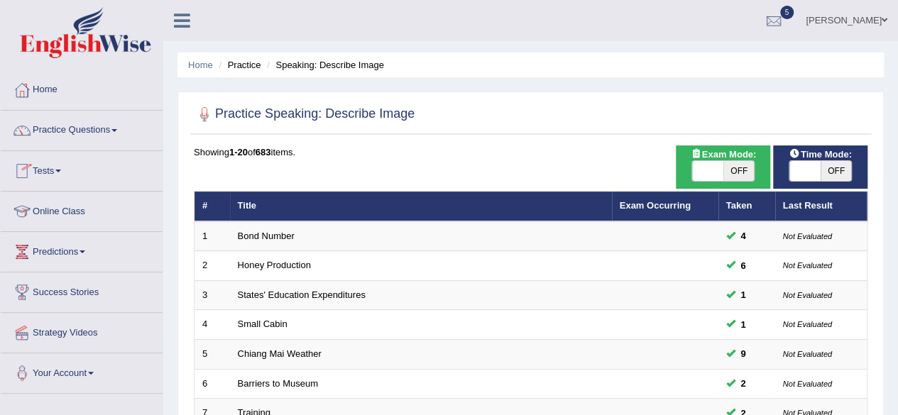
click at [849, 165] on span "OFF" at bounding box center [835, 171] width 31 height 20
checkbox input "true"
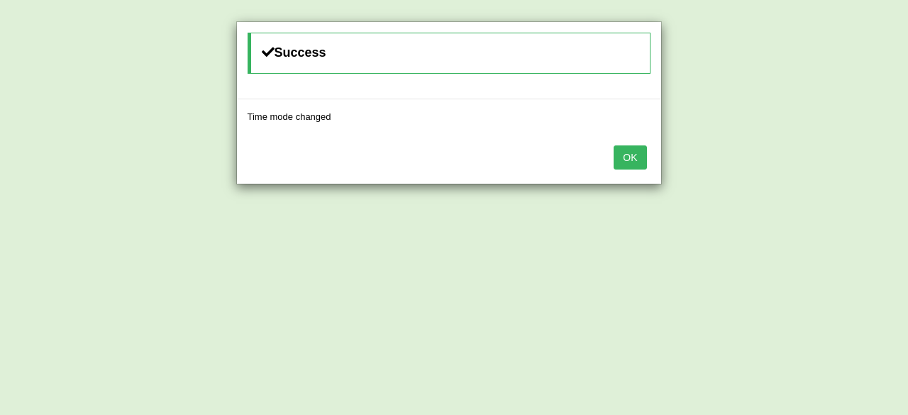
click at [639, 151] on button "OK" at bounding box center [630, 157] width 33 height 24
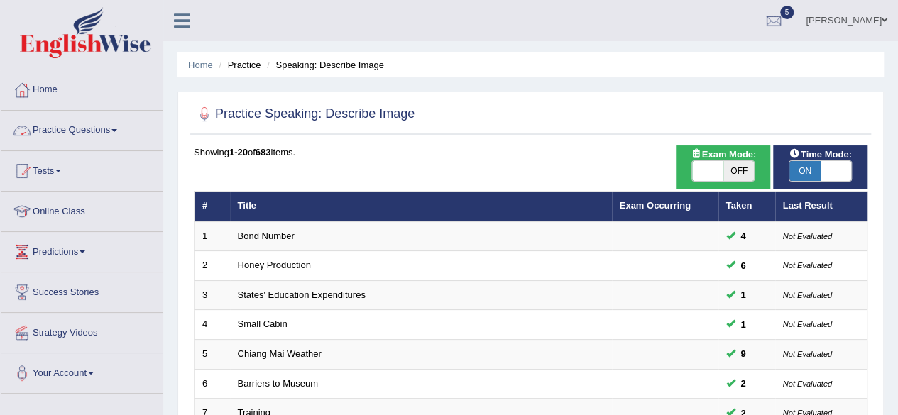
click at [102, 129] on link "Practice Questions" at bounding box center [82, 128] width 162 height 35
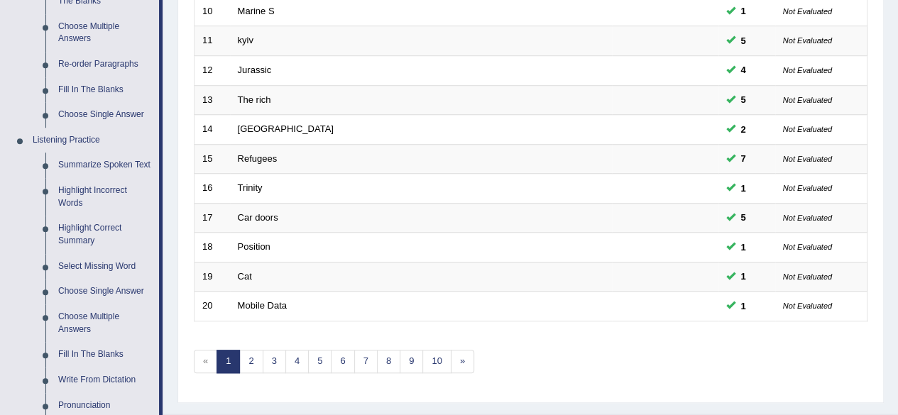
scroll to position [491, 0]
click at [275, 357] on link "3" at bounding box center [274, 360] width 23 height 23
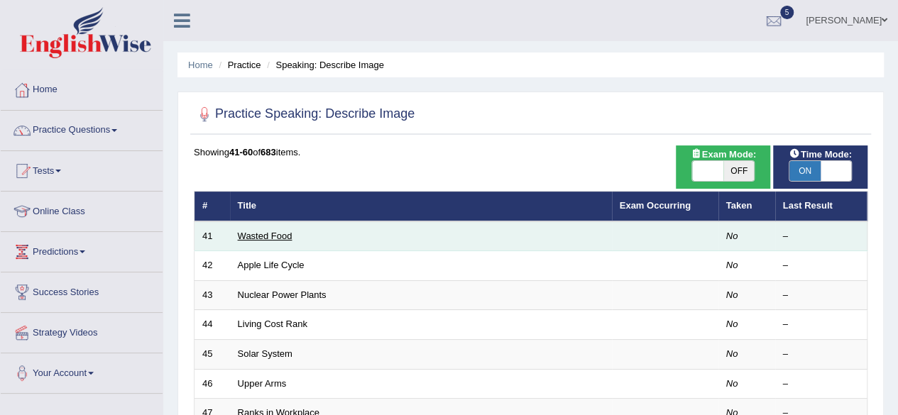
click at [269, 231] on link "Wasted Food" at bounding box center [265, 236] width 55 height 11
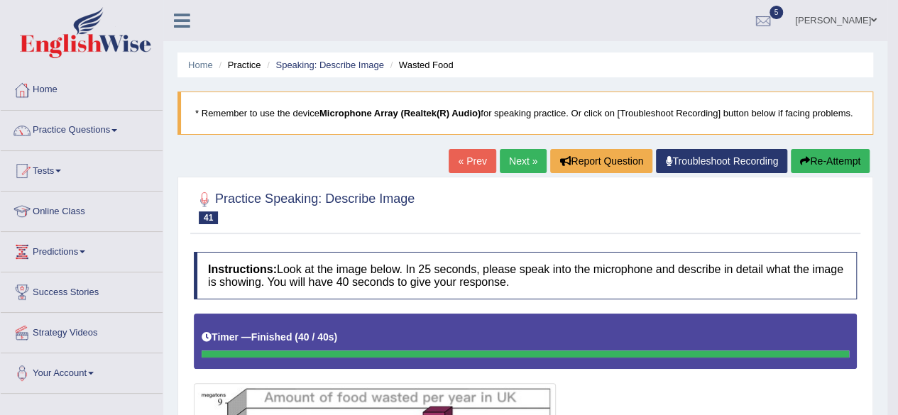
click at [513, 163] on link "Next »" at bounding box center [523, 161] width 47 height 24
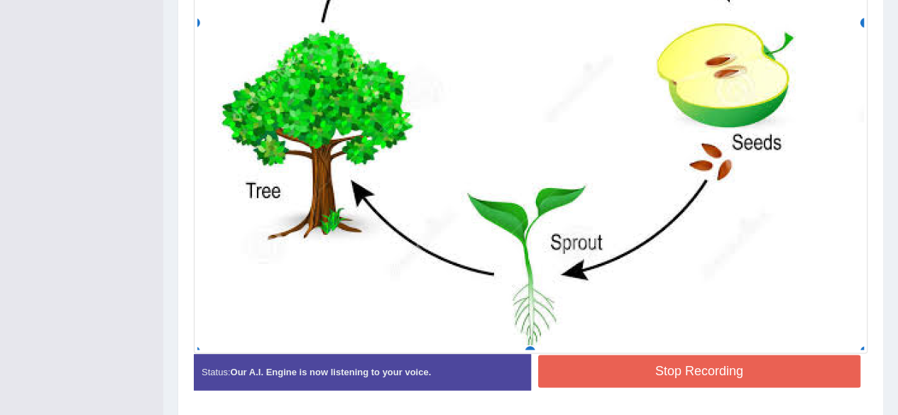
scroll to position [732, 0]
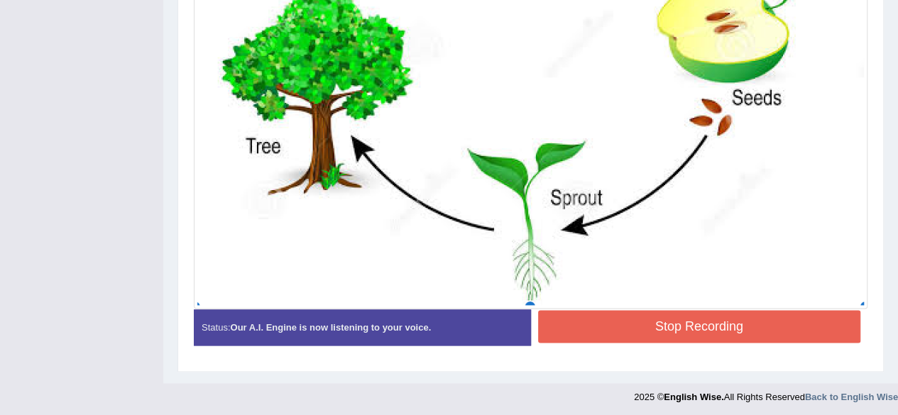
click at [606, 326] on button "Stop Recording" at bounding box center [699, 326] width 323 height 33
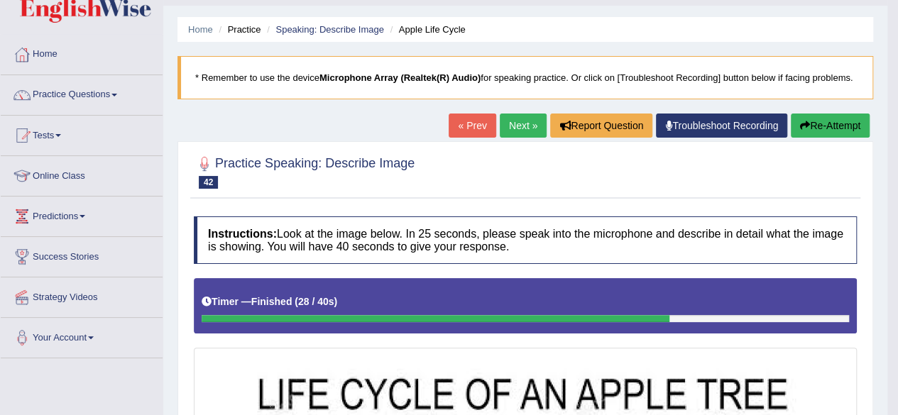
scroll to position [31, 0]
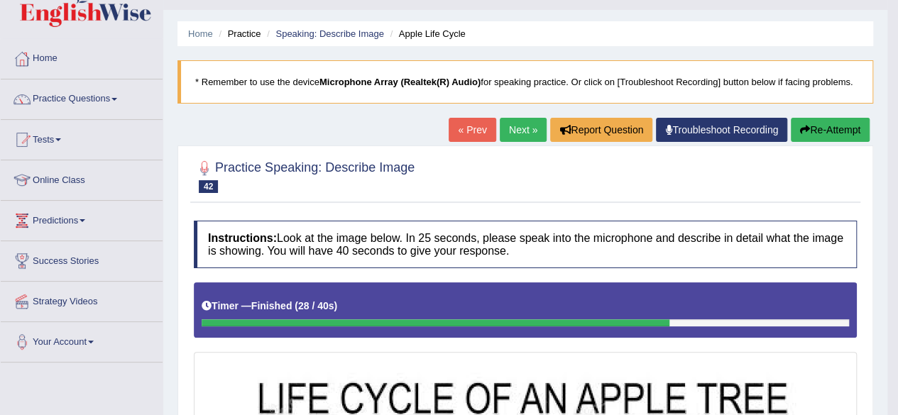
click at [518, 128] on link "Next »" at bounding box center [523, 130] width 47 height 24
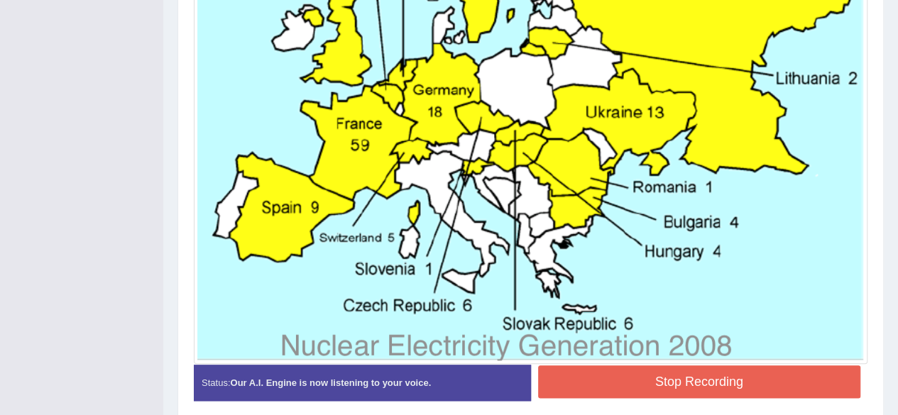
scroll to position [635, 0]
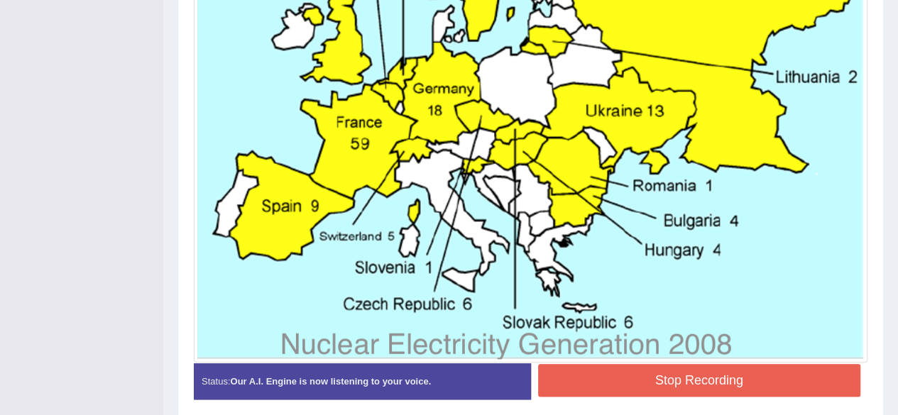
click at [596, 377] on button "Stop Recording" at bounding box center [699, 380] width 323 height 33
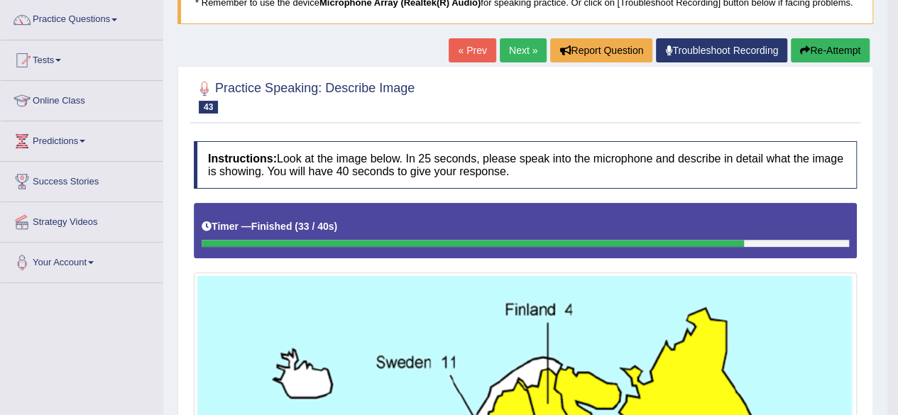
scroll to position [110, 0]
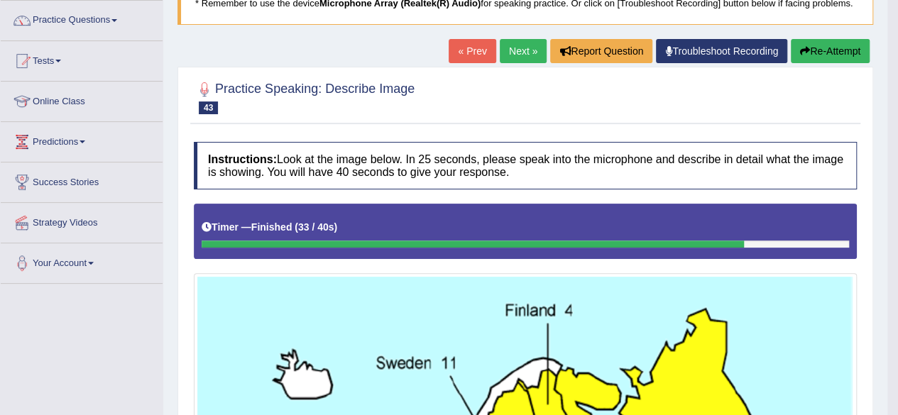
click at [505, 48] on link "Next »" at bounding box center [523, 51] width 47 height 24
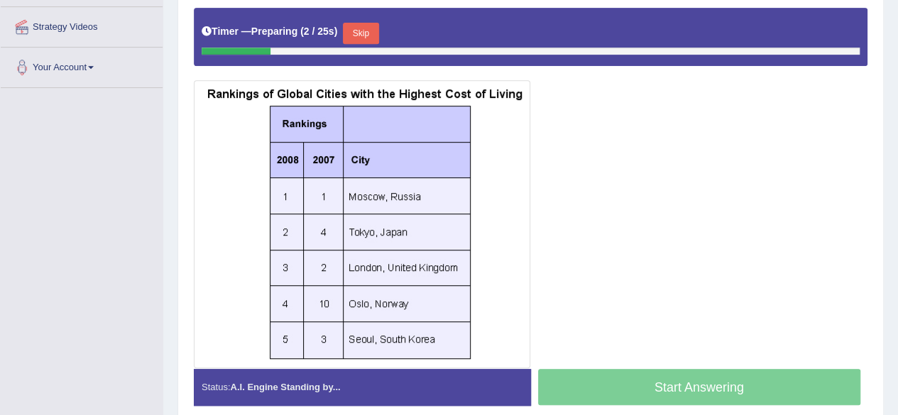
scroll to position [308, 0]
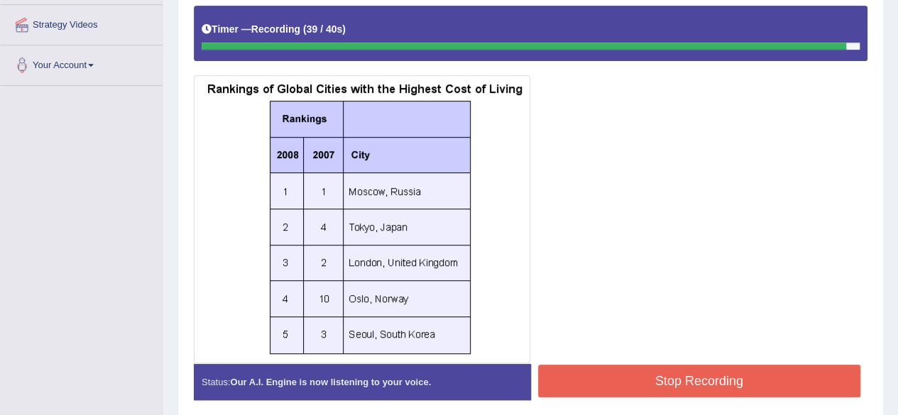
click at [650, 379] on button "Stop Recording" at bounding box center [699, 381] width 323 height 33
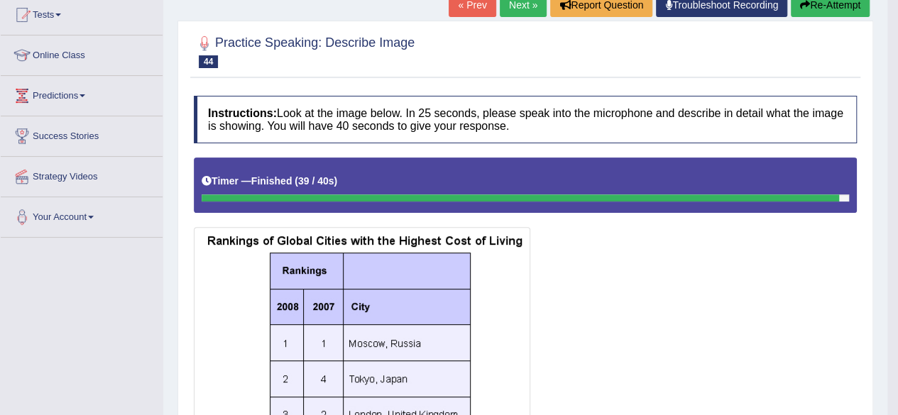
scroll to position [148, 0]
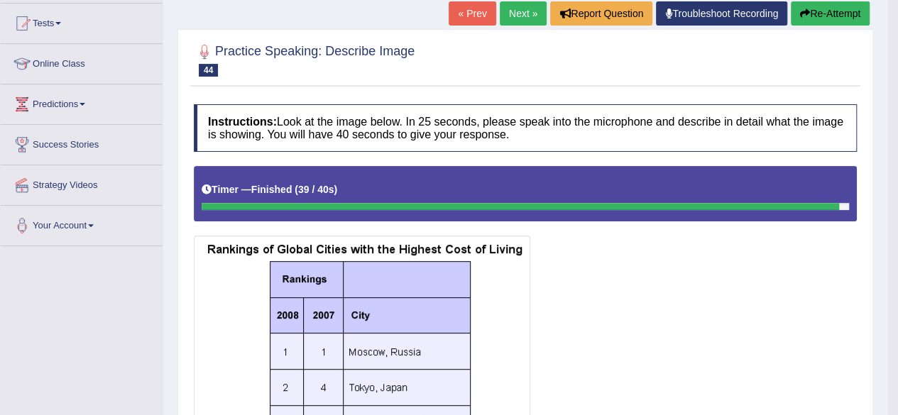
click at [512, 12] on link "Next »" at bounding box center [523, 13] width 47 height 24
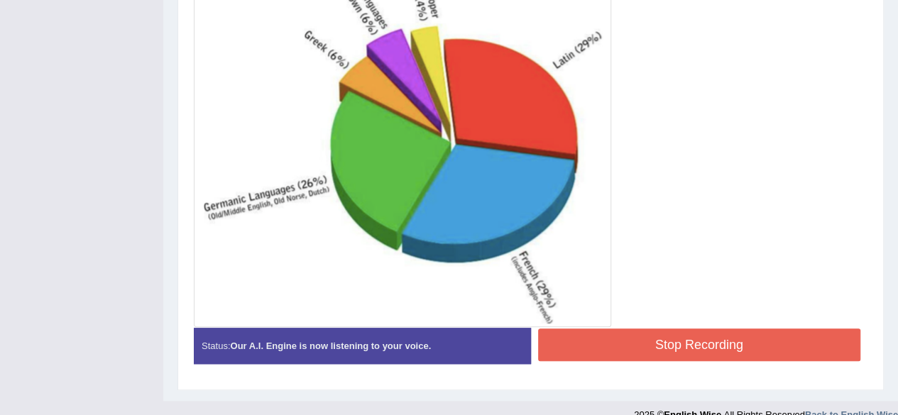
scroll to position [486, 0]
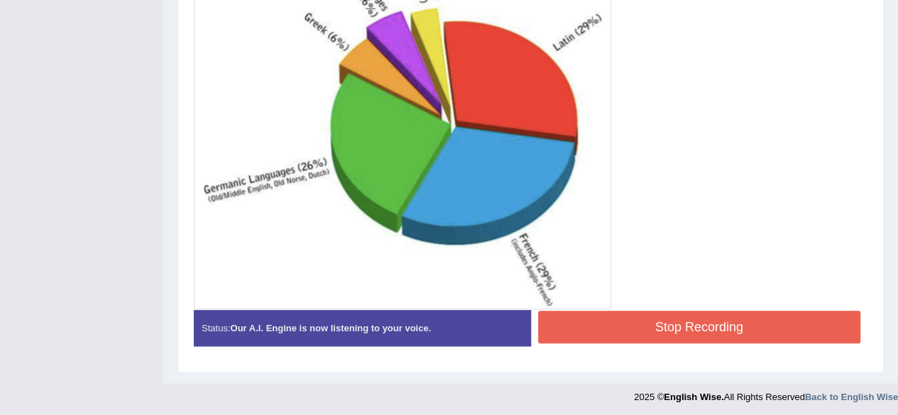
click at [623, 327] on button "Stop Recording" at bounding box center [699, 327] width 323 height 33
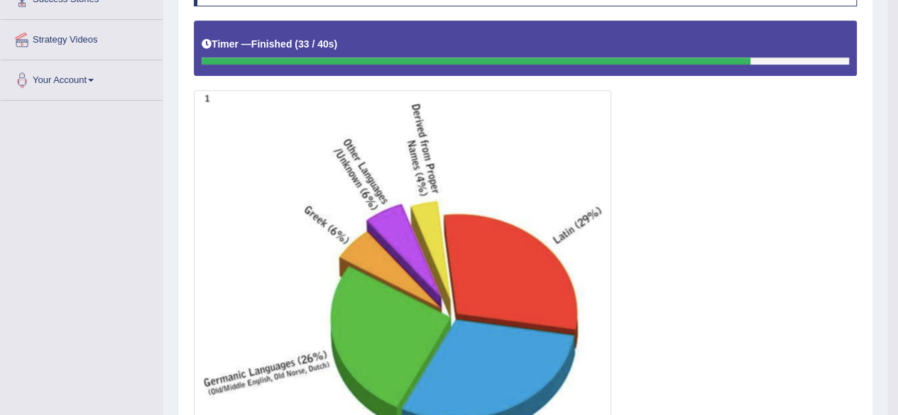
scroll to position [0, 0]
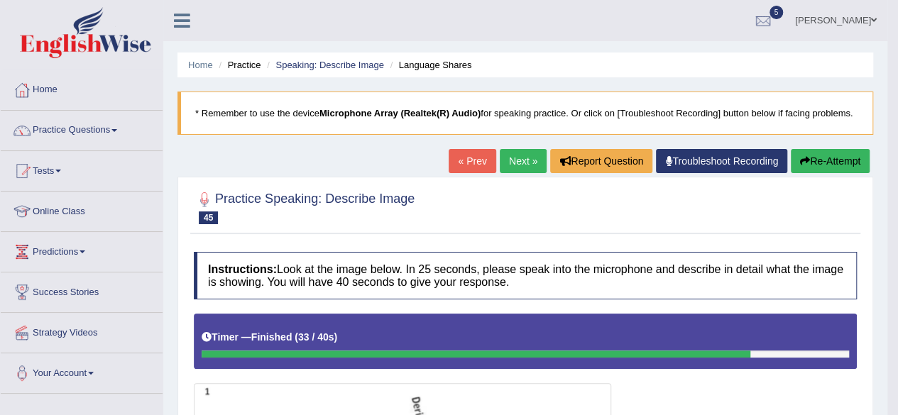
click at [517, 154] on link "Next »" at bounding box center [523, 161] width 47 height 24
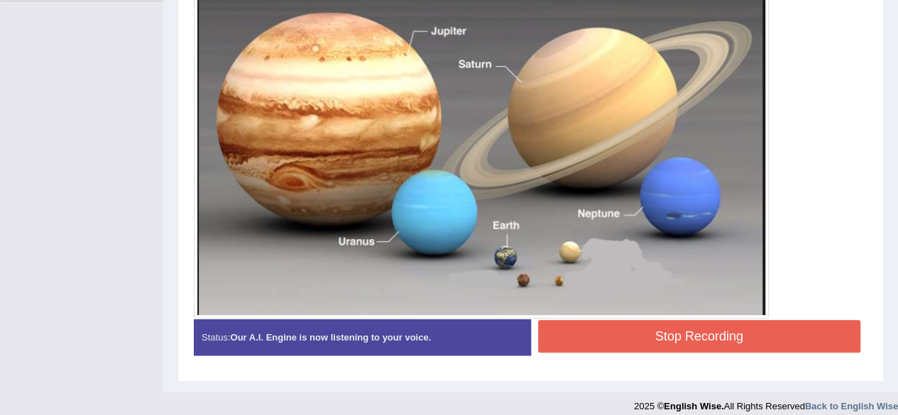
scroll to position [393, 0]
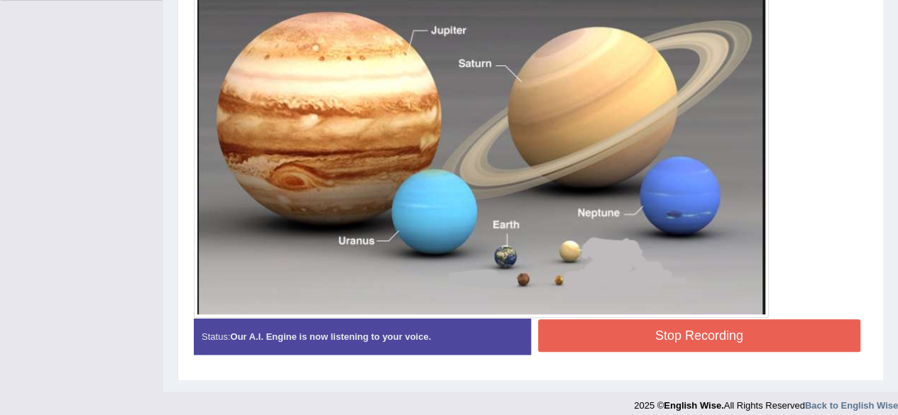
click at [576, 329] on button "Stop Recording" at bounding box center [699, 335] width 323 height 33
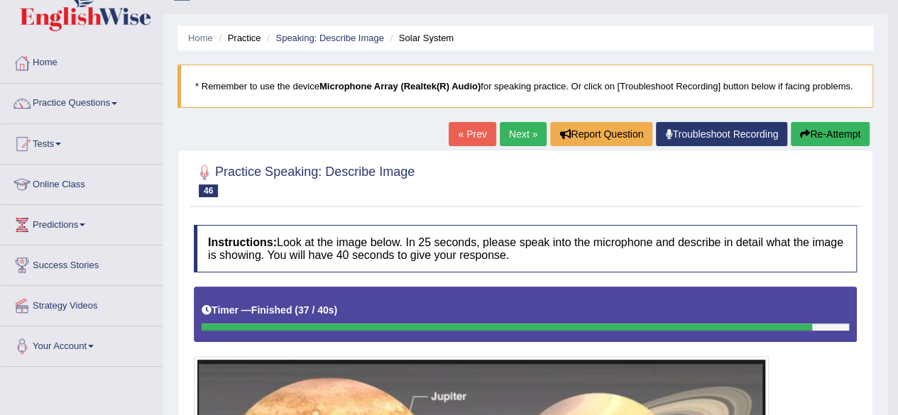
scroll to position [0, 0]
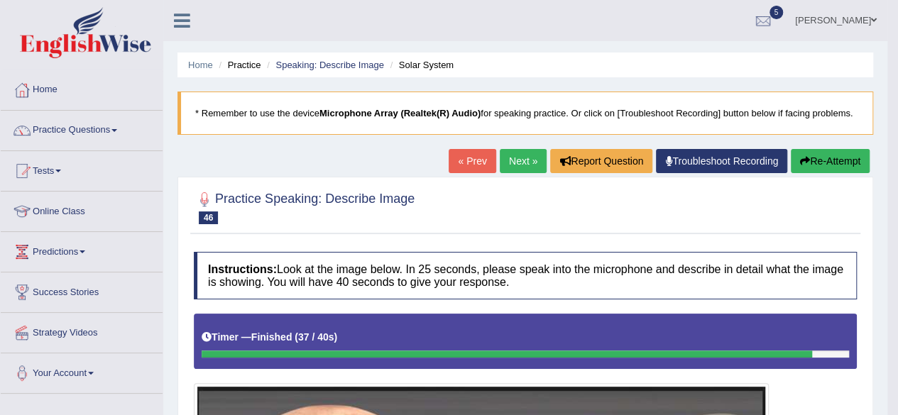
click at [519, 155] on link "Next »" at bounding box center [523, 161] width 47 height 24
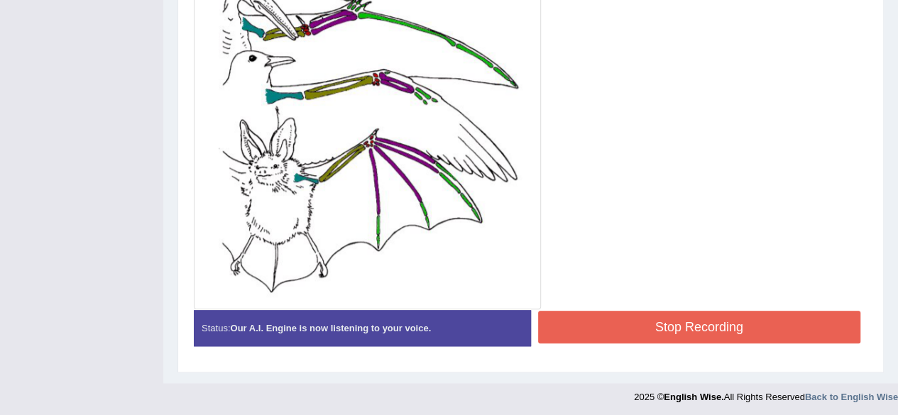
scroll to position [568, 0]
click at [683, 334] on button "Stop Recording" at bounding box center [699, 327] width 323 height 33
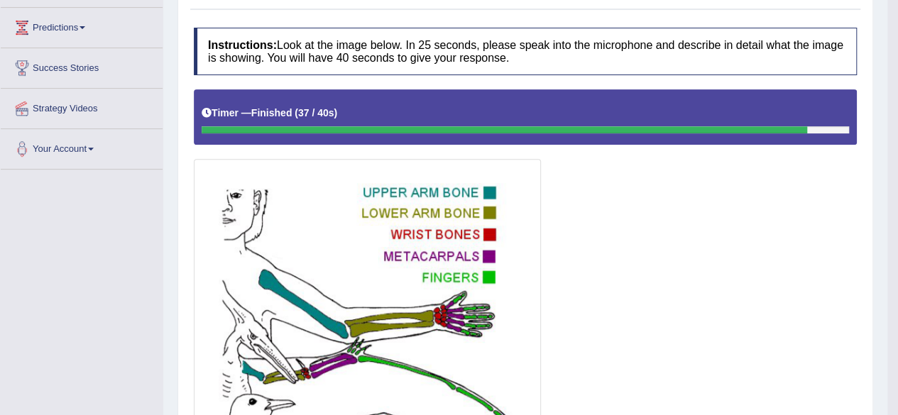
scroll to position [0, 0]
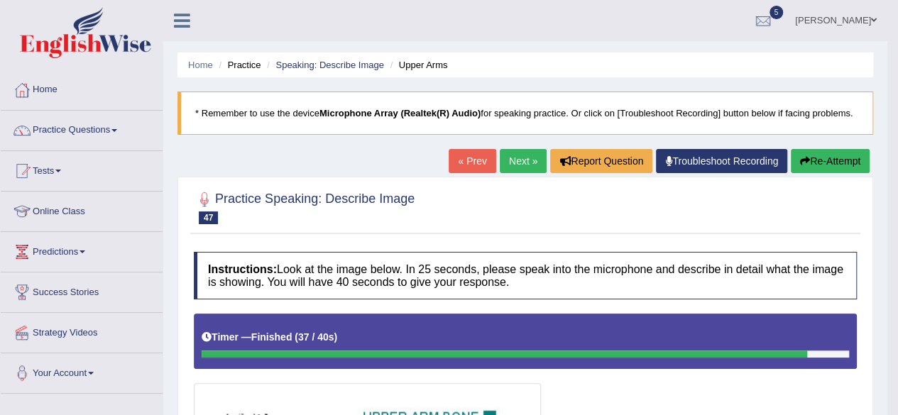
click at [506, 156] on link "Next »" at bounding box center [523, 161] width 47 height 24
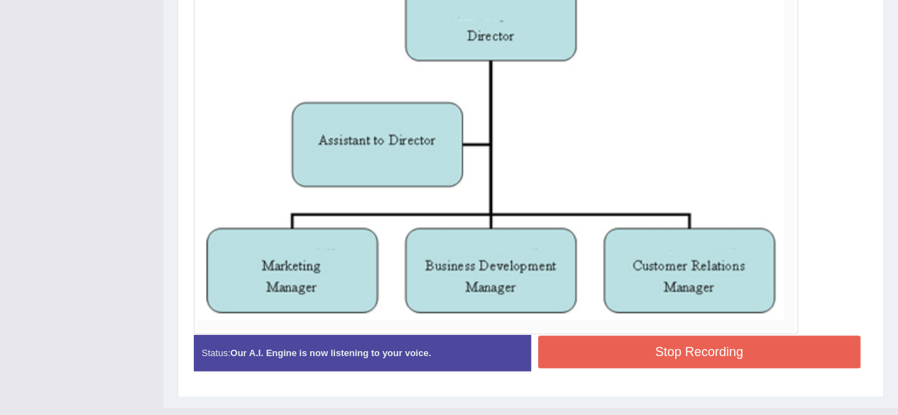
scroll to position [444, 0]
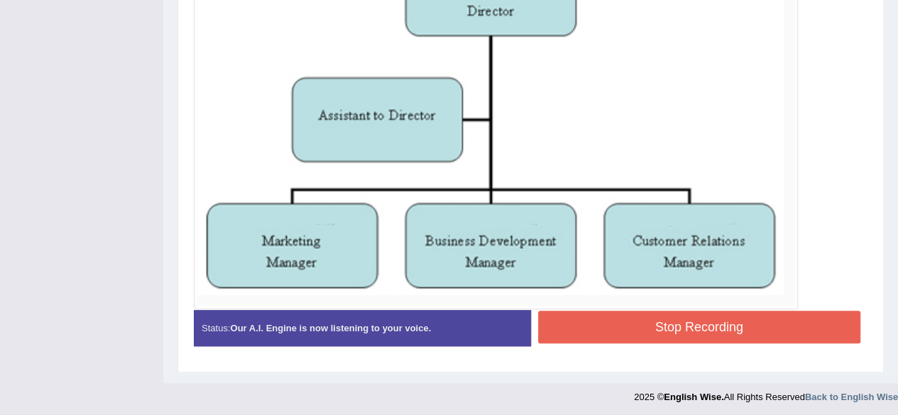
click at [582, 332] on button "Stop Recording" at bounding box center [699, 327] width 323 height 33
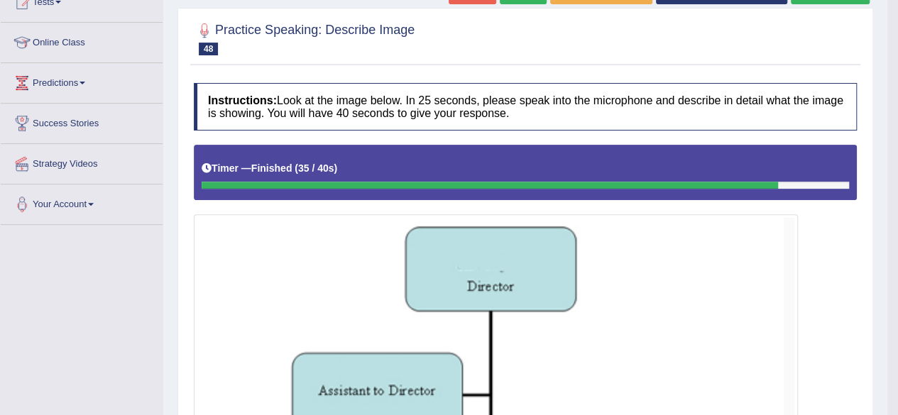
scroll to position [0, 0]
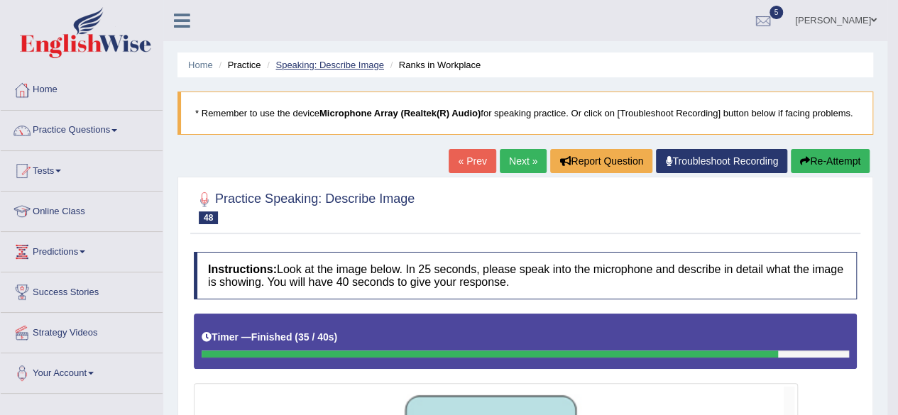
click at [328, 62] on link "Speaking: Describe Image" at bounding box center [329, 65] width 108 height 11
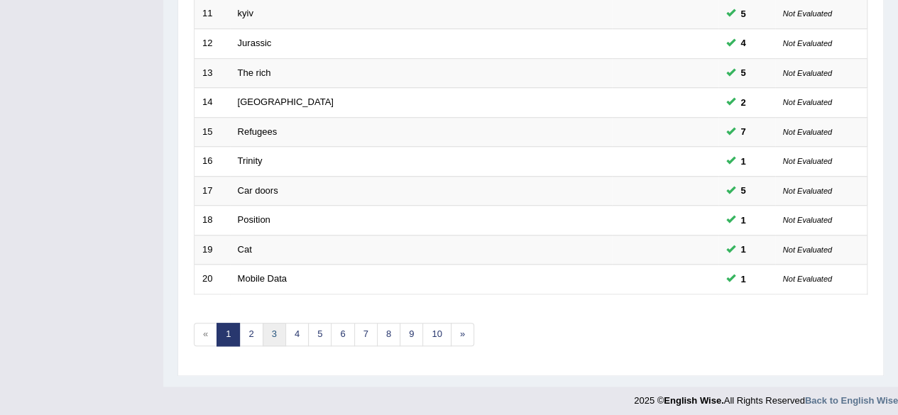
click at [273, 334] on link "3" at bounding box center [274, 334] width 23 height 23
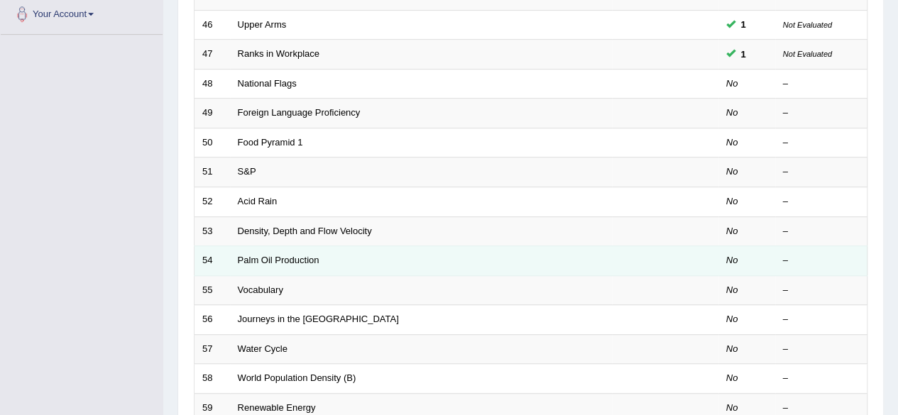
scroll to position [353, 0]
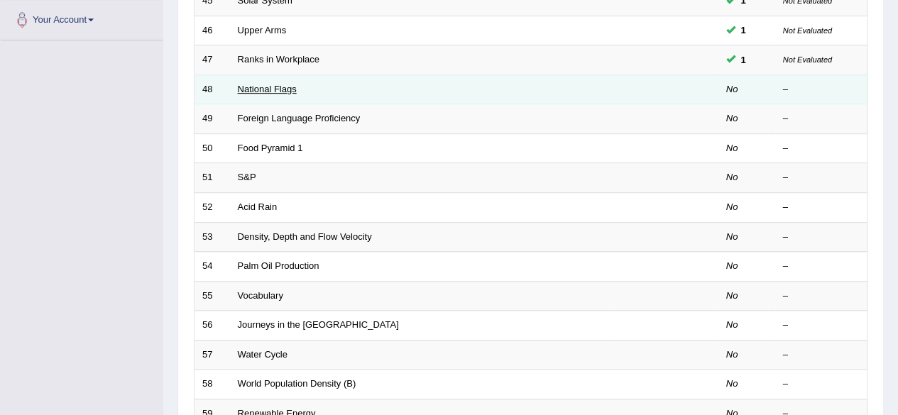
click at [262, 87] on link "National Flags" at bounding box center [267, 89] width 59 height 11
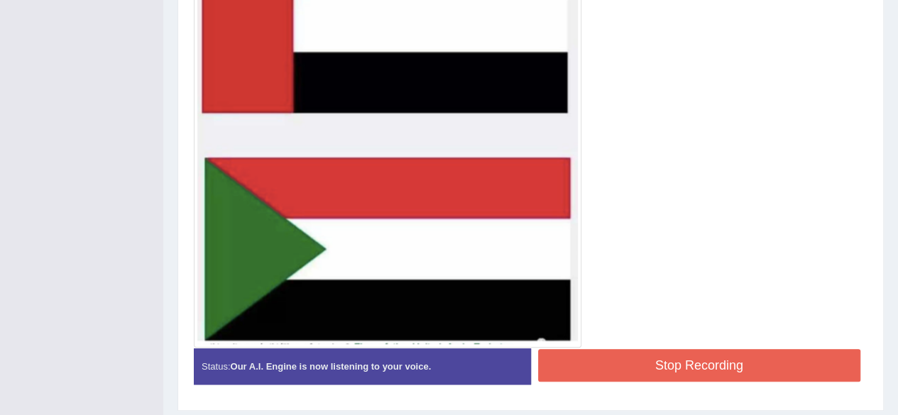
scroll to position [498, 0]
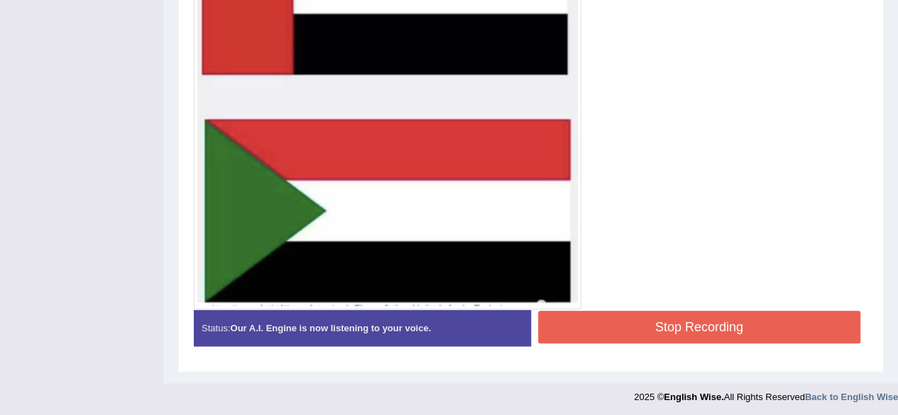
click at [663, 313] on button "Stop Recording" at bounding box center [699, 327] width 323 height 33
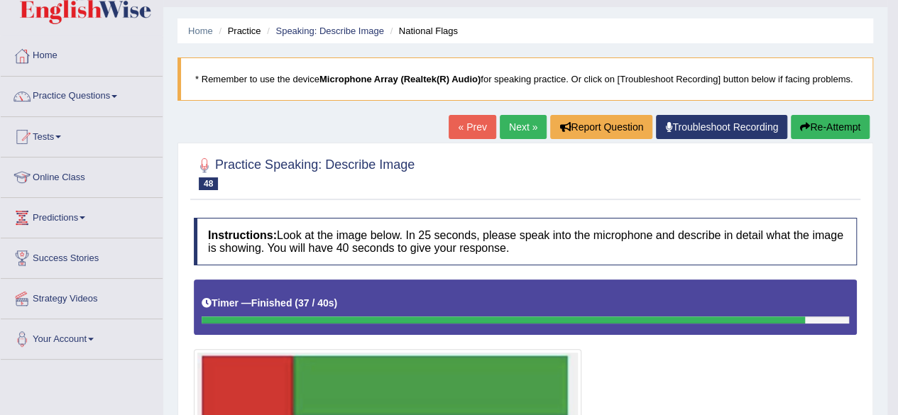
scroll to position [0, 0]
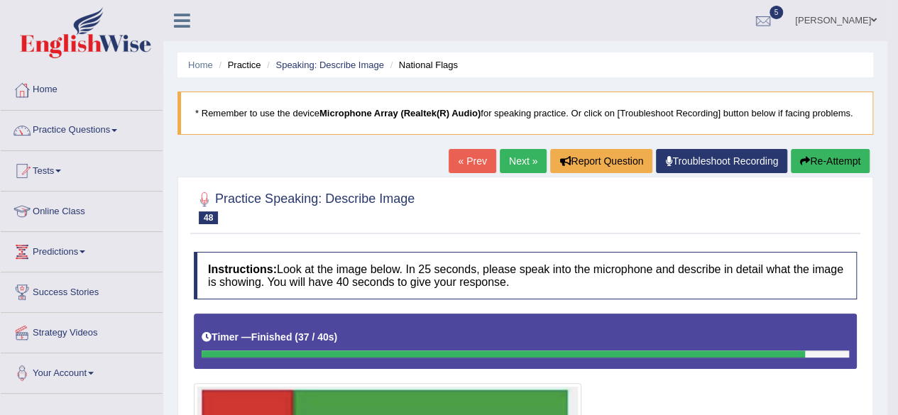
click at [514, 156] on link "Next »" at bounding box center [523, 161] width 47 height 24
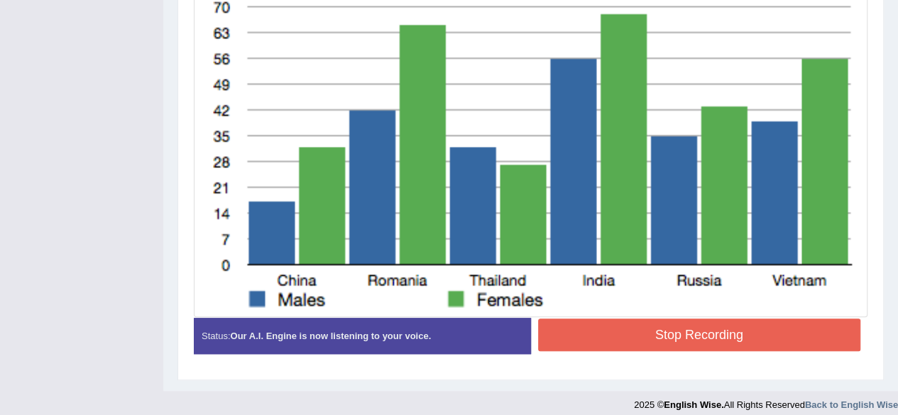
scroll to position [424, 0]
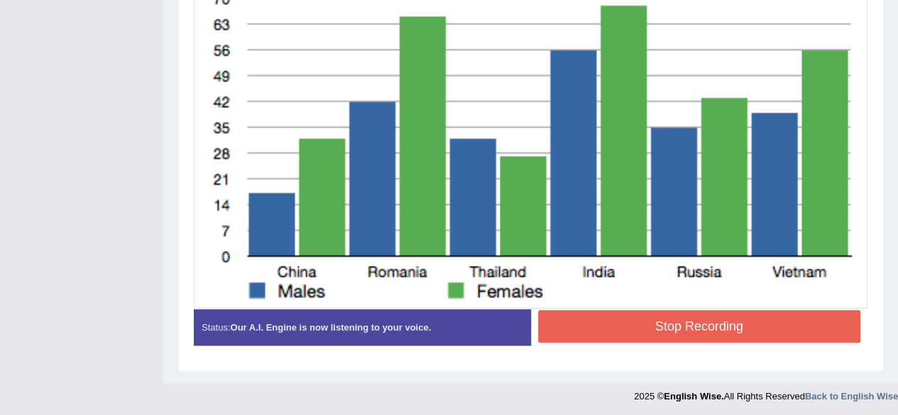
click at [600, 319] on button "Stop Recording" at bounding box center [699, 326] width 323 height 33
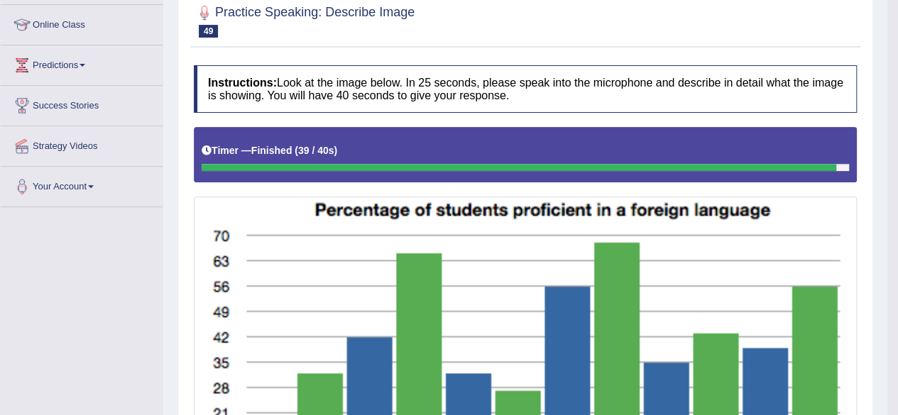
scroll to position [0, 0]
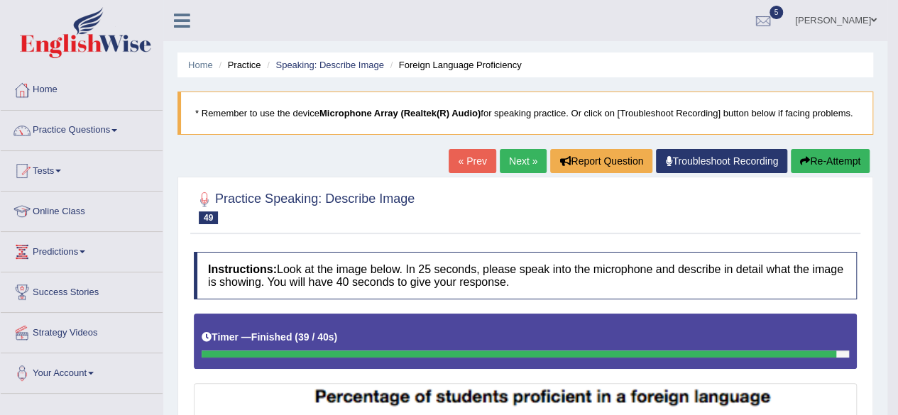
click at [839, 157] on button "Re-Attempt" at bounding box center [830, 161] width 79 height 24
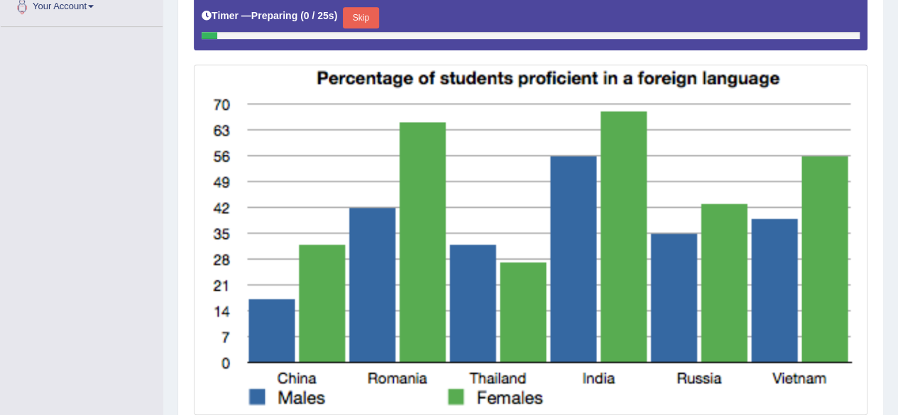
scroll to position [366, 0]
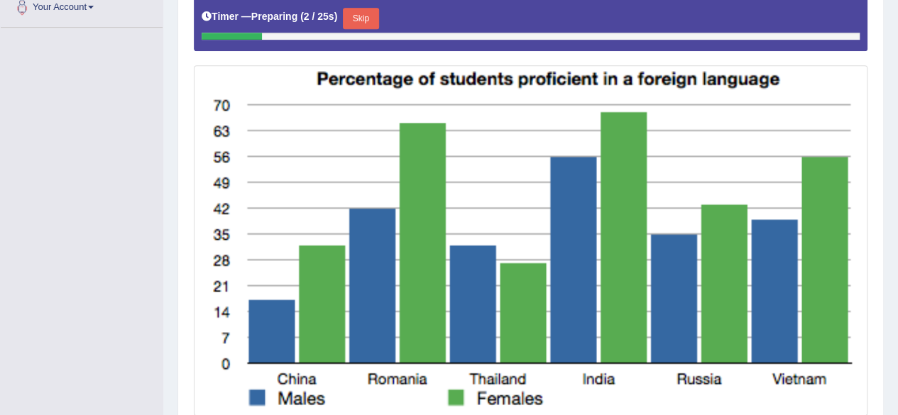
click at [366, 15] on button "Skip" at bounding box center [360, 18] width 35 height 21
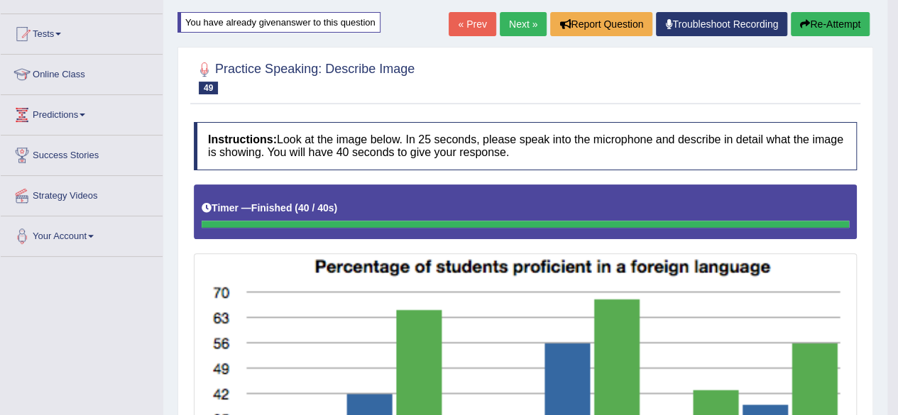
scroll to position [53, 0]
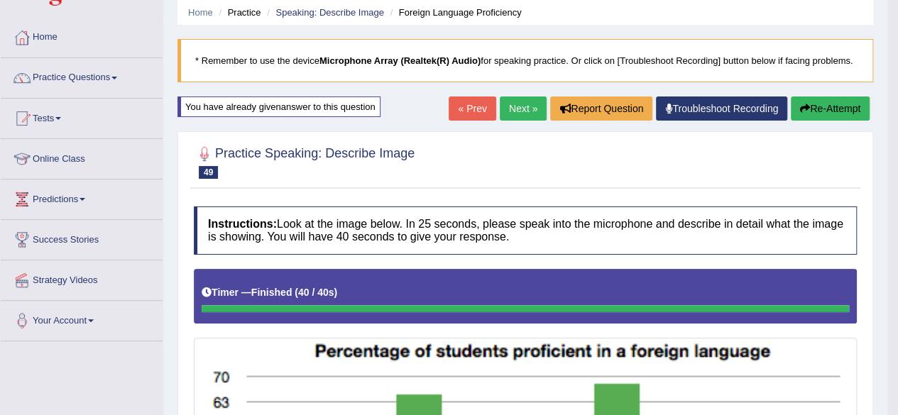
click at [826, 109] on button "Re-Attempt" at bounding box center [830, 109] width 79 height 24
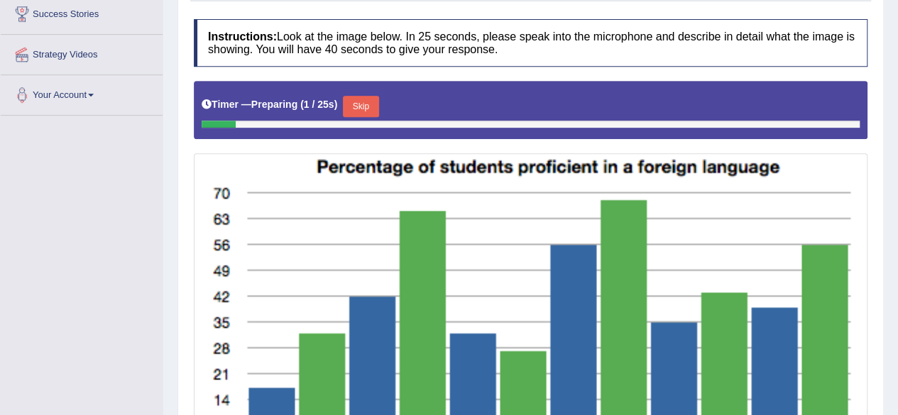
scroll to position [382, 0]
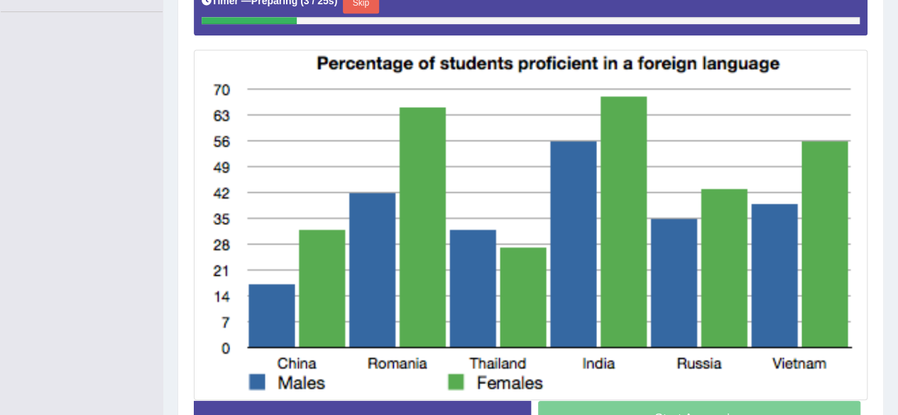
click at [368, 1] on button "Skip" at bounding box center [360, 2] width 35 height 21
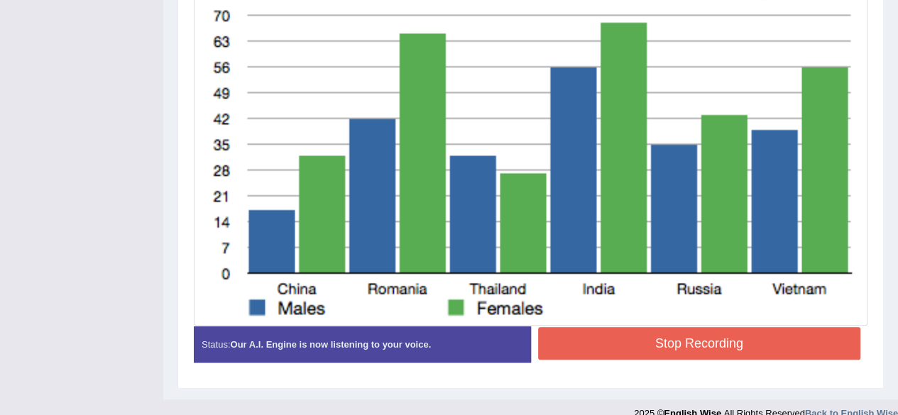
scroll to position [431, 0]
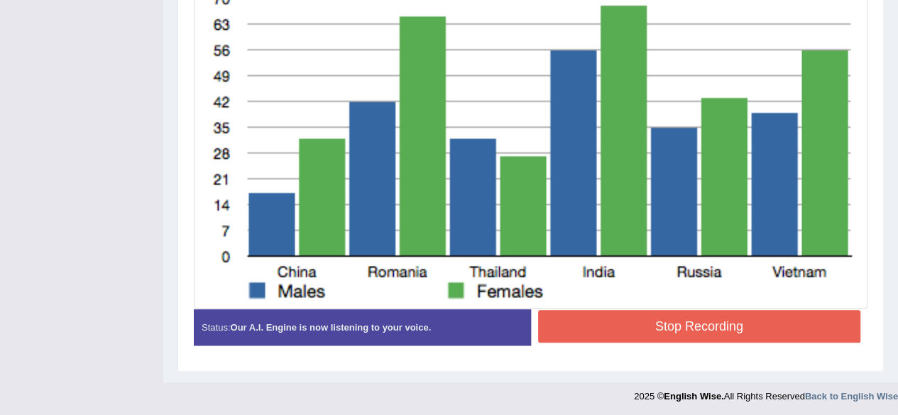
click at [580, 316] on button "Stop Recording" at bounding box center [699, 326] width 323 height 33
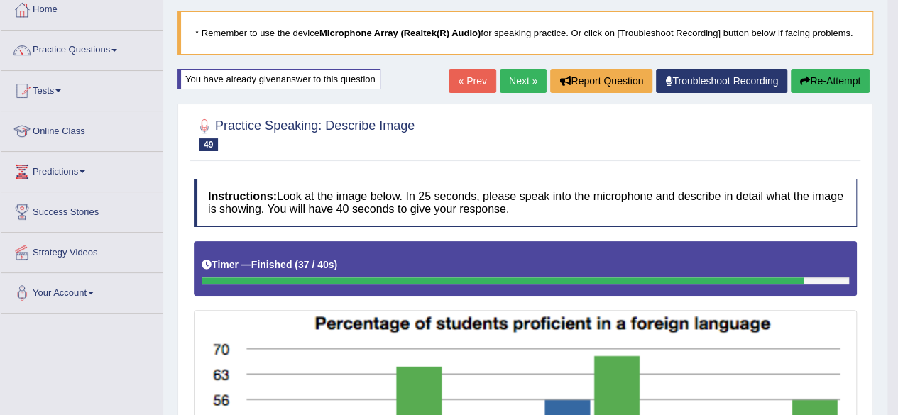
scroll to position [79, 0]
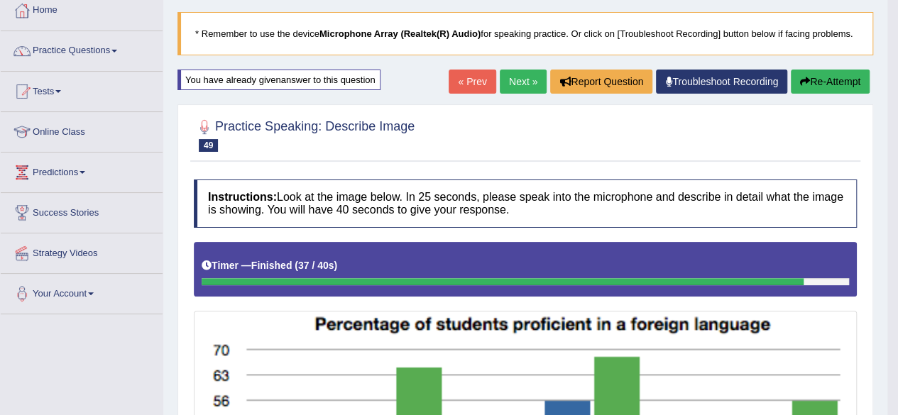
click at [832, 84] on button "Re-Attempt" at bounding box center [830, 82] width 79 height 24
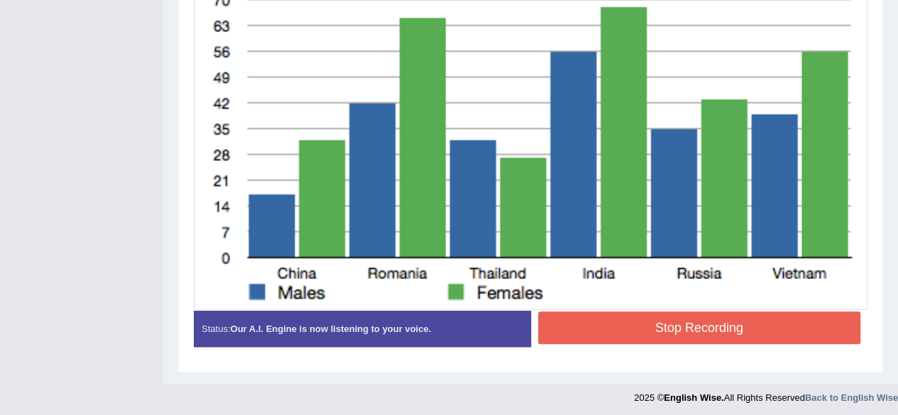
scroll to position [431, 0]
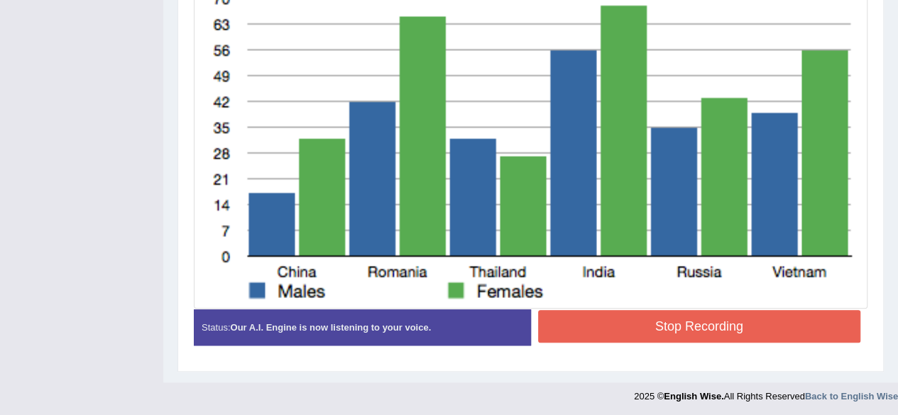
click at [580, 323] on button "Stop Recording" at bounding box center [699, 326] width 323 height 33
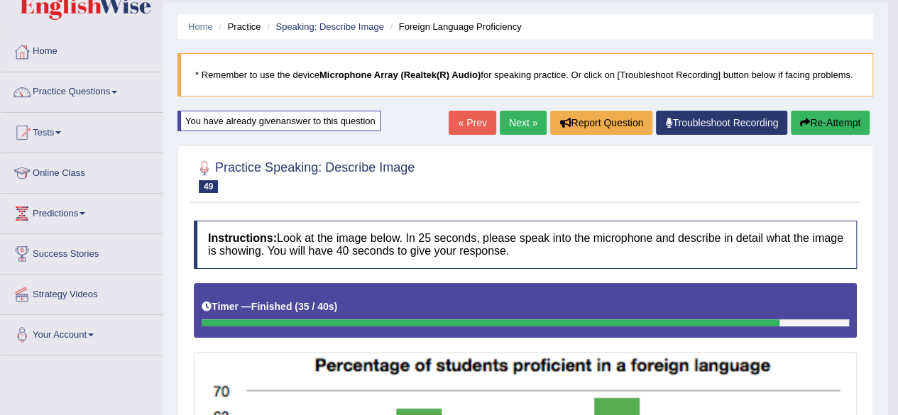
scroll to position [34, 0]
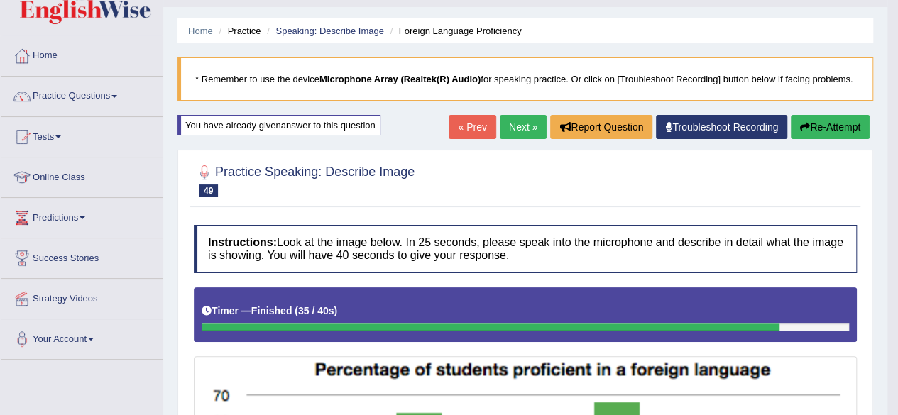
click at [827, 130] on button "Re-Attempt" at bounding box center [830, 127] width 79 height 24
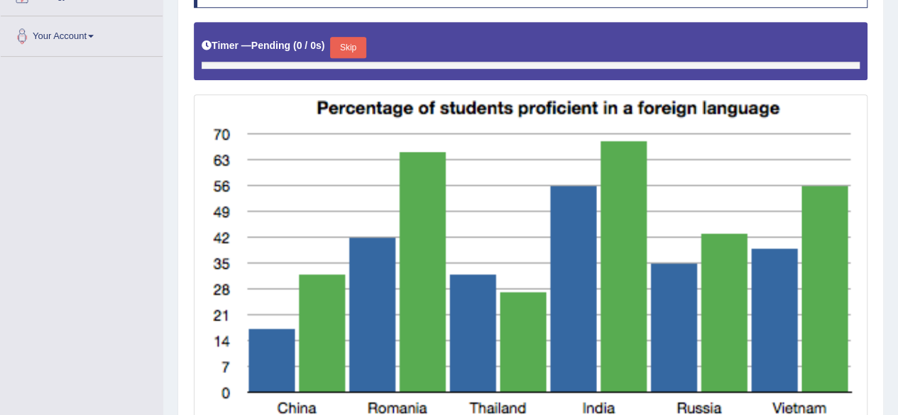
scroll to position [347, 0]
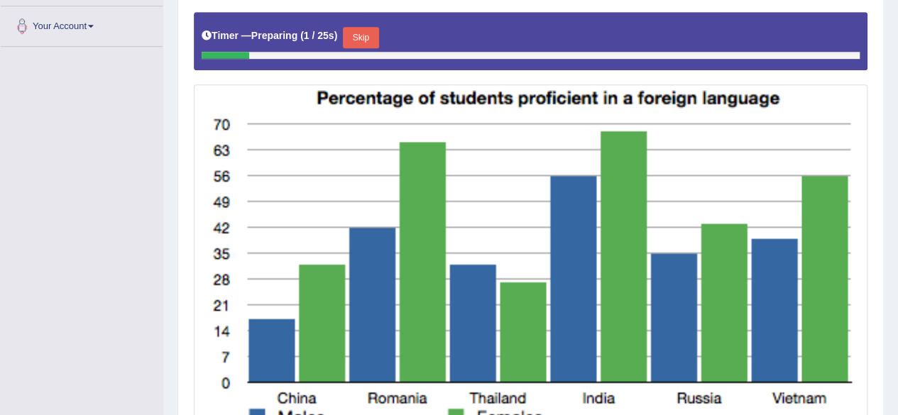
click at [365, 32] on button "Skip" at bounding box center [360, 37] width 35 height 21
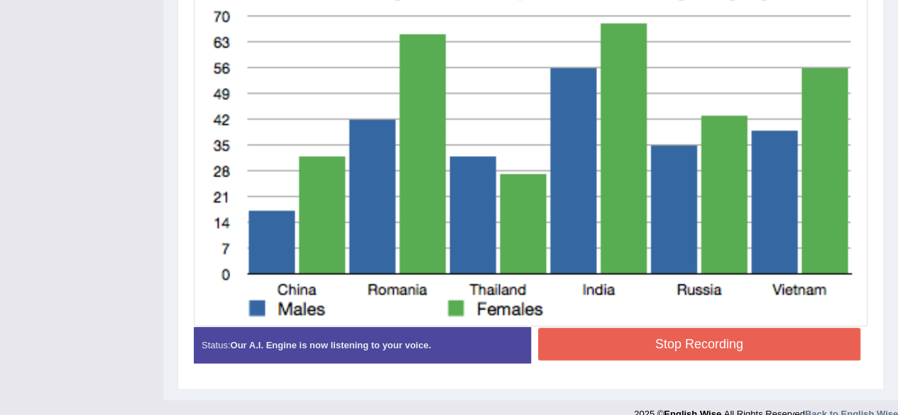
scroll to position [412, 0]
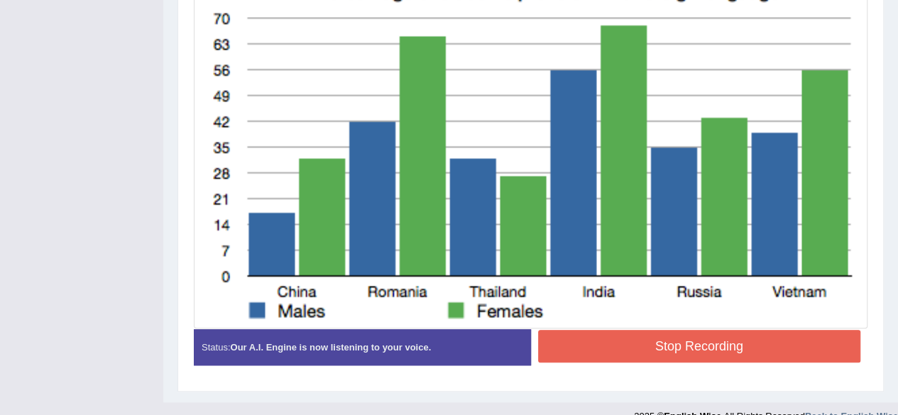
click at [618, 345] on button "Stop Recording" at bounding box center [699, 346] width 323 height 33
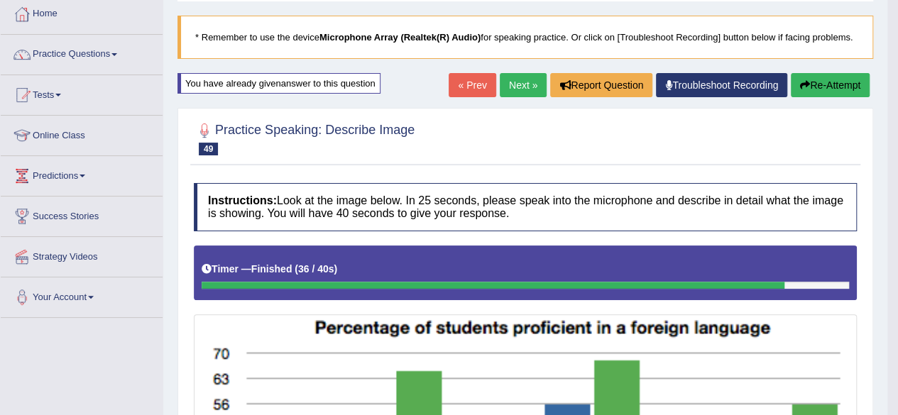
scroll to position [0, 0]
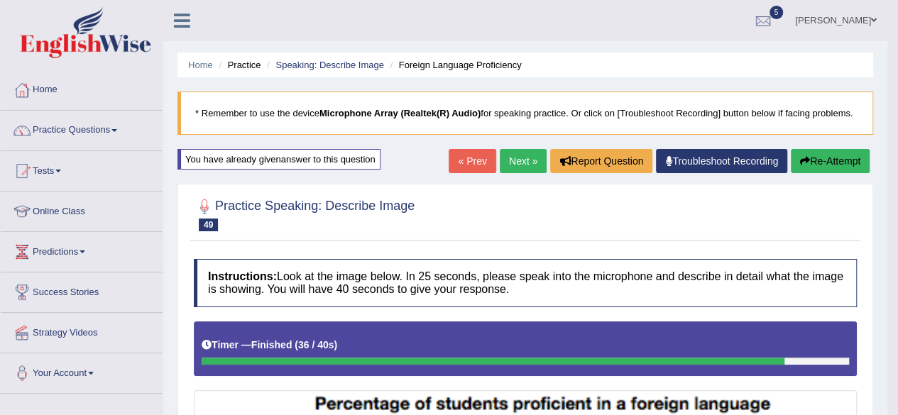
click at [810, 163] on button "Re-Attempt" at bounding box center [830, 161] width 79 height 24
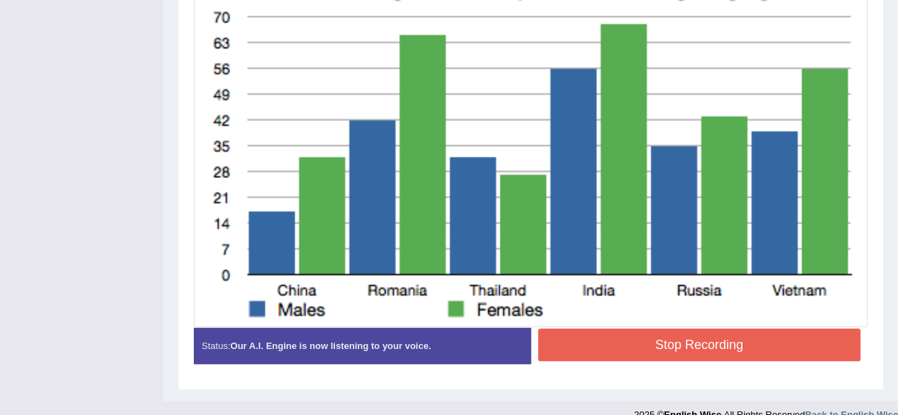
scroll to position [431, 0]
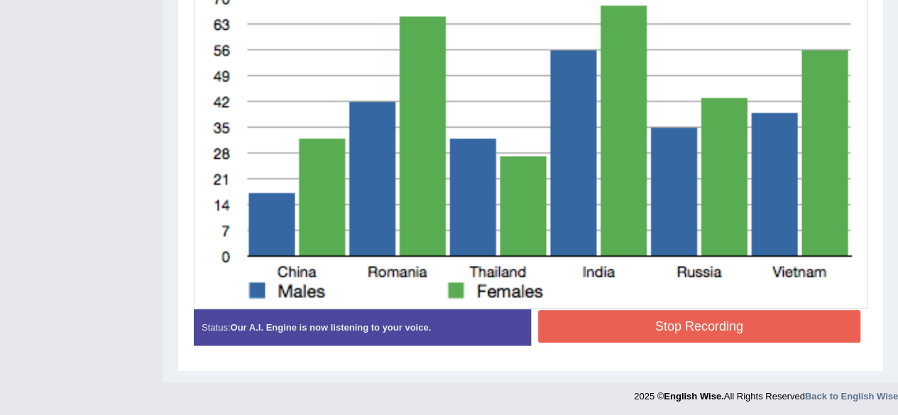
click at [576, 326] on button "Stop Recording" at bounding box center [699, 326] width 323 height 33
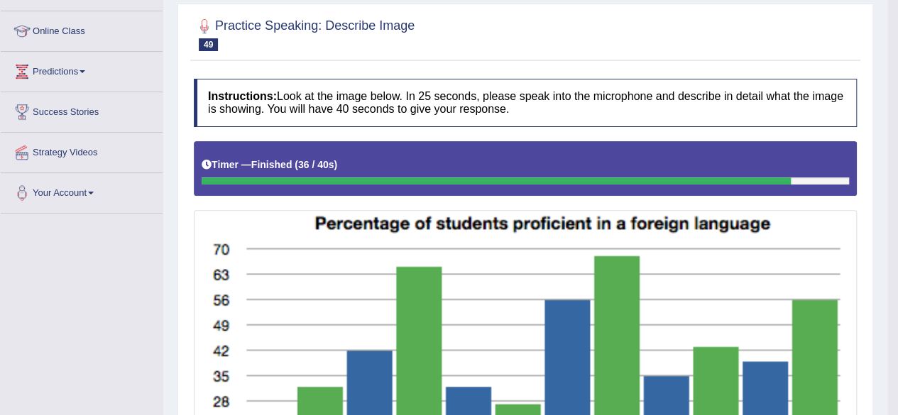
scroll to position [0, 0]
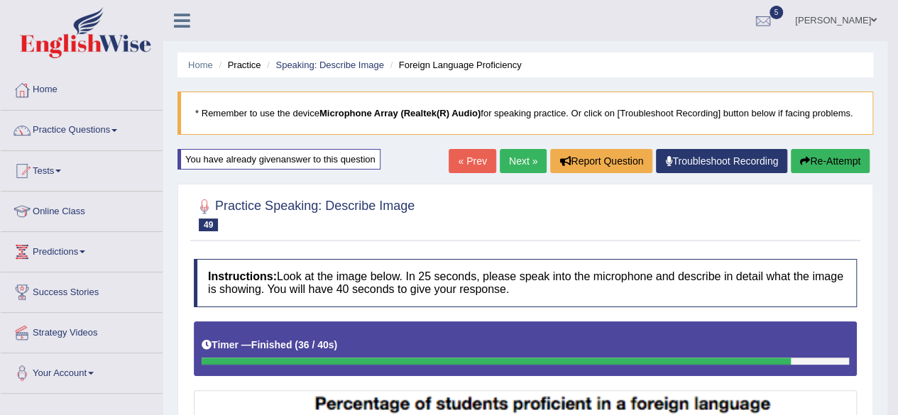
click at [514, 163] on link "Next »" at bounding box center [523, 161] width 47 height 24
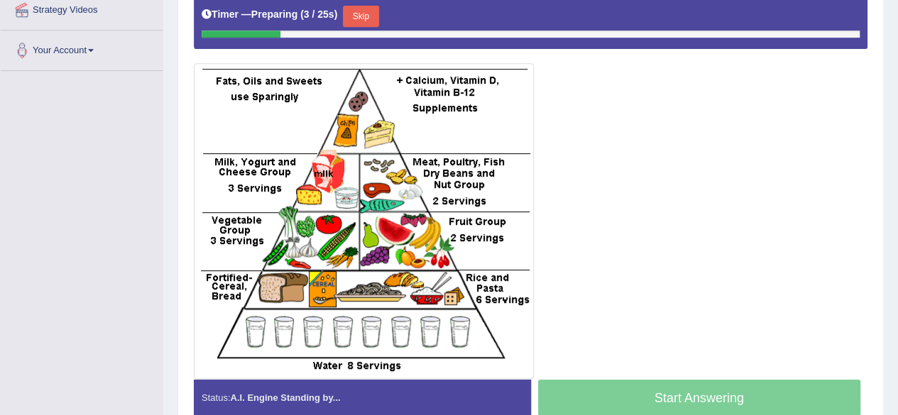
scroll to position [321, 0]
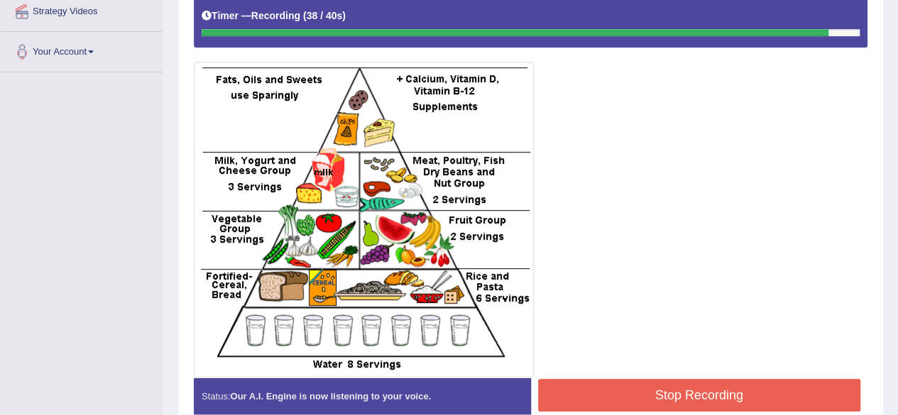
click at [624, 400] on button "Stop Recording" at bounding box center [699, 395] width 323 height 33
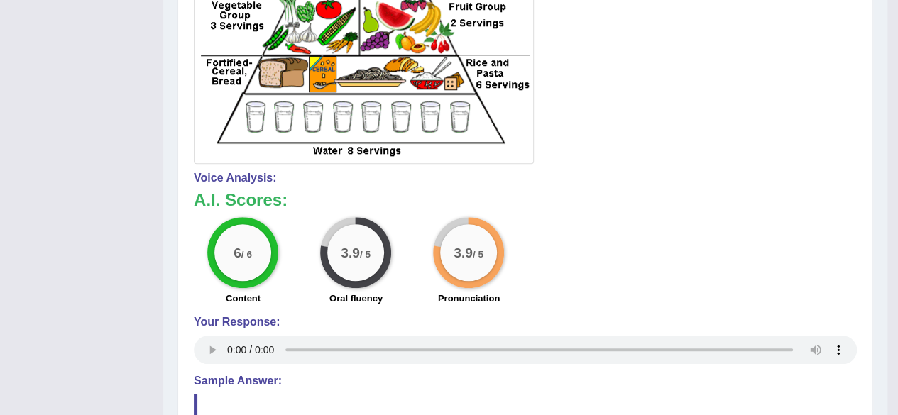
scroll to position [0, 0]
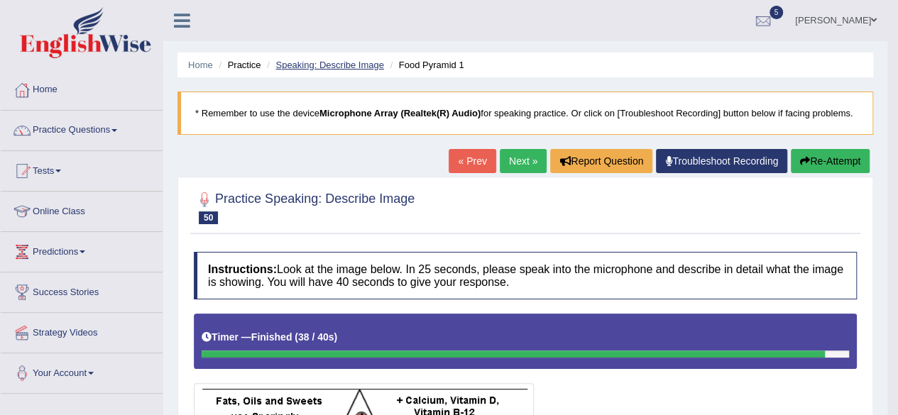
click at [349, 69] on link "Speaking: Describe Image" at bounding box center [329, 65] width 108 height 11
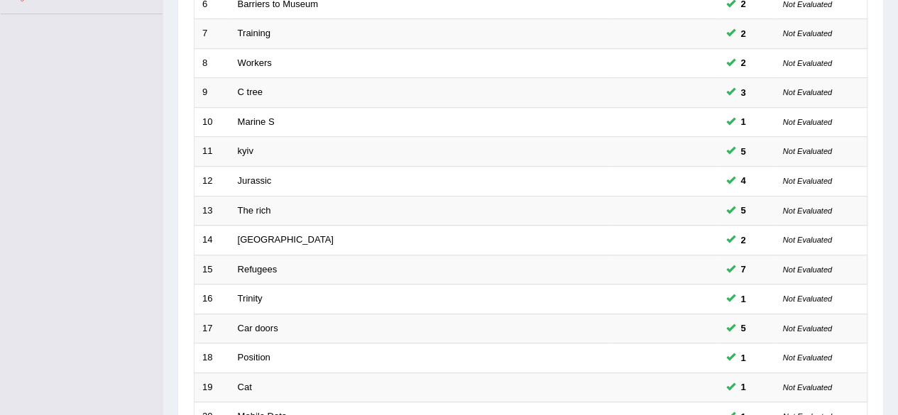
scroll to position [517, 0]
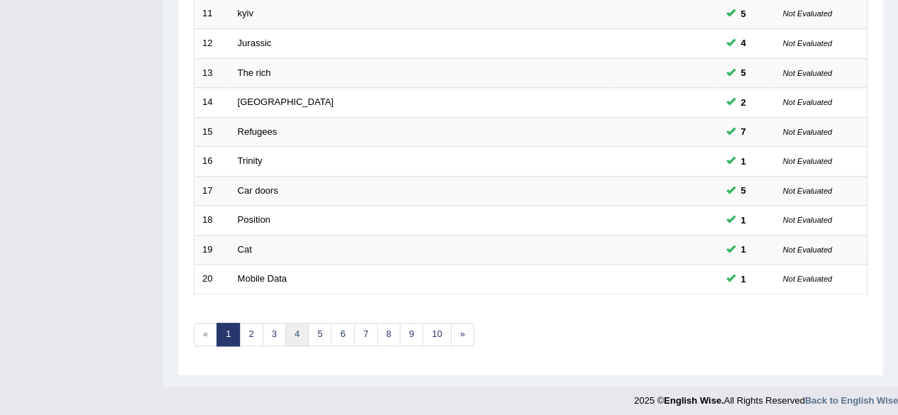
click at [297, 331] on link "4" at bounding box center [296, 334] width 23 height 23
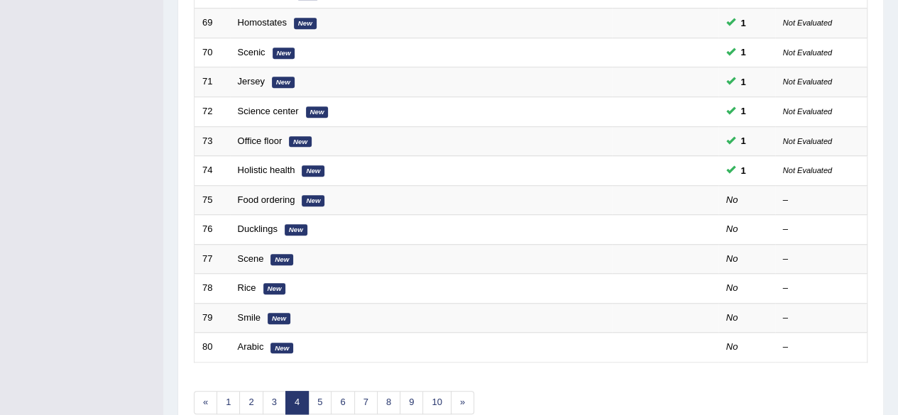
scroll to position [517, 0]
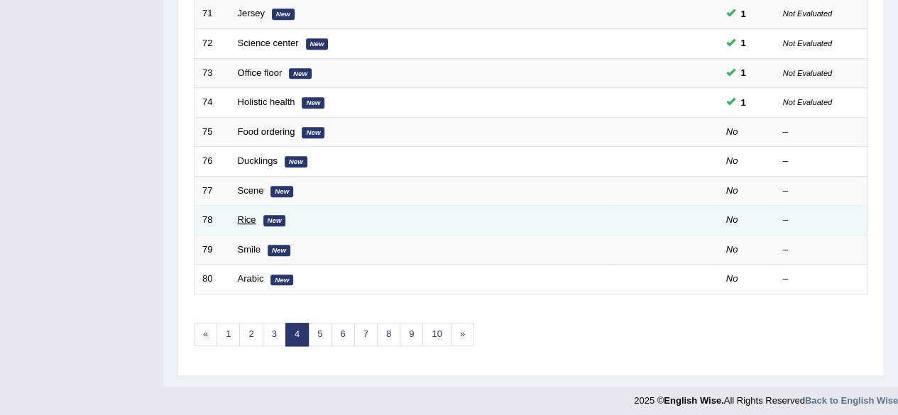
click at [246, 218] on link "Rice" at bounding box center [247, 219] width 18 height 11
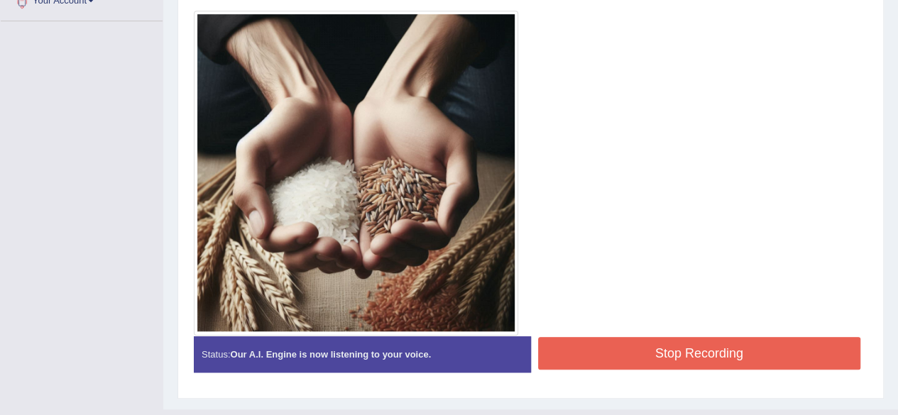
scroll to position [399, 0]
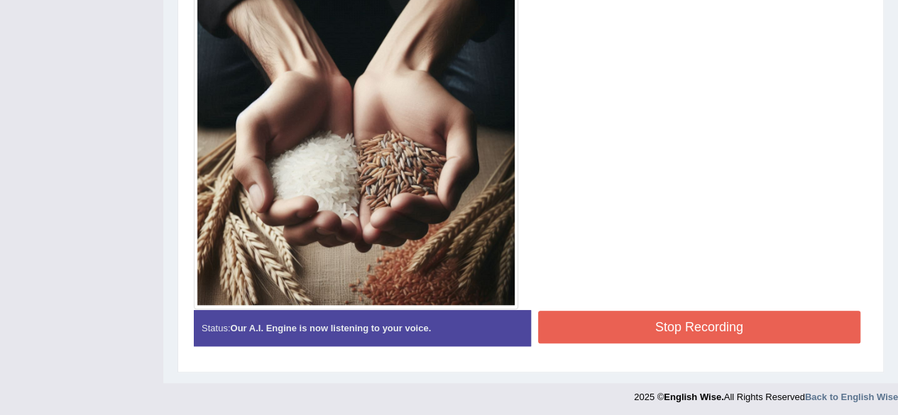
click at [600, 321] on button "Stop Recording" at bounding box center [699, 327] width 323 height 33
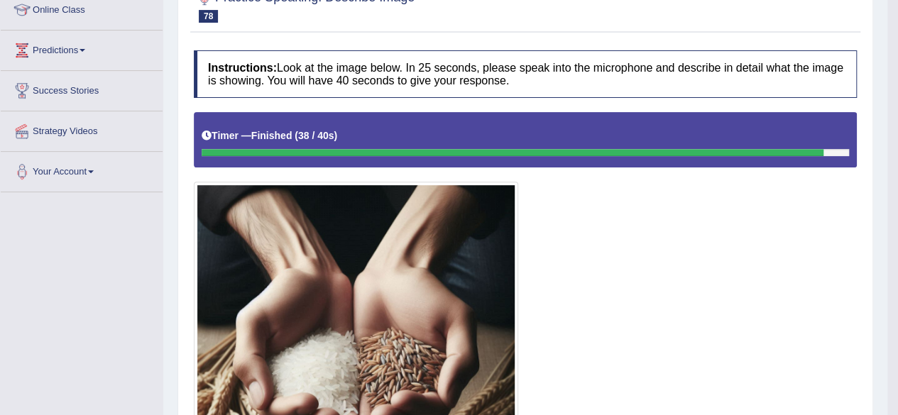
scroll to position [0, 0]
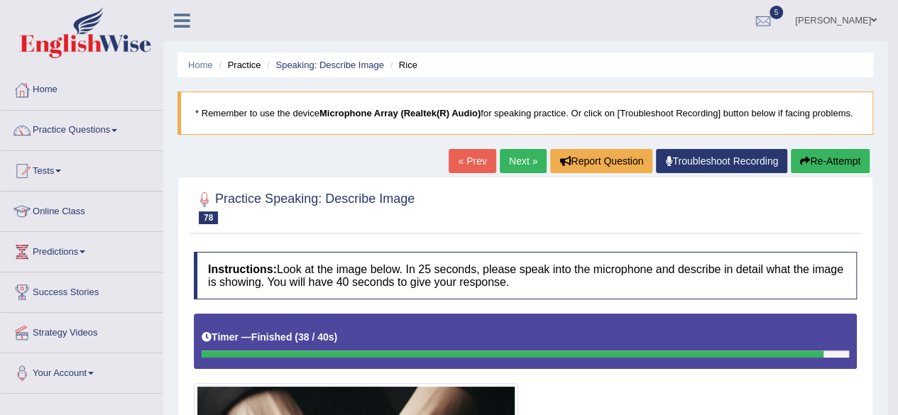
click at [515, 150] on link "Next »" at bounding box center [523, 161] width 47 height 24
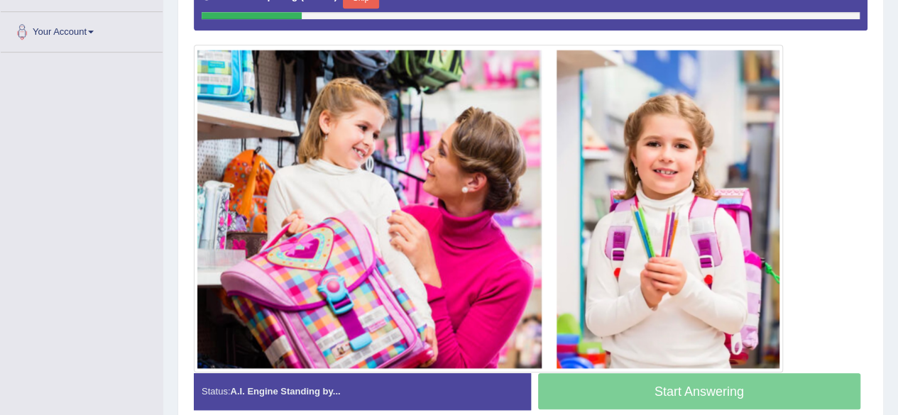
scroll to position [342, 0]
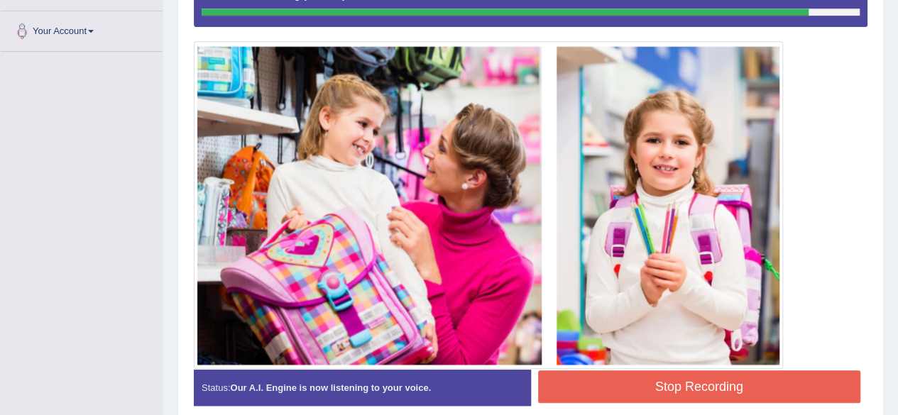
click at [605, 382] on button "Stop Recording" at bounding box center [699, 386] width 323 height 33
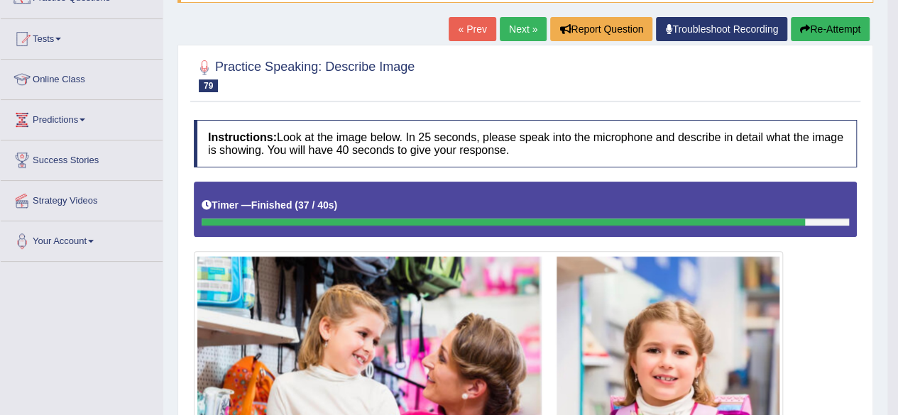
scroll to position [131, 0]
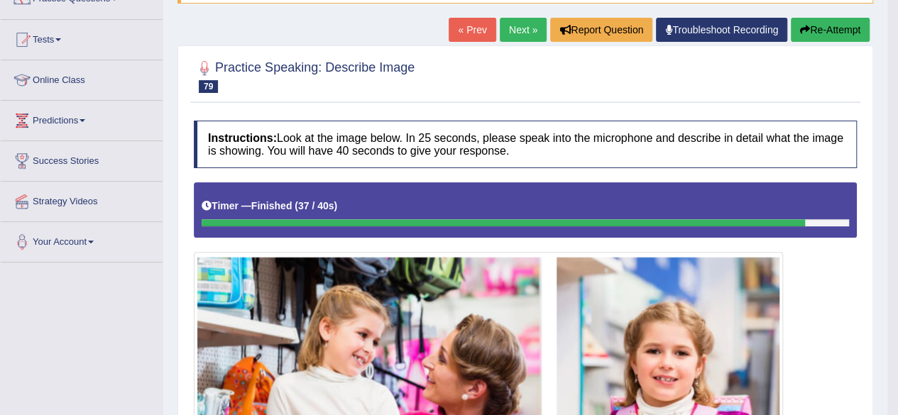
click at [519, 31] on link "Next »" at bounding box center [523, 30] width 47 height 24
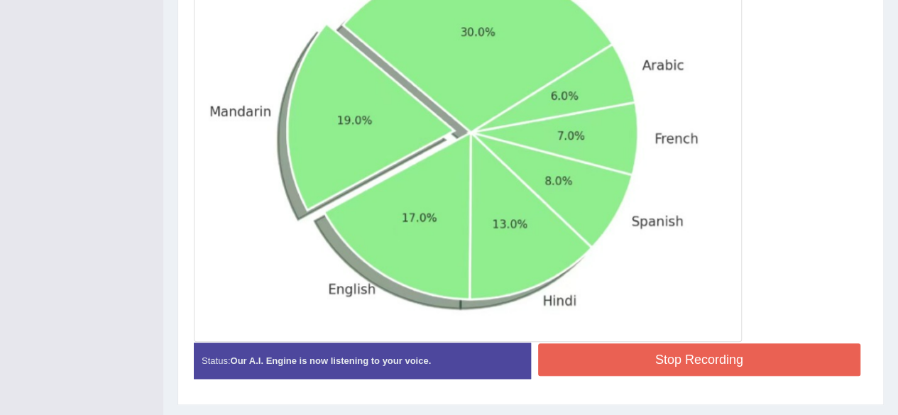
scroll to position [474, 0]
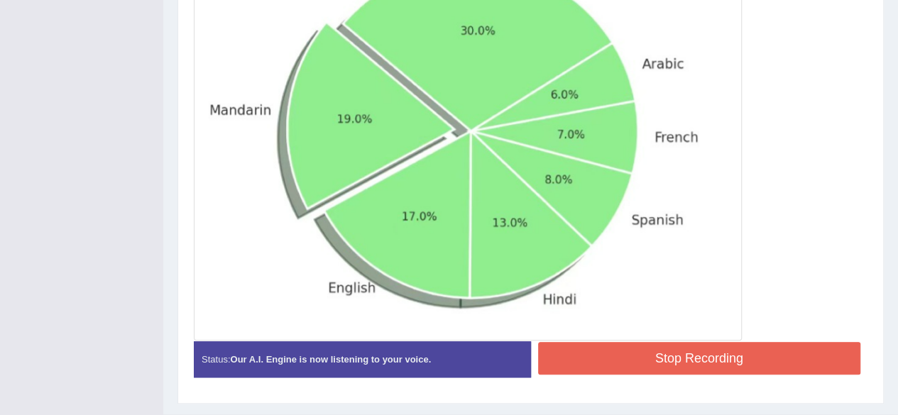
click at [624, 365] on button "Stop Recording" at bounding box center [699, 358] width 323 height 33
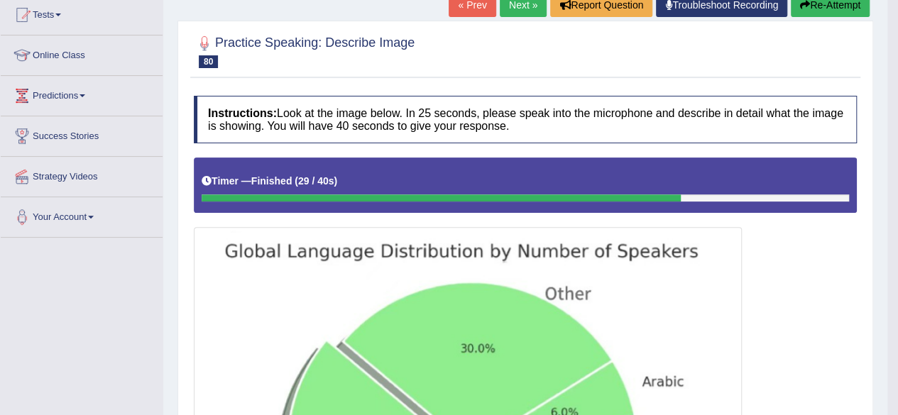
scroll to position [0, 0]
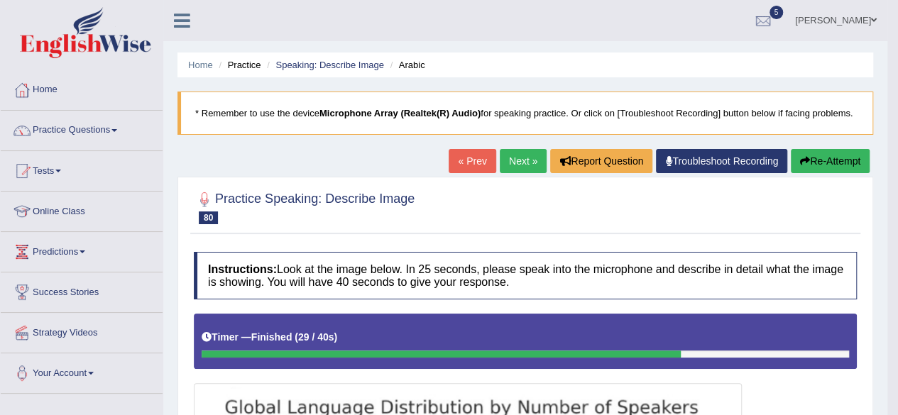
click at [505, 164] on link "Next »" at bounding box center [523, 161] width 47 height 24
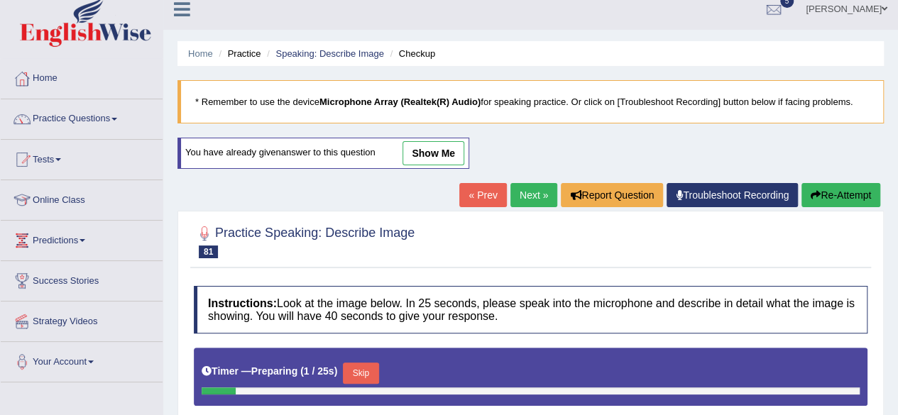
scroll to position [4, 0]
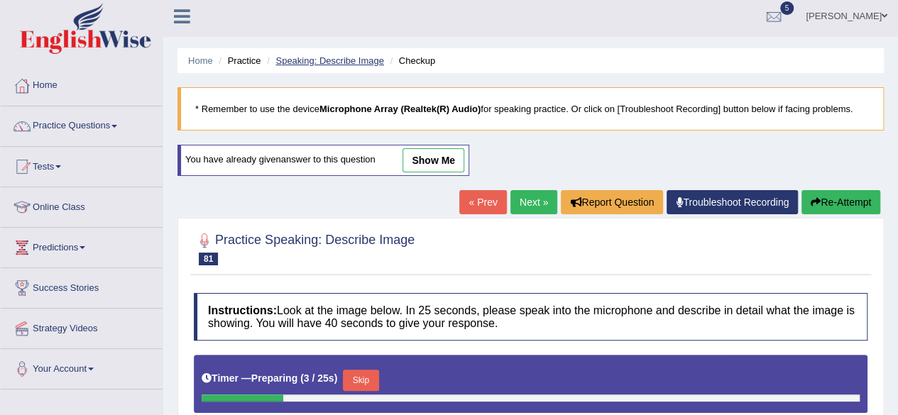
click at [334, 57] on link "Speaking: Describe Image" at bounding box center [329, 60] width 108 height 11
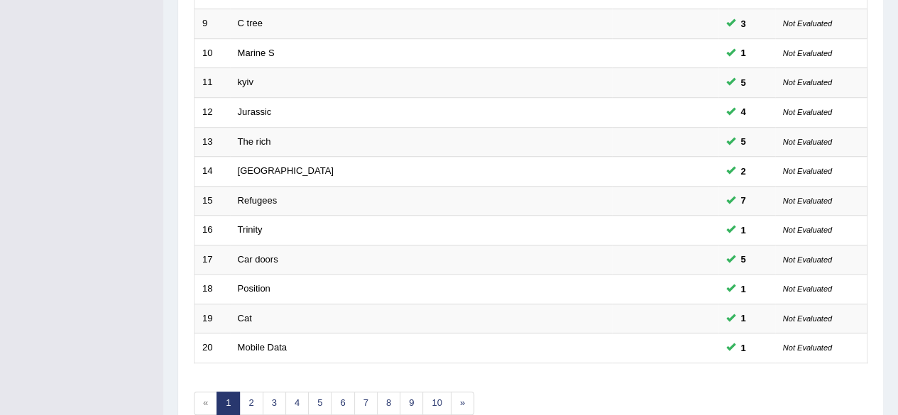
scroll to position [450, 0]
click at [341, 390] on link "6" at bounding box center [342, 401] width 23 height 23
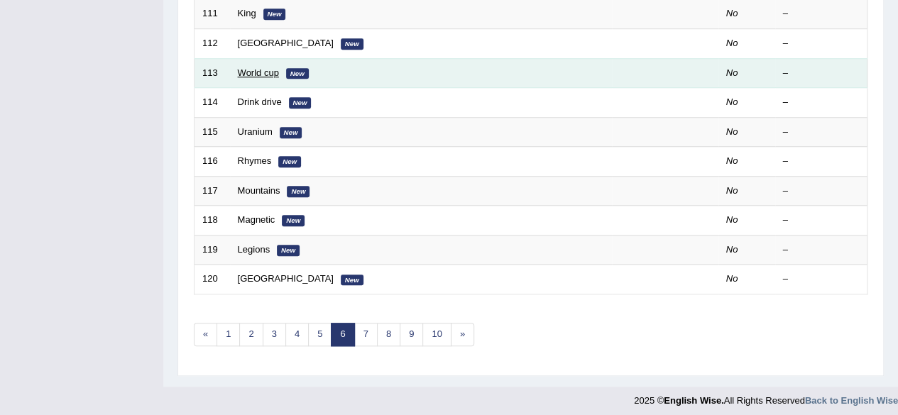
click at [255, 67] on link "World cup" at bounding box center [258, 72] width 41 height 11
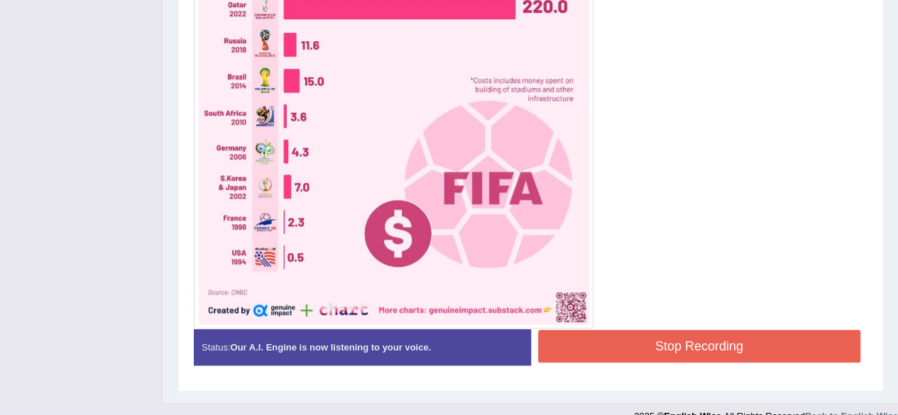
scroll to position [453, 0]
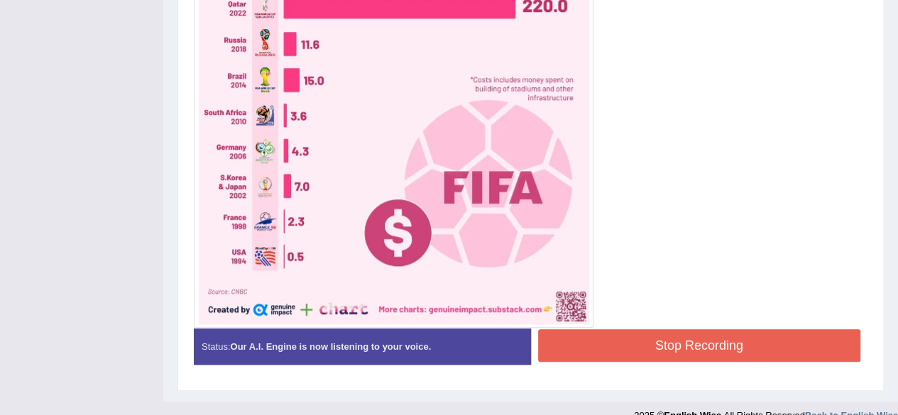
click at [592, 352] on button "Stop Recording" at bounding box center [699, 345] width 323 height 33
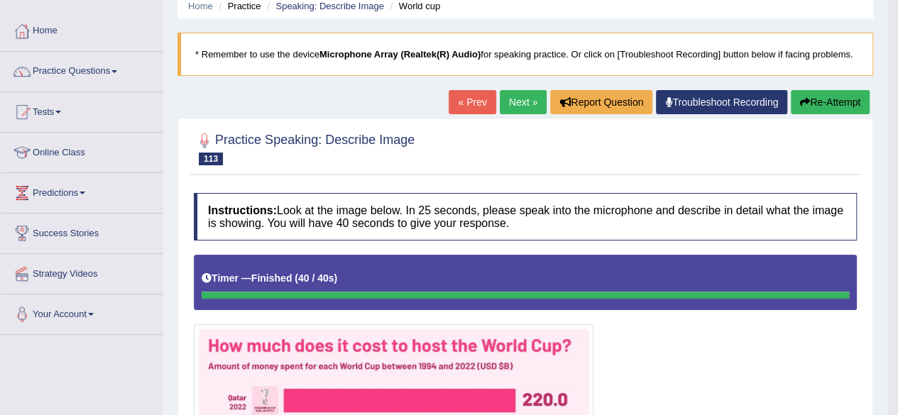
scroll to position [58, 0]
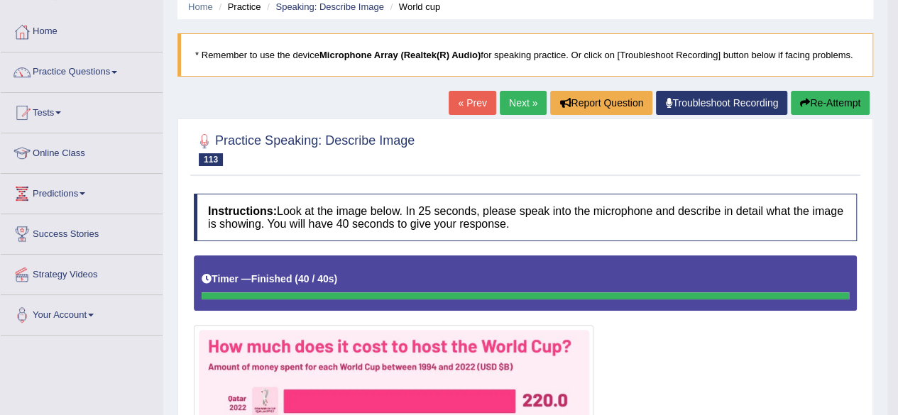
click at [832, 109] on button "Re-Attempt" at bounding box center [830, 103] width 79 height 24
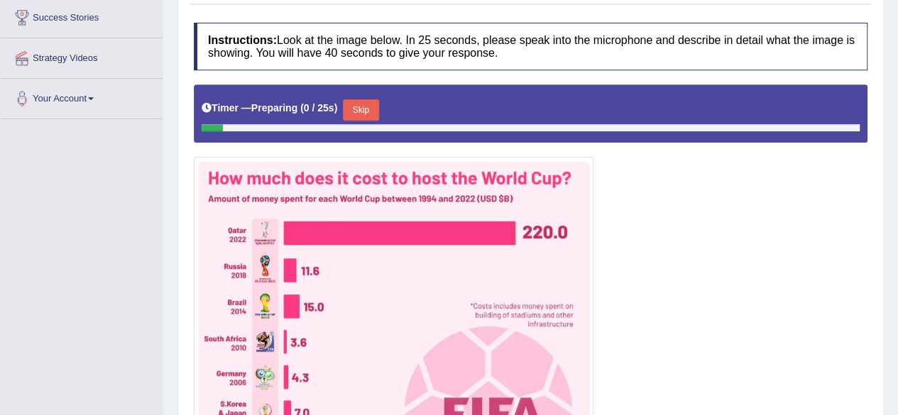
scroll to position [275, 0]
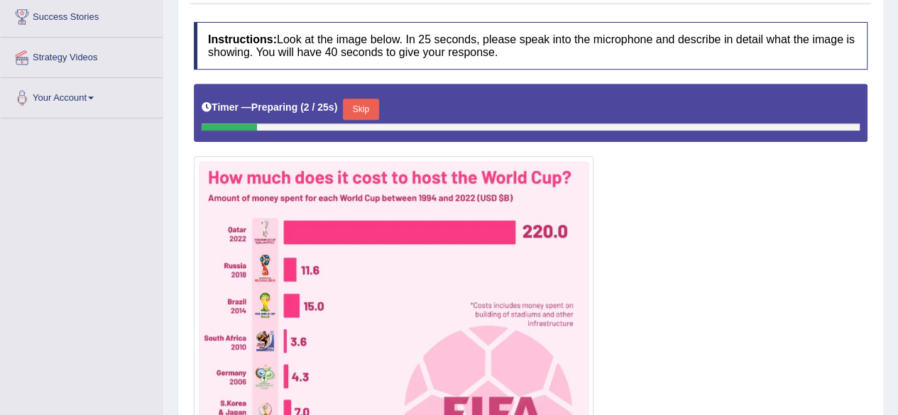
click at [363, 109] on button "Skip" at bounding box center [360, 109] width 35 height 21
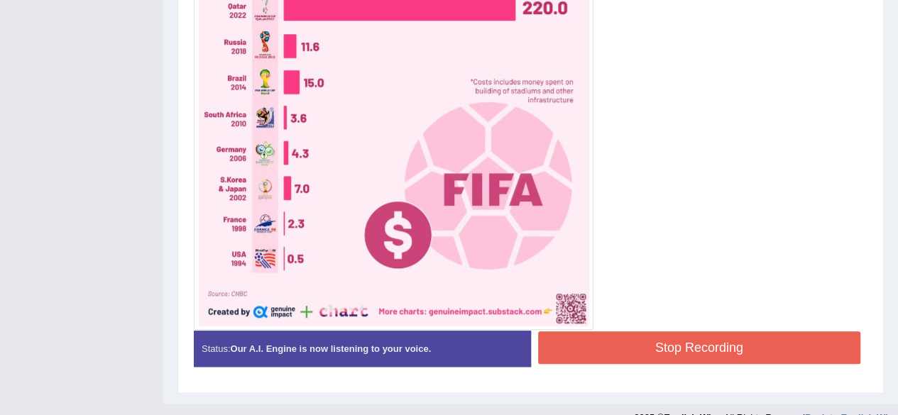
scroll to position [458, 0]
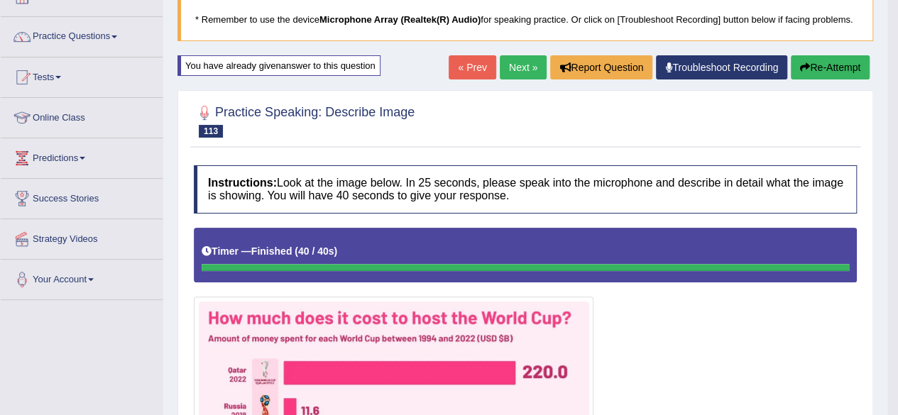
scroll to position [0, 0]
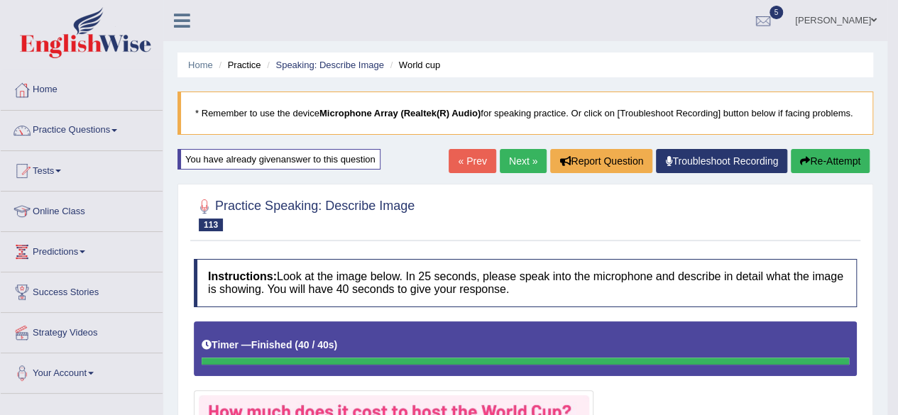
click at [505, 160] on link "Next »" at bounding box center [523, 161] width 47 height 24
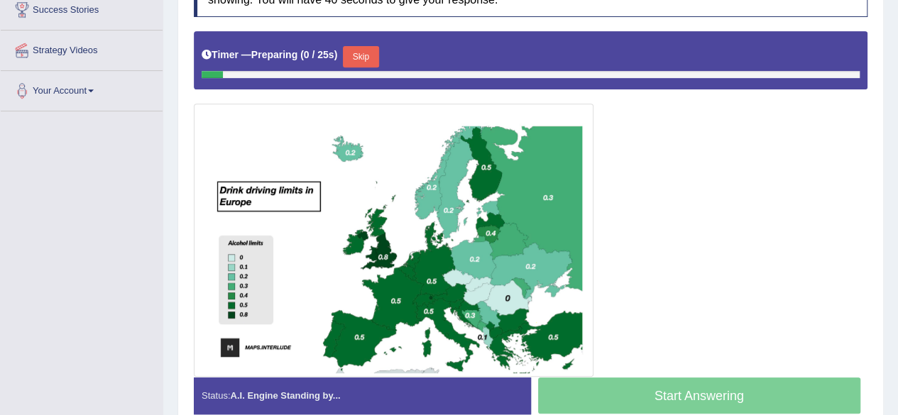
scroll to position [287, 0]
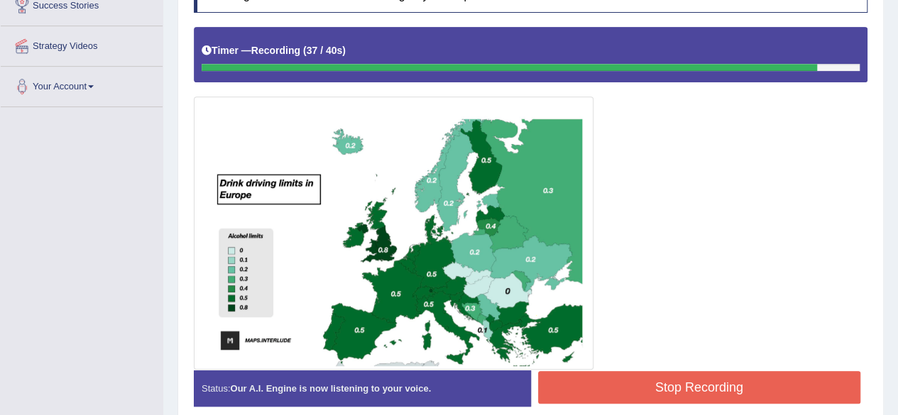
click at [629, 382] on button "Stop Recording" at bounding box center [699, 387] width 323 height 33
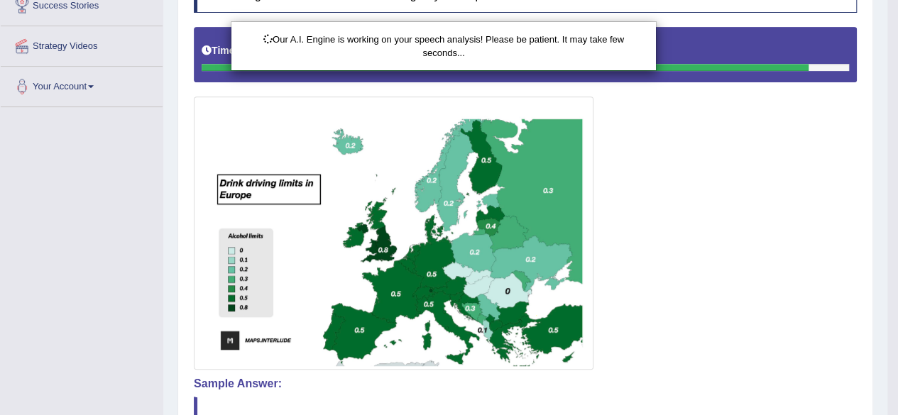
click at [644, 227] on div "Our A.I. Engine is working on your speech analysis! Please be patient. It may t…" at bounding box center [449, 207] width 898 height 415
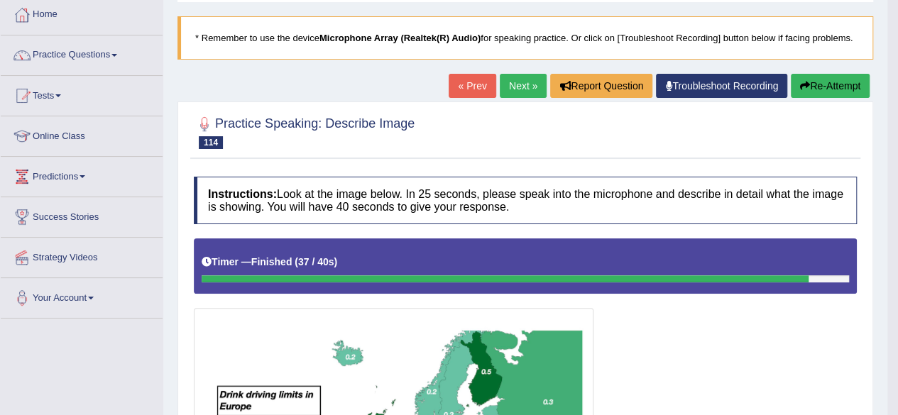
scroll to position [71, 0]
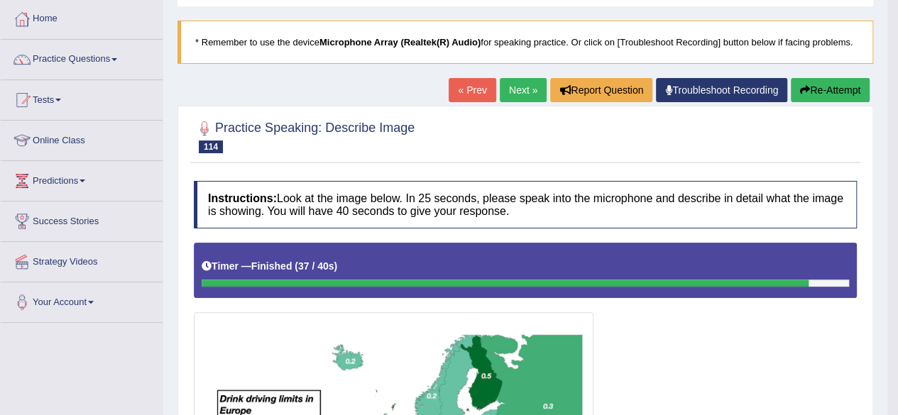
click at [521, 92] on link "Next »" at bounding box center [523, 90] width 47 height 24
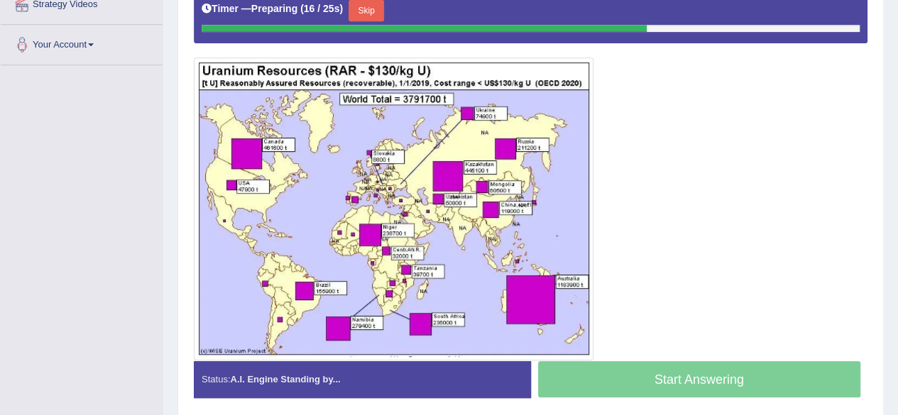
scroll to position [331, 0]
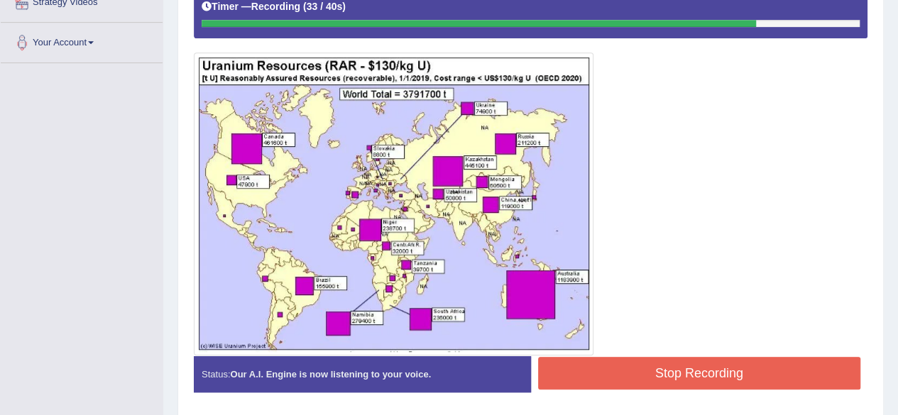
click at [640, 365] on button "Stop Recording" at bounding box center [699, 373] width 323 height 33
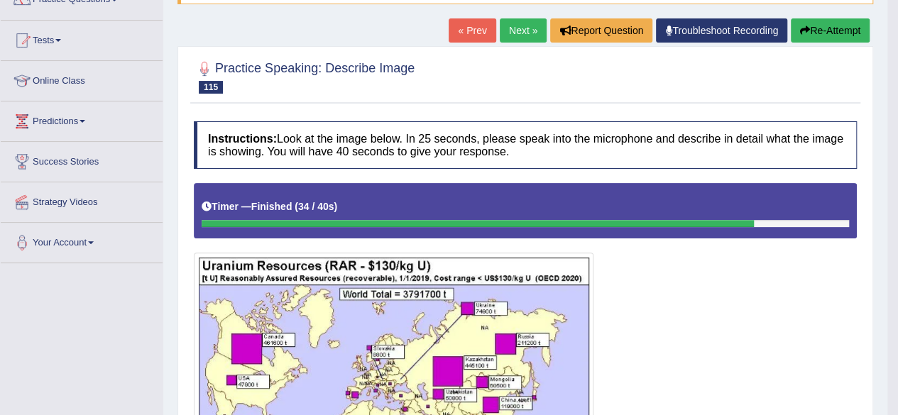
scroll to position [129, 0]
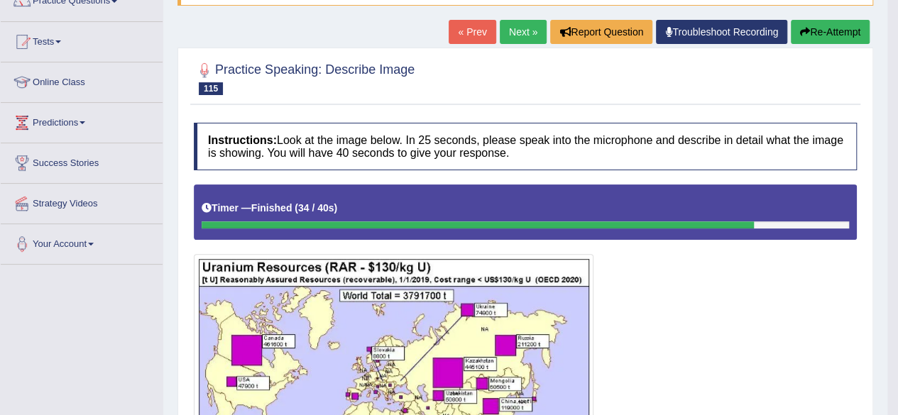
click at [515, 32] on link "Next »" at bounding box center [523, 32] width 47 height 24
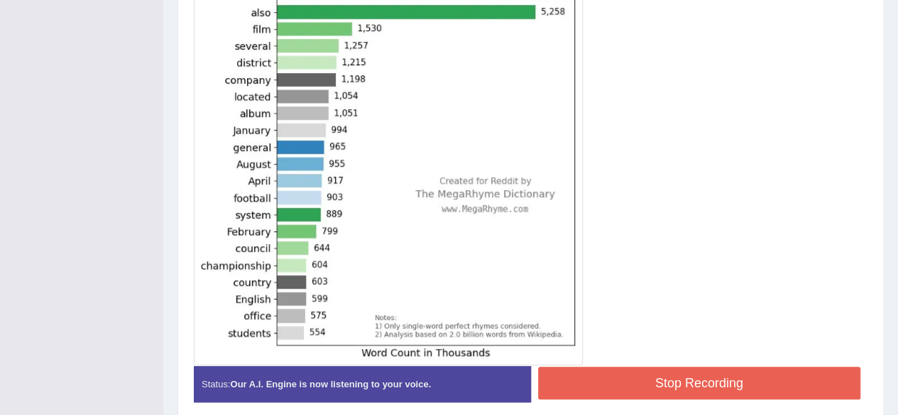
scroll to position [447, 0]
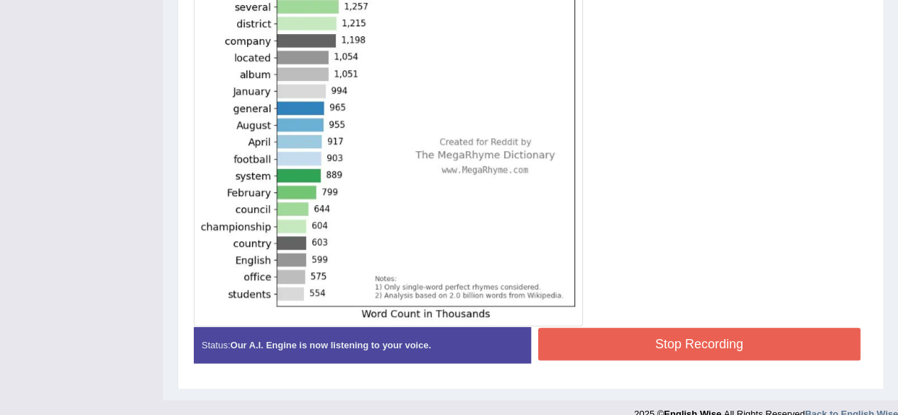
click at [646, 341] on button "Stop Recording" at bounding box center [699, 344] width 323 height 33
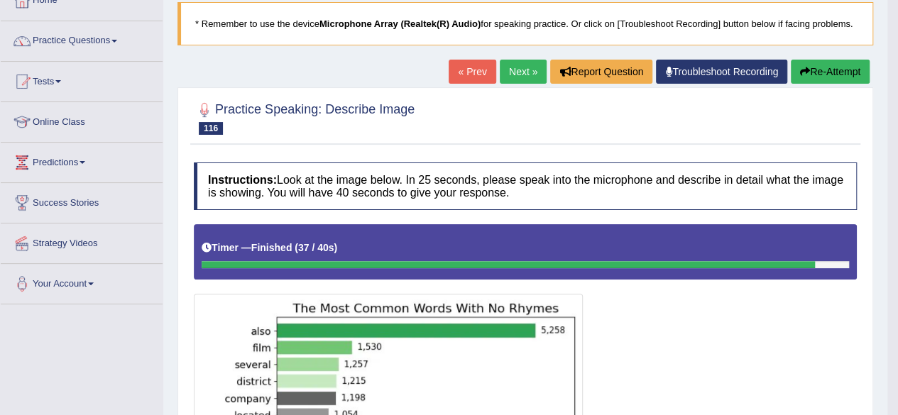
scroll to position [106, 0]
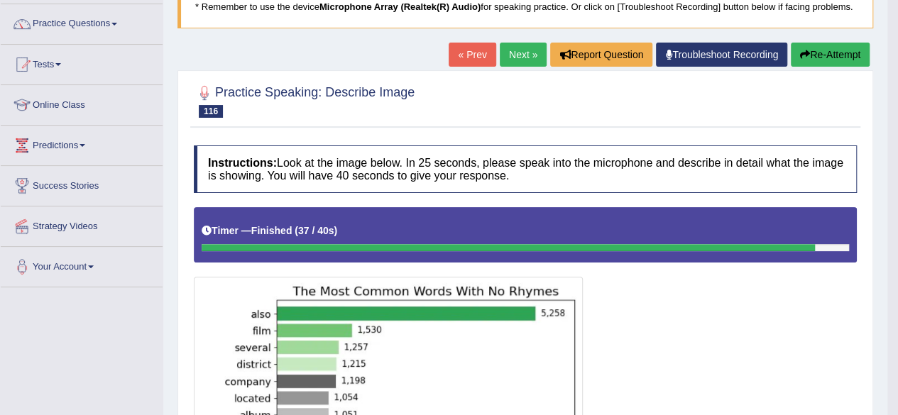
click at [832, 52] on button "Re-Attempt" at bounding box center [830, 55] width 79 height 24
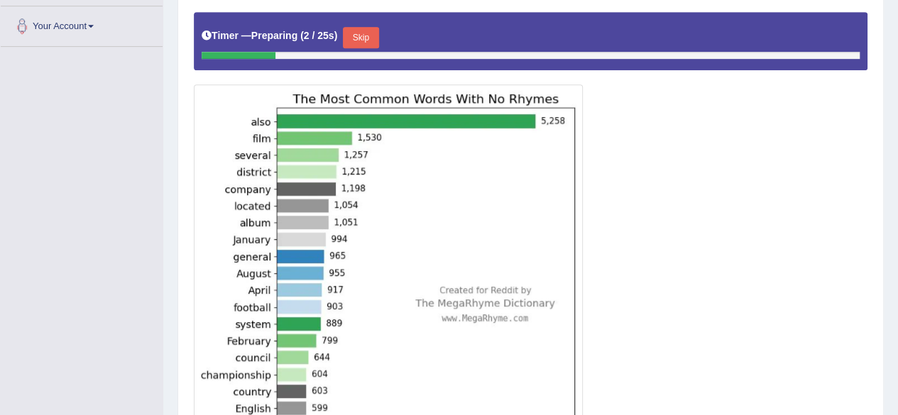
click at [376, 32] on button "Skip" at bounding box center [360, 37] width 35 height 21
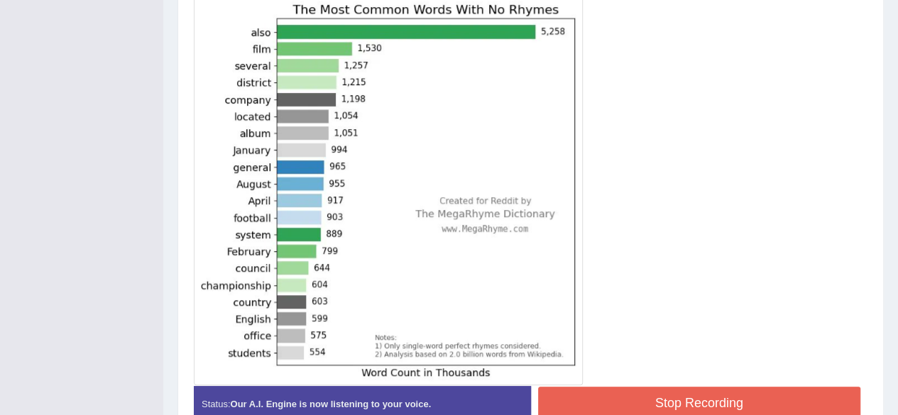
scroll to position [424, 0]
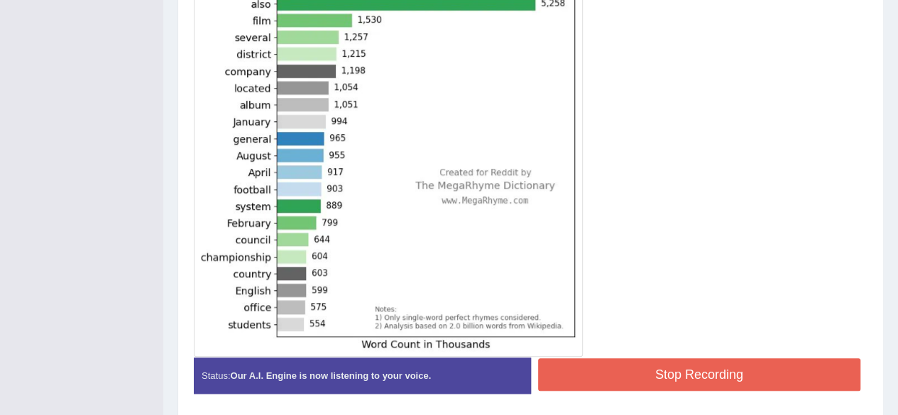
click at [634, 371] on button "Stop Recording" at bounding box center [699, 374] width 323 height 33
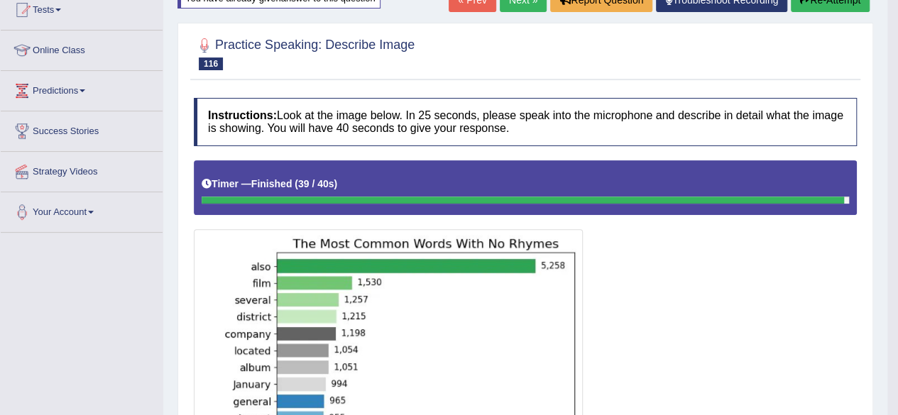
scroll to position [159, 0]
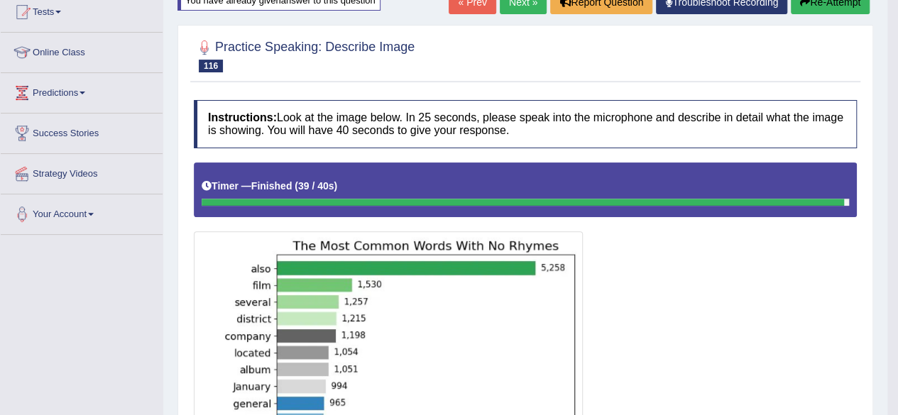
click at [825, 6] on button "Re-Attempt" at bounding box center [830, 2] width 79 height 24
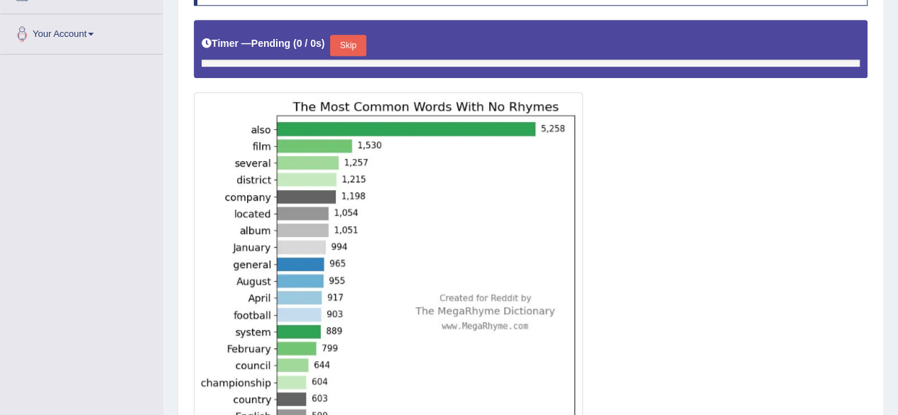
scroll to position [340, 0]
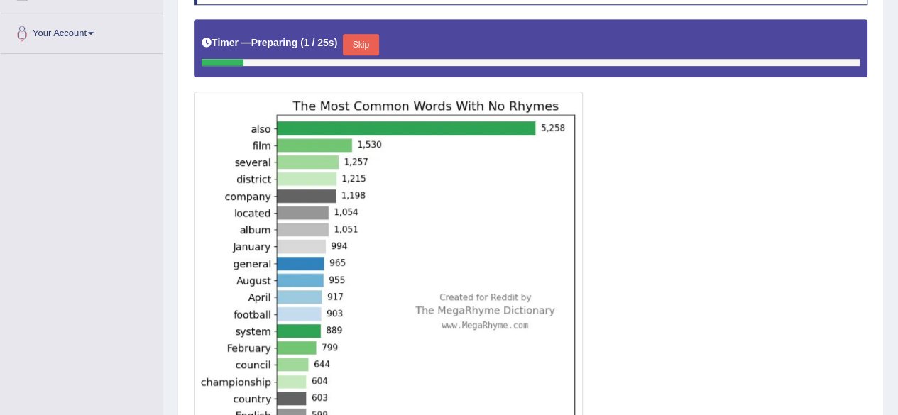
click at [373, 36] on button "Skip" at bounding box center [360, 44] width 35 height 21
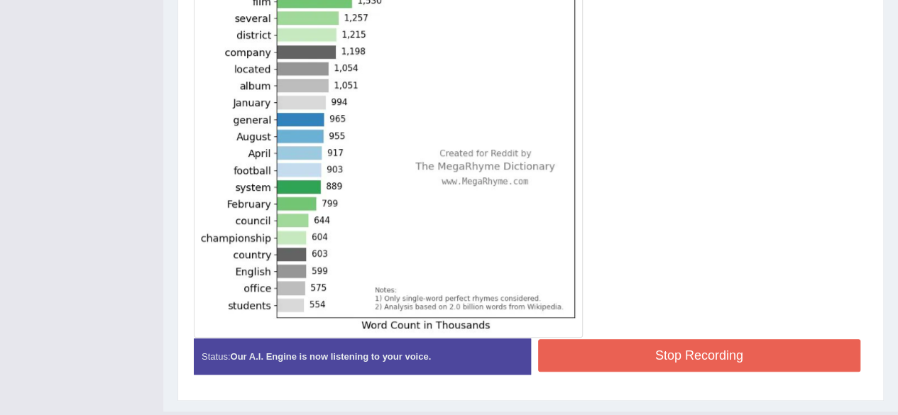
scroll to position [445, 0]
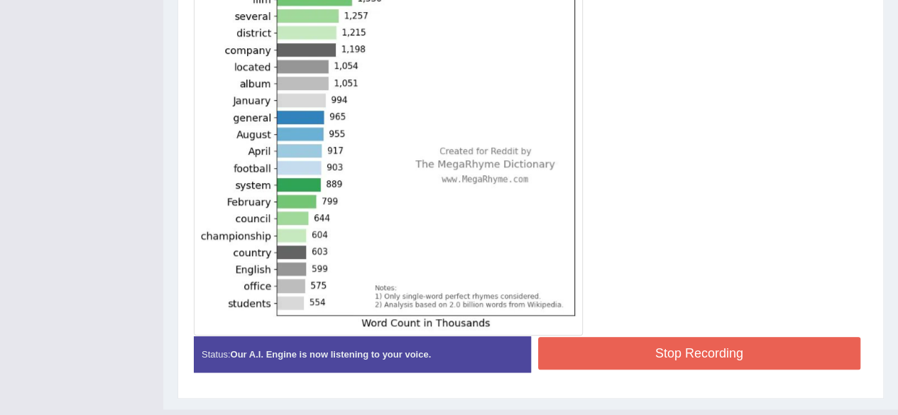
click at [668, 351] on button "Stop Recording" at bounding box center [699, 353] width 323 height 33
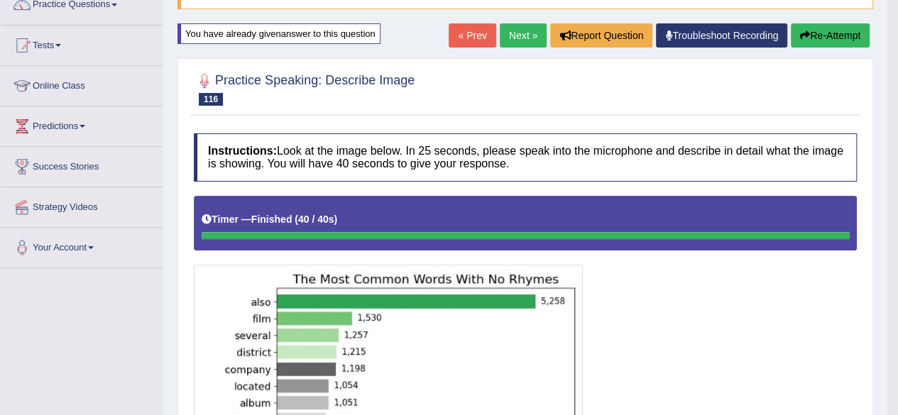
scroll to position [106, 0]
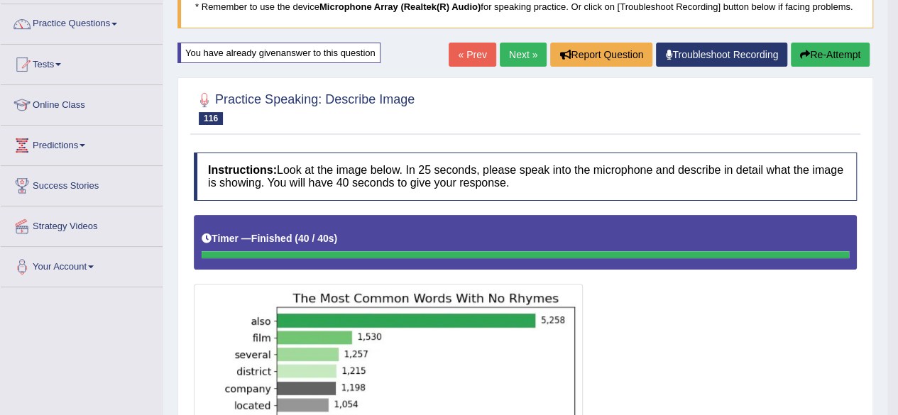
click at [837, 50] on button "Re-Attempt" at bounding box center [830, 55] width 79 height 24
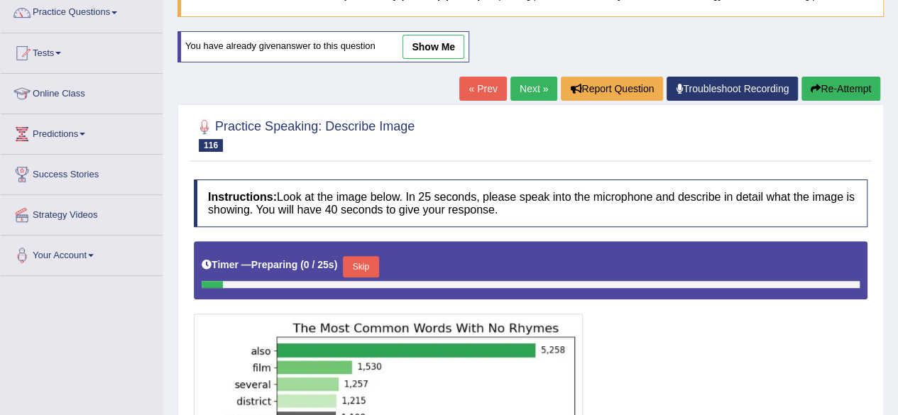
click at [363, 265] on button "Skip" at bounding box center [360, 266] width 35 height 21
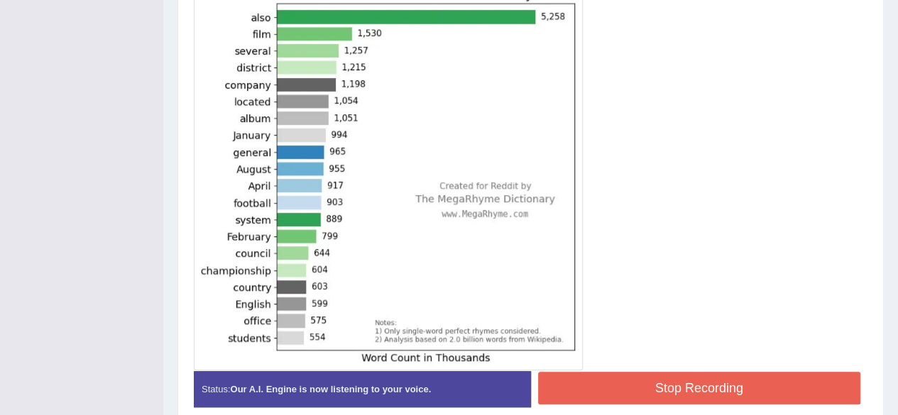
scroll to position [413, 0]
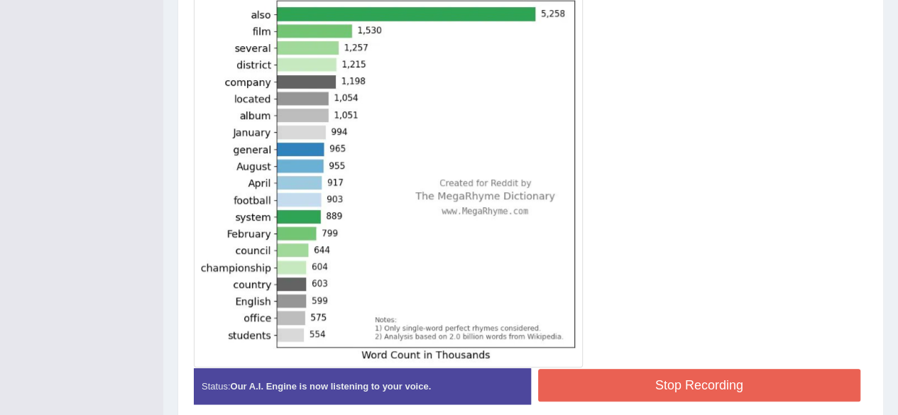
click at [588, 384] on button "Stop Recording" at bounding box center [699, 385] width 323 height 33
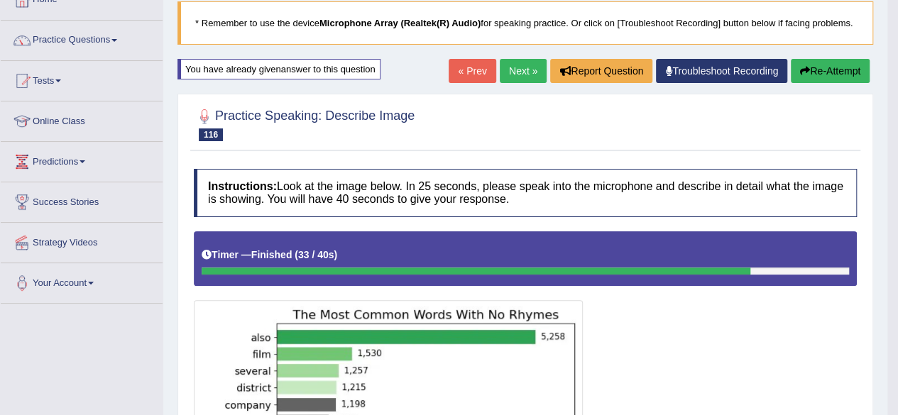
scroll to position [85, 0]
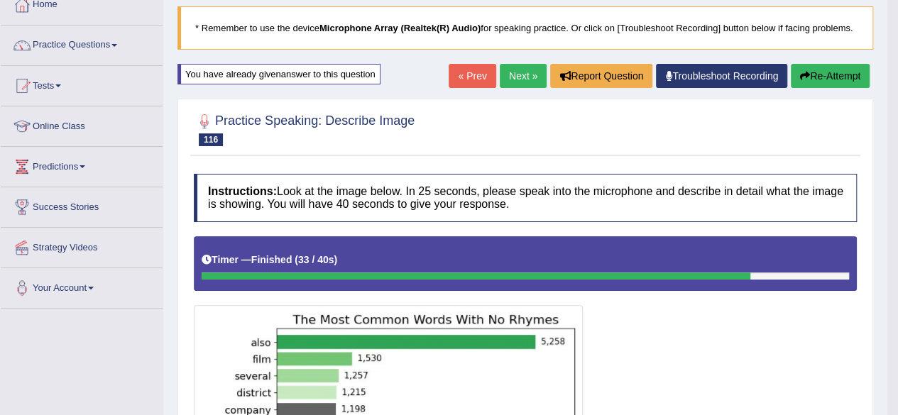
click at [507, 79] on link "Next »" at bounding box center [523, 76] width 47 height 24
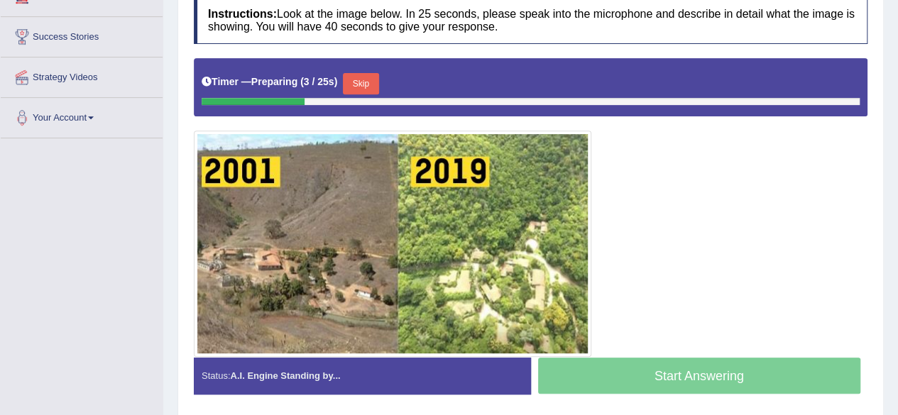
scroll to position [255, 0]
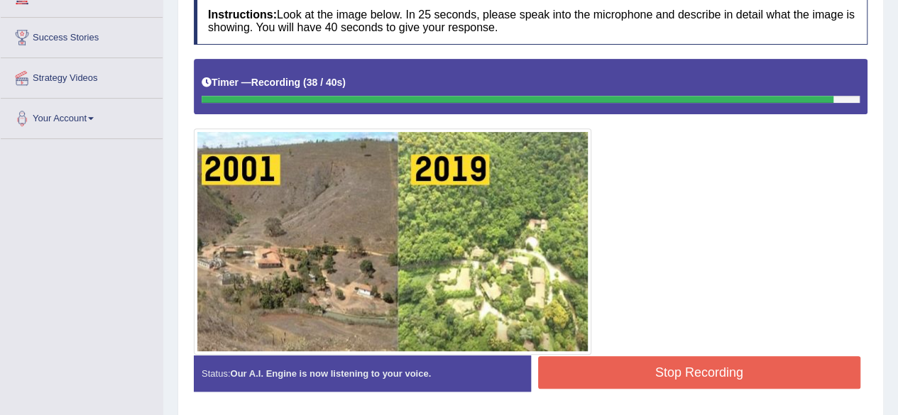
click at [630, 370] on button "Stop Recording" at bounding box center [699, 372] width 323 height 33
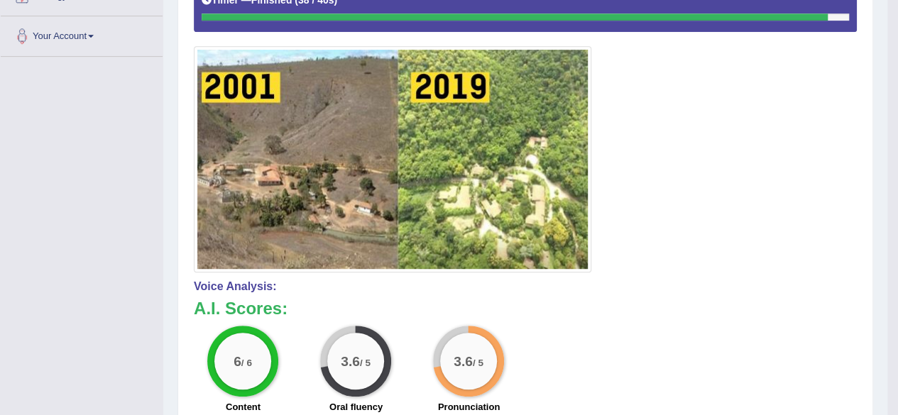
scroll to position [0, 0]
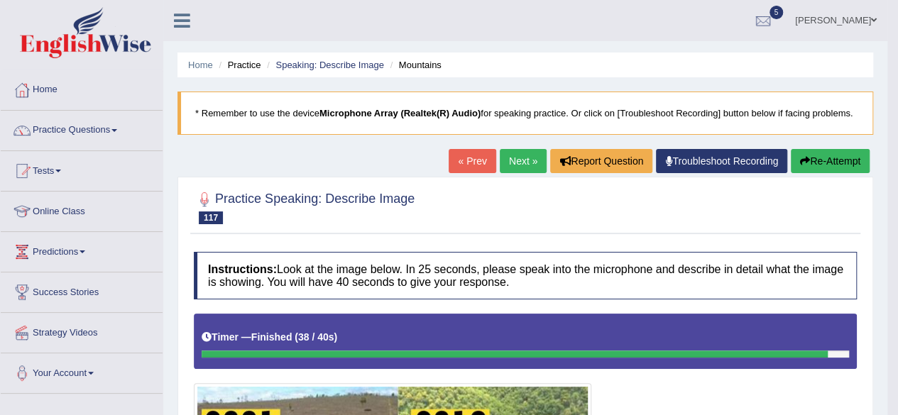
click at [520, 156] on link "Next »" at bounding box center [523, 161] width 47 height 24
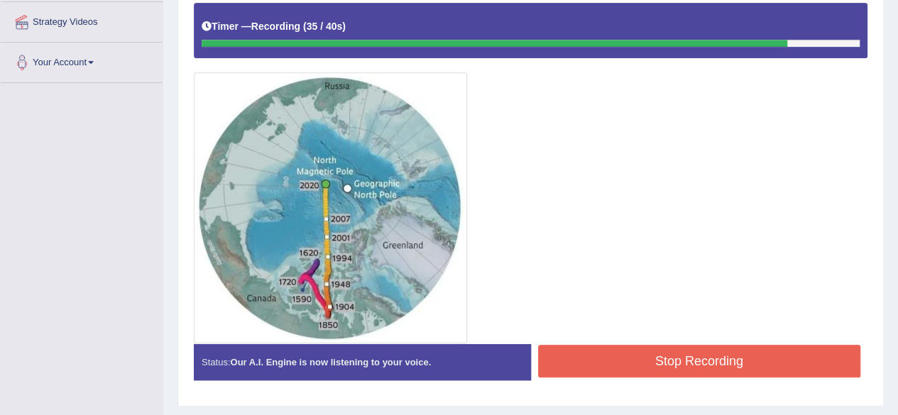
drag, startPoint x: 627, startPoint y: 341, endPoint x: 627, endPoint y: 363, distance: 22.0
click at [627, 363] on div "Status: Our A.I. Engine is now listening to your voice. Start Answering Stop Re…" at bounding box center [530, 369] width 673 height 50
click at [627, 363] on button "Stop Recording" at bounding box center [699, 361] width 323 height 33
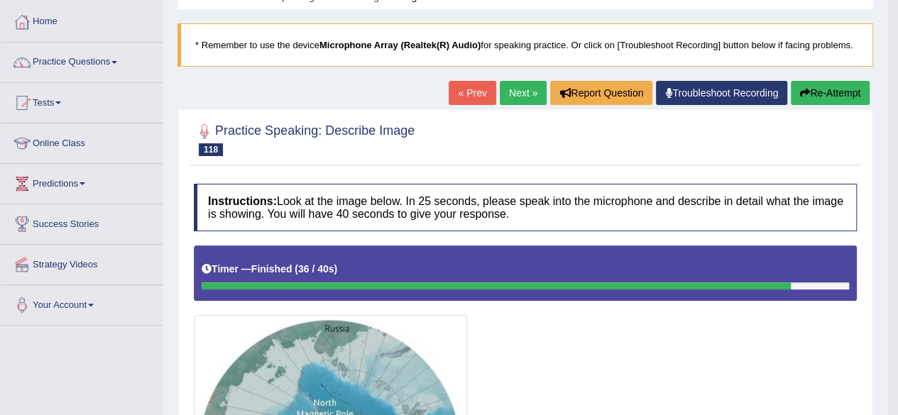
scroll to position [67, 0]
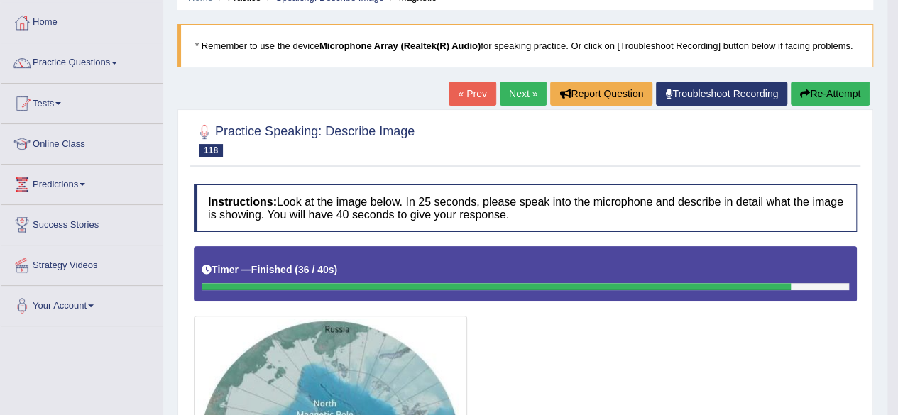
click at [821, 93] on button "Re-Attempt" at bounding box center [830, 94] width 79 height 24
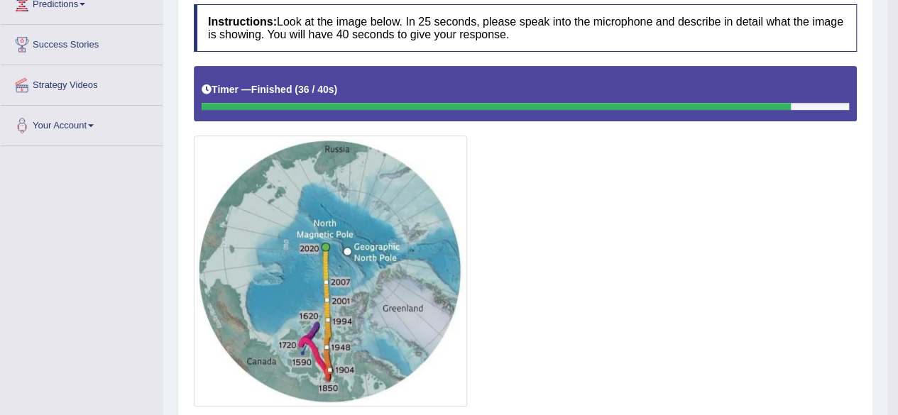
scroll to position [248, 0]
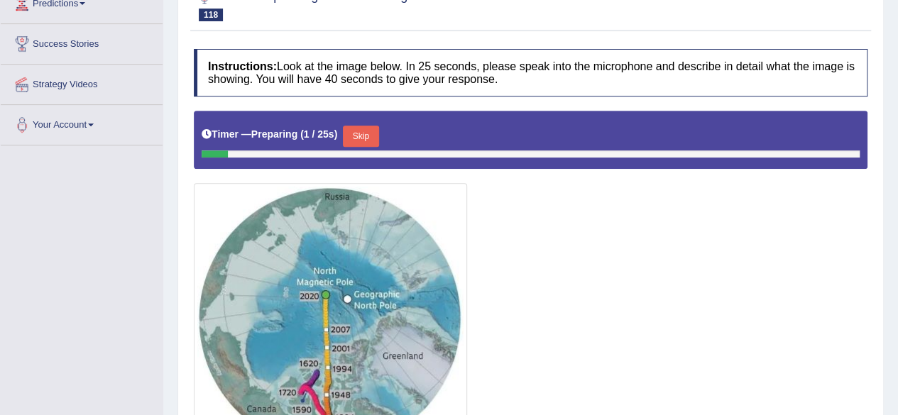
click at [366, 133] on div "Instructions: Look at the image below. In 25 seconds, please speak into the mic…" at bounding box center [530, 276] width 681 height 468
click at [366, 133] on button "Skip" at bounding box center [360, 136] width 35 height 21
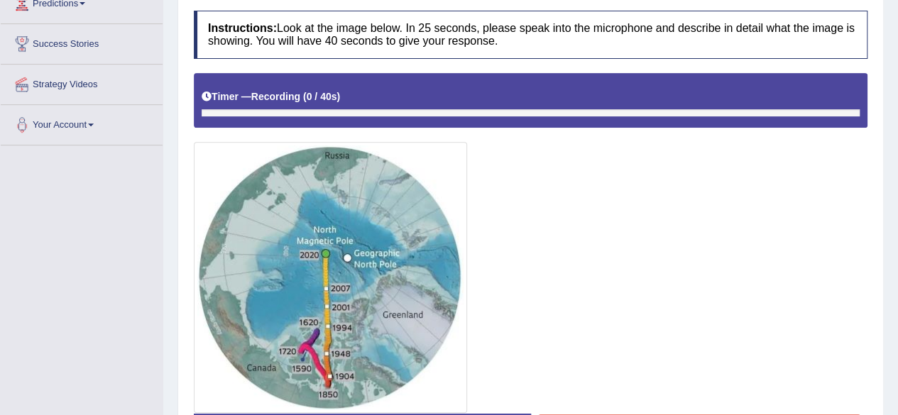
scroll to position [323, 0]
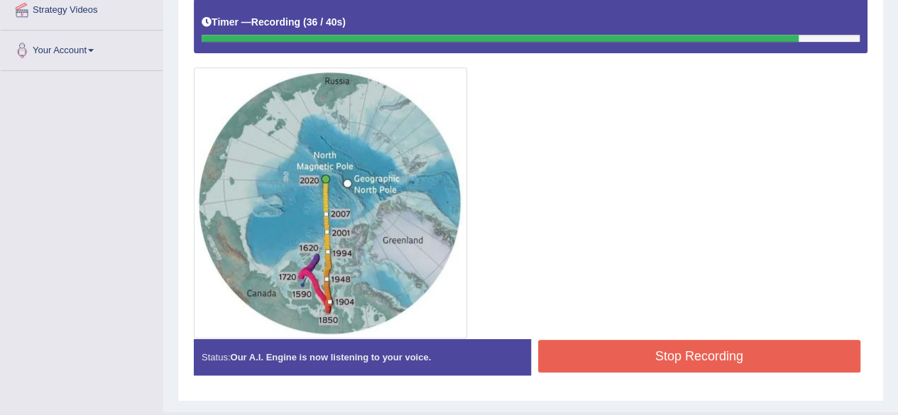
click at [600, 347] on button "Stop Recording" at bounding box center [699, 356] width 323 height 33
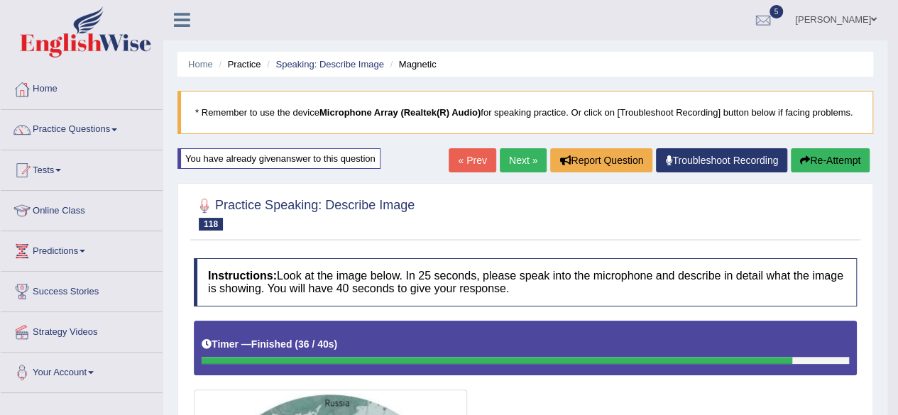
scroll to position [0, 0]
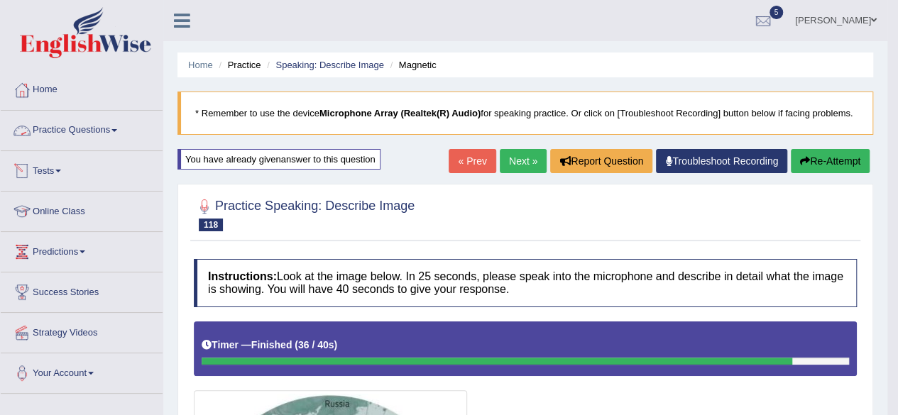
click at [58, 129] on link "Practice Questions" at bounding box center [82, 128] width 162 height 35
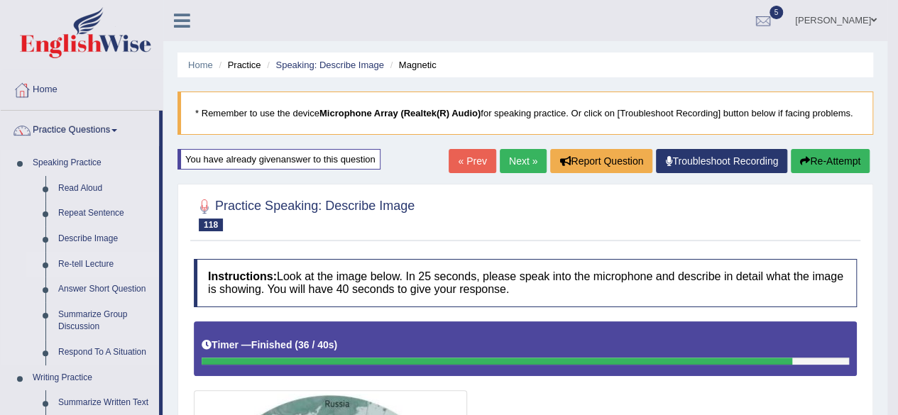
click at [87, 260] on link "Re-tell Lecture" at bounding box center [105, 265] width 107 height 26
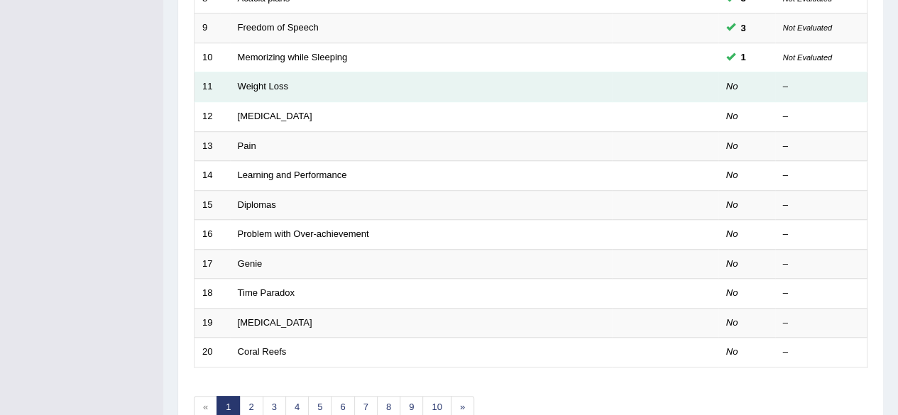
scroll to position [445, 0]
click at [263, 80] on link "Weight Loss" at bounding box center [263, 85] width 50 height 11
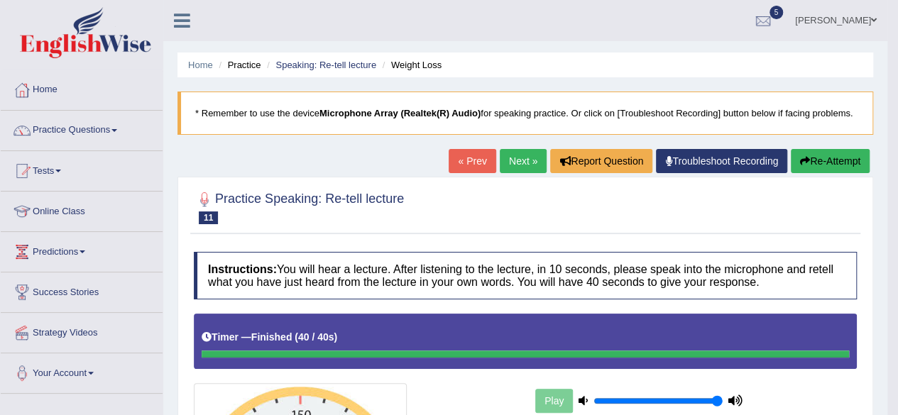
click at [512, 165] on link "Next »" at bounding box center [523, 161] width 47 height 24
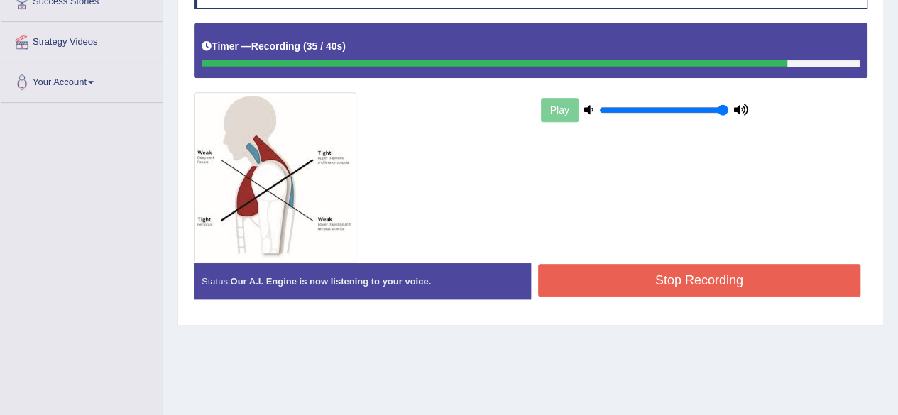
click at [647, 286] on button "Stop Recording" at bounding box center [699, 280] width 323 height 33
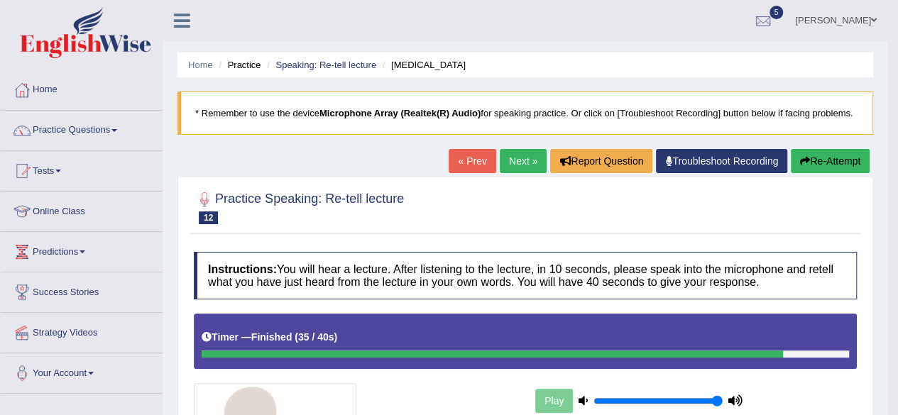
click at [813, 161] on button "Re-Attempt" at bounding box center [830, 161] width 79 height 24
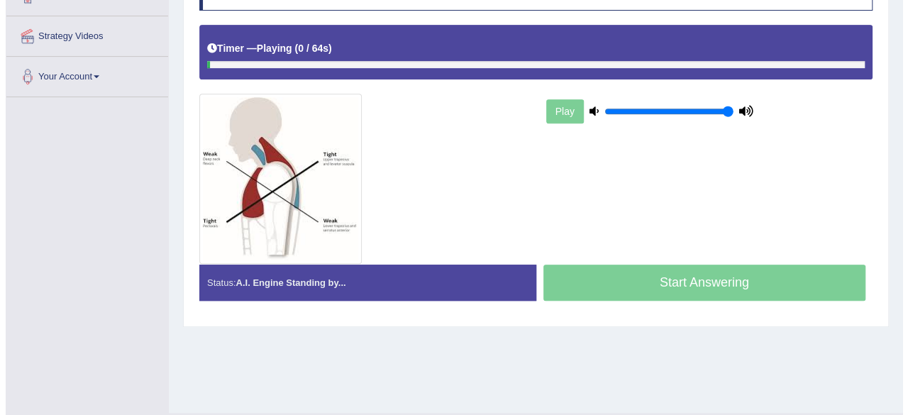
scroll to position [296, 0]
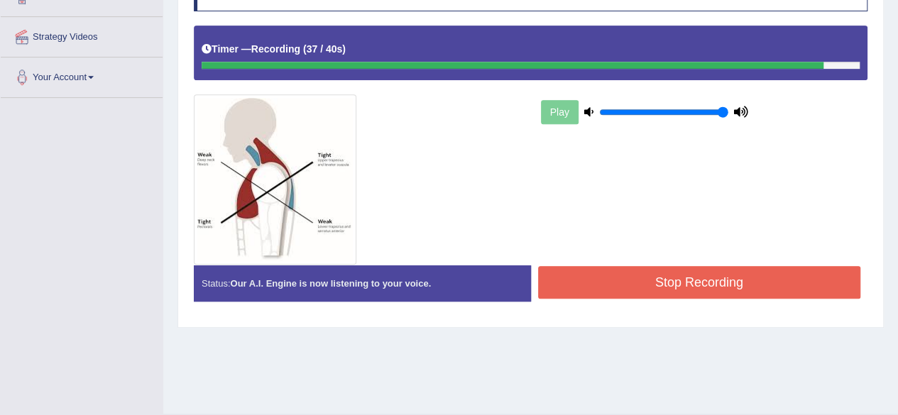
click at [748, 277] on button "Stop Recording" at bounding box center [699, 282] width 323 height 33
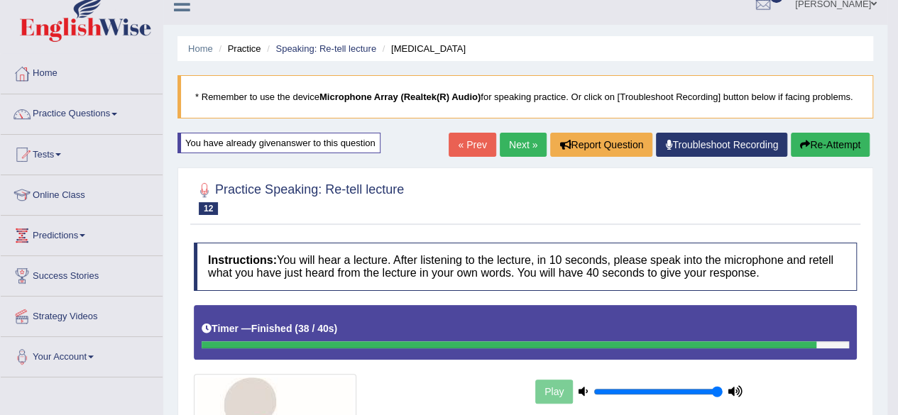
scroll to position [0, 0]
